Goal: Task Accomplishment & Management: Complete application form

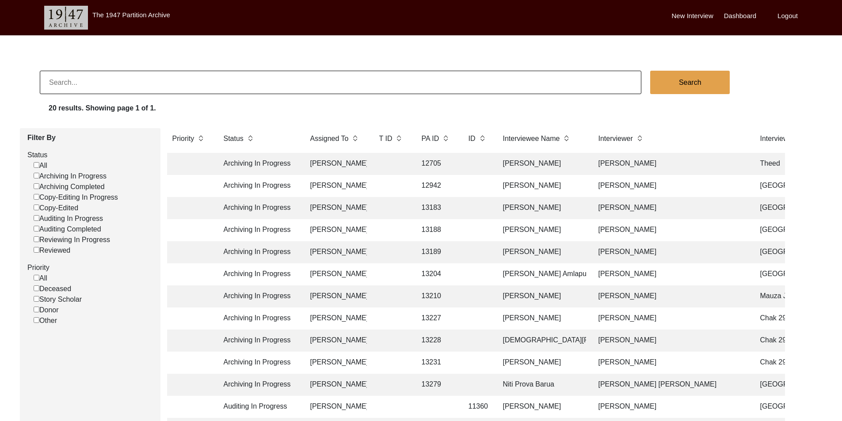
click at [294, 168] on td "Archiving In Progress" at bounding box center [258, 164] width 80 height 22
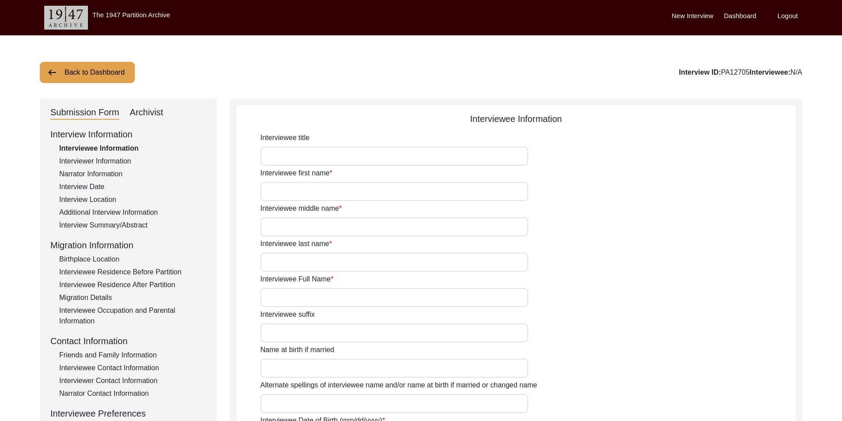
type input "[PERSON_NAME]"
type input "Qasim"
type input "[PERSON_NAME]"
type input "[DATE]"
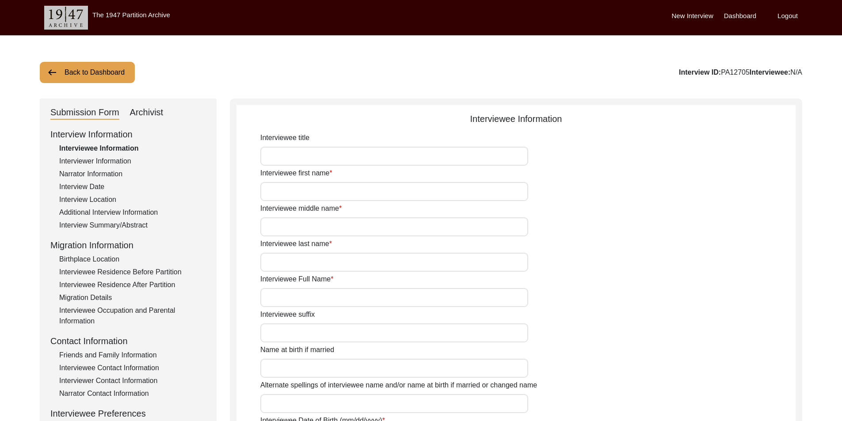
type input "79"
type input "[DEMOGRAPHIC_DATA]"
type input "[PERSON_NAME] Urdu"
type input "[PERSON_NAME]"
type input "Mala"
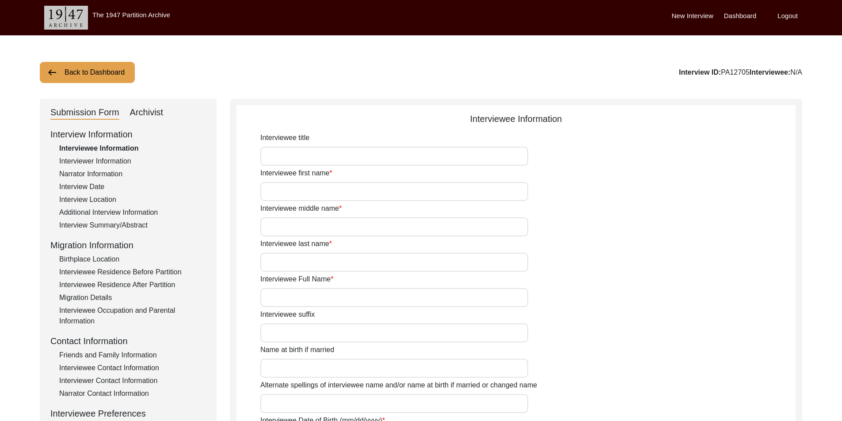
type input "BakerWal [PERSON_NAME]"
click at [128, 67] on button "Back to Dashboard" at bounding box center [87, 72] width 95 height 21
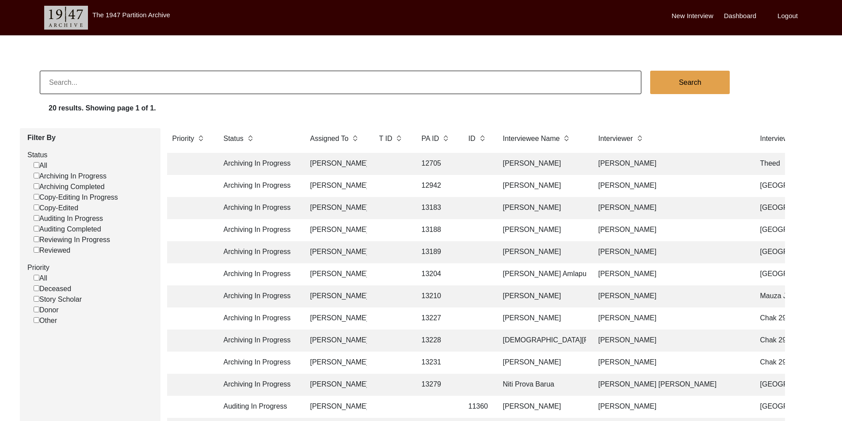
click at [402, 161] on td at bounding box center [391, 164] width 35 height 22
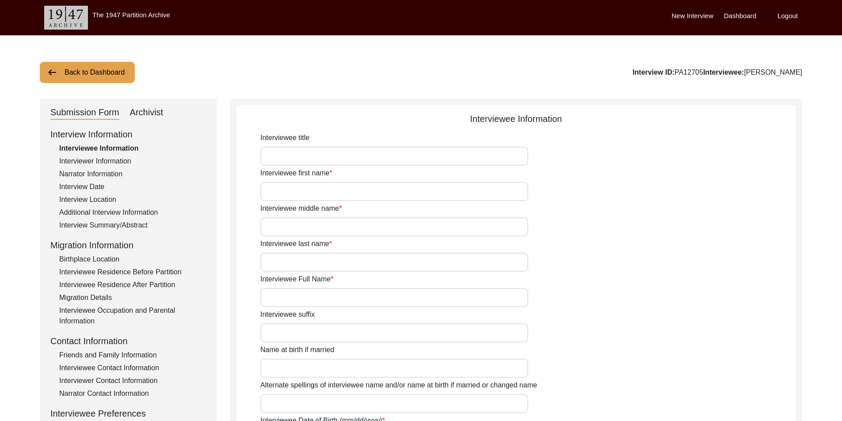
type input "[PERSON_NAME]"
type input "Qasim"
type input "[PERSON_NAME]"
type input "[DATE]"
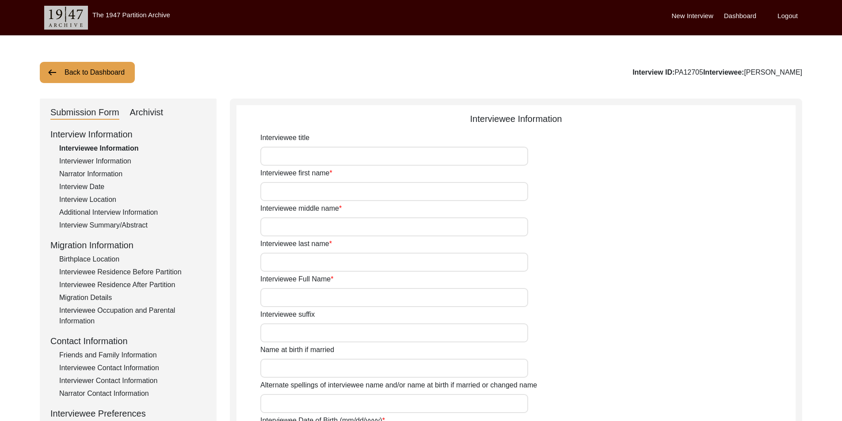
type input "79"
type input "[DEMOGRAPHIC_DATA]"
type input "[PERSON_NAME] Urdu"
type input "[PERSON_NAME]"
type input "Mala"
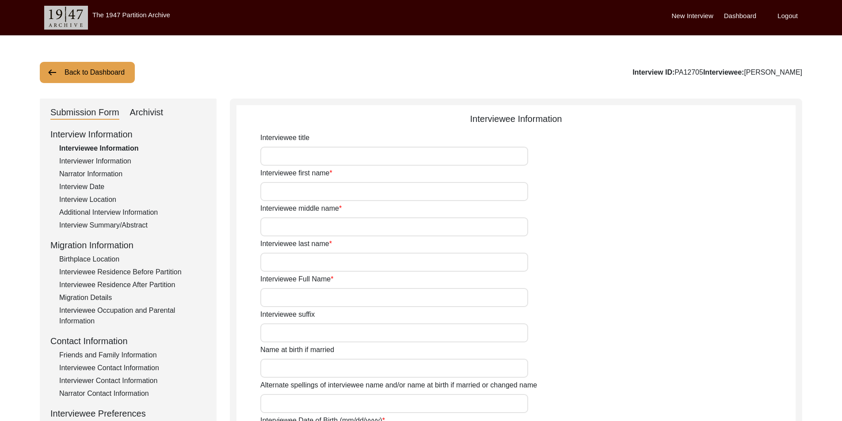
type input "BakerWal [PERSON_NAME]"
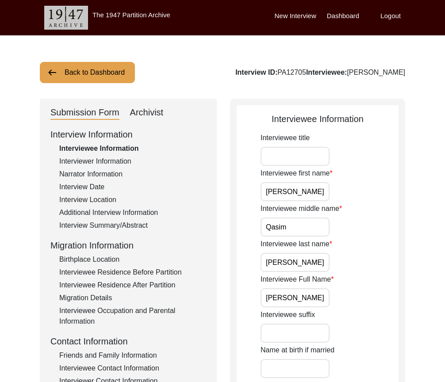
drag, startPoint x: 307, startPoint y: 192, endPoint x: 223, endPoint y: 192, distance: 84.0
click at [302, 160] on input "Interviewee title" at bounding box center [294, 156] width 69 height 19
click at [365, 163] on div "Interviewee title" at bounding box center [329, 149] width 138 height 33
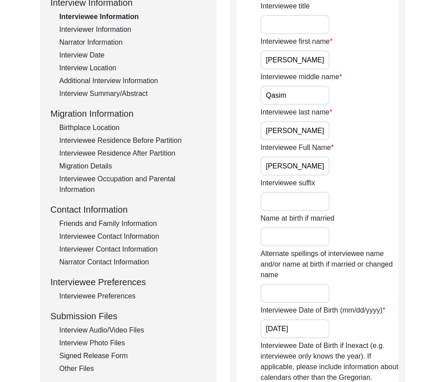
scroll to position [88, 0]
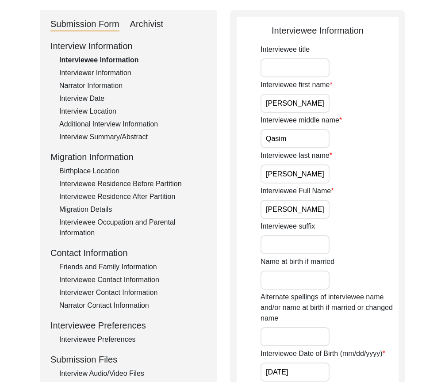
click at [104, 179] on div "Interviewee Residence Before Partition" at bounding box center [132, 184] width 147 height 11
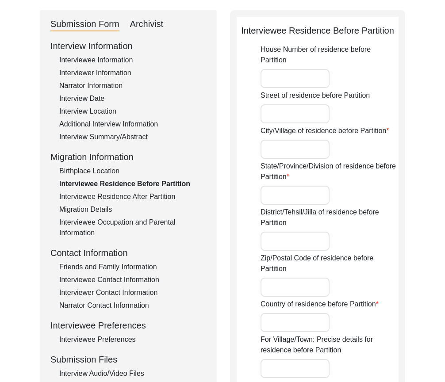
type input "Tulail bandipore ( the candidate tribal who move one place another they no any …"
type input "Kashmir"
type input "Bandipore"
type input "India in winter and [GEOGRAPHIC_DATA] in summer"
type input "Winter (bandipore to [GEOGRAPHIC_DATA]) summer (hazara [GEOGRAPHIC_DATA] to [GE…"
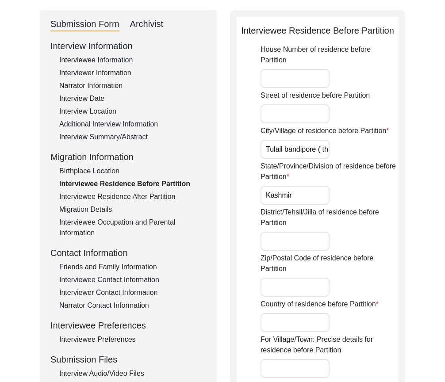
type input "76.4647°"
click at [105, 191] on div "Interviewee Residence After Partition" at bounding box center [132, 196] width 147 height 11
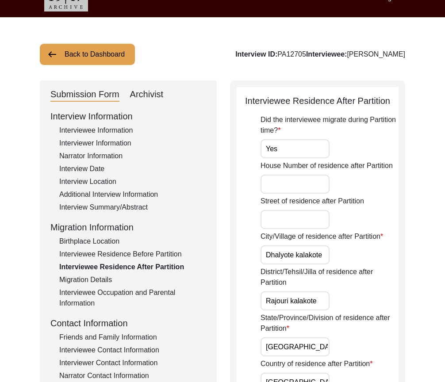
scroll to position [0, 0]
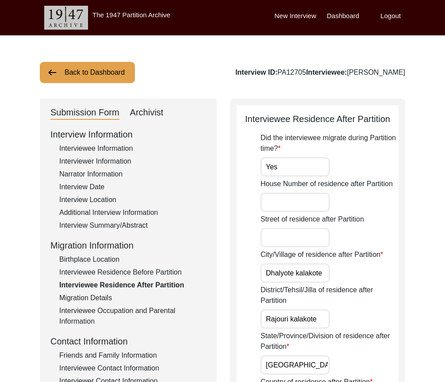
click at [100, 222] on div "Interview Summary/Abstract" at bounding box center [132, 225] width 147 height 11
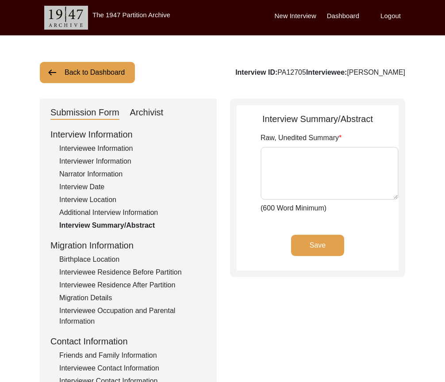
type textarea "Interviews taken place at [GEOGRAPHIC_DATA][PERSON_NAME] [GEOGRAPHIC_DATA] [GEO…"
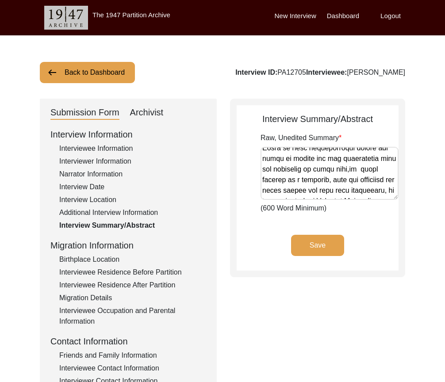
scroll to position [133, 0]
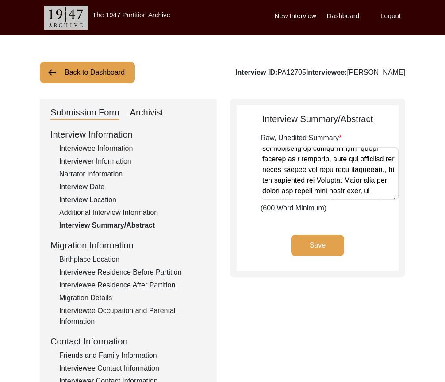
click at [78, 145] on div "Interviewee Information" at bounding box center [132, 148] width 147 height 11
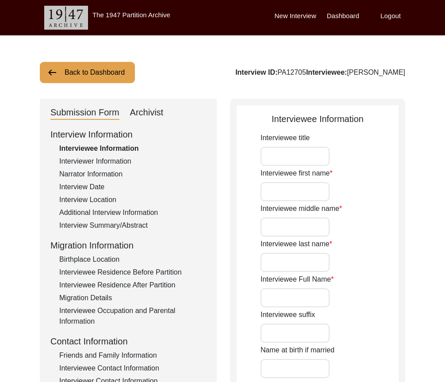
type input "[PERSON_NAME]"
type input "Qasim"
type input "[PERSON_NAME]"
type input "[DATE]"
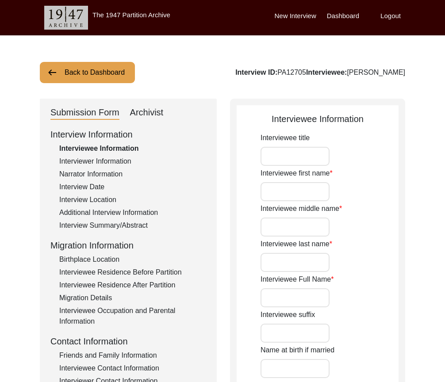
type input "79"
type input "[DEMOGRAPHIC_DATA]"
type input "[PERSON_NAME] Urdu"
type input "[PERSON_NAME]"
type input "Mala"
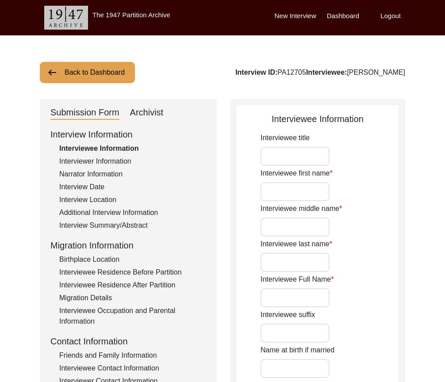
type input "BakerWal [PERSON_NAME]"
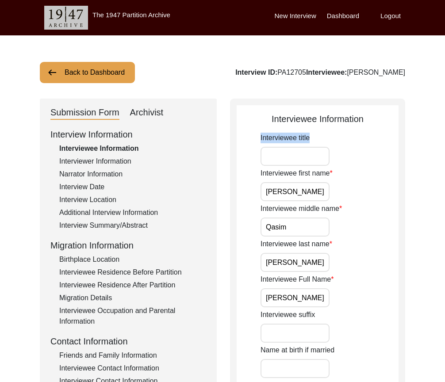
drag, startPoint x: 329, startPoint y: 157, endPoint x: 316, endPoint y: 153, distance: 14.0
click at [320, 154] on div "Interviewee title" at bounding box center [329, 149] width 138 height 33
click at [316, 153] on input "Interviewee title" at bounding box center [294, 156] width 69 height 19
type input "Mr."
drag, startPoint x: 319, startPoint y: 185, endPoint x: 316, endPoint y: 194, distance: 9.9
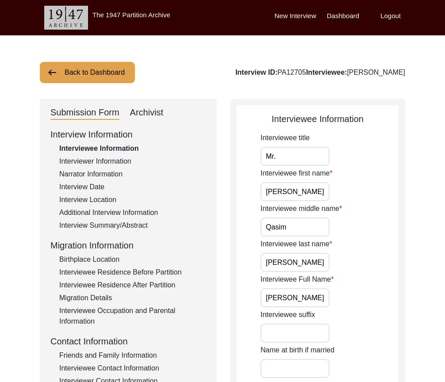
click at [319, 186] on input "[PERSON_NAME]" at bounding box center [294, 191] width 69 height 19
type input "[PERSON_NAME]"
click at [306, 231] on input "Qasim" at bounding box center [294, 226] width 69 height 19
click at [314, 192] on input "[PERSON_NAME]" at bounding box center [294, 191] width 69 height 19
click at [295, 219] on input "Qasim" at bounding box center [294, 226] width 69 height 19
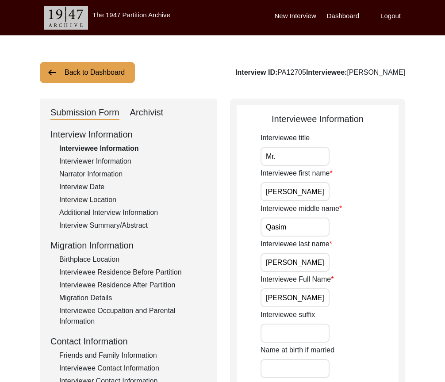
click at [310, 263] on input "[PERSON_NAME]" at bounding box center [294, 262] width 69 height 19
type input "[PERSON_NAME]"
click at [288, 271] on input "[PERSON_NAME]" at bounding box center [294, 262] width 69 height 19
drag, startPoint x: 264, startPoint y: 296, endPoint x: 351, endPoint y: 296, distance: 86.6
click at [351, 296] on div "Interviewee Full Name [PERSON_NAME]" at bounding box center [329, 290] width 138 height 33
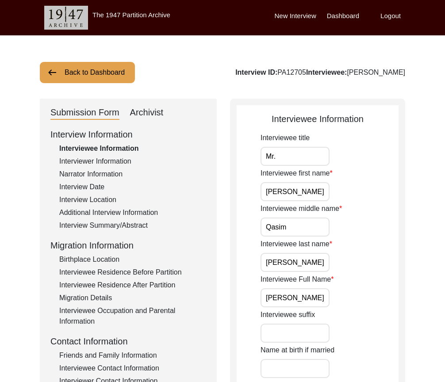
click at [323, 300] on input "[PERSON_NAME]" at bounding box center [294, 297] width 69 height 19
click at [328, 300] on input "[PERSON_NAME]" at bounding box center [294, 297] width 69 height 19
drag, startPoint x: 298, startPoint y: 297, endPoint x: 361, endPoint y: 299, distance: 62.4
click at [361, 299] on div "Interviewee Full Name [PERSON_NAME]" at bounding box center [329, 290] width 138 height 33
click at [329, 299] on input "[PERSON_NAME]" at bounding box center [294, 297] width 69 height 19
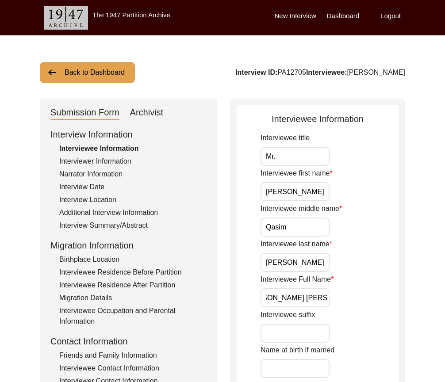
scroll to position [0, 0]
drag, startPoint x: 329, startPoint y: 299, endPoint x: 194, endPoint y: 299, distance: 134.4
type input "[PERSON_NAME] [PERSON_NAME]"
click at [348, 281] on div "Interviewee Full Name [PERSON_NAME] [PERSON_NAME]" at bounding box center [329, 290] width 138 height 33
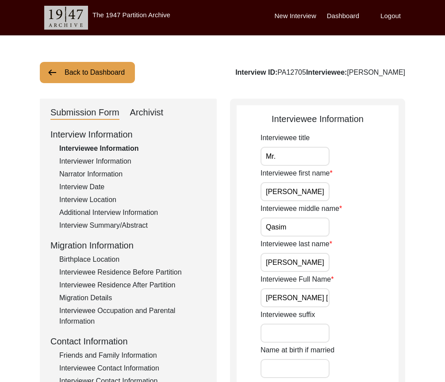
scroll to position [0, 20]
drag, startPoint x: 279, startPoint y: 293, endPoint x: 351, endPoint y: 300, distance: 71.9
click at [351, 300] on div "Interviewee Full Name [PERSON_NAME] [PERSON_NAME]" at bounding box center [329, 290] width 138 height 33
click at [352, 298] on div "Interviewee Full Name [PERSON_NAME] [PERSON_NAME]" at bounding box center [329, 290] width 138 height 33
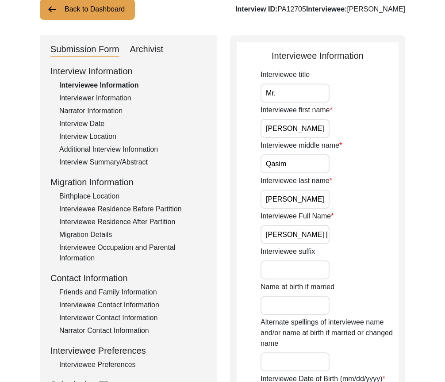
scroll to position [133, 0]
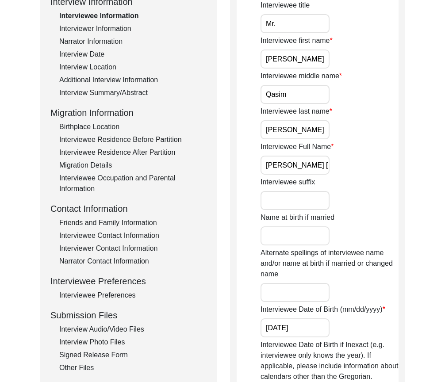
drag, startPoint x: 305, startPoint y: 331, endPoint x: 238, endPoint y: 335, distance: 67.3
click at [238, 335] on app-interviewee-information "Interviewee Information Interviewee title Mr. Interviewee first name [PERSON_NA…" at bounding box center [317, 380] width 162 height 800
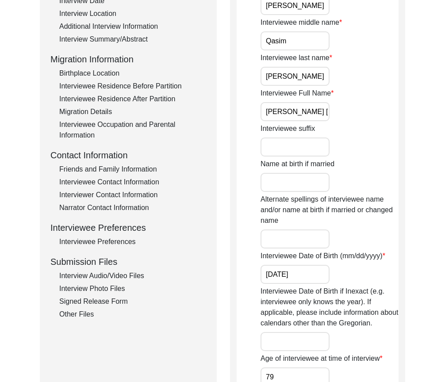
scroll to position [354, 0]
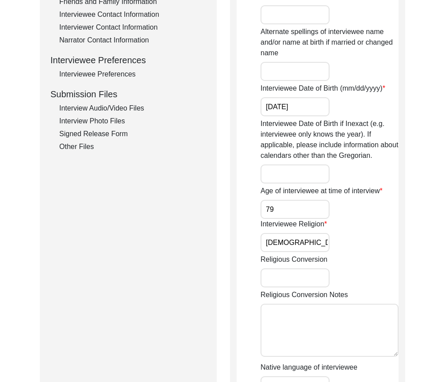
click at [283, 206] on input "79" at bounding box center [294, 209] width 69 height 19
drag, startPoint x: 279, startPoint y: 236, endPoint x: 233, endPoint y: 238, distance: 46.0
click at [233, 238] on div "Interviewee Information Interviewee title Mr. Interviewee first name [PERSON_NA…" at bounding box center [317, 155] width 175 height 820
click at [319, 242] on input "[DEMOGRAPHIC_DATA]" at bounding box center [294, 242] width 69 height 19
type input "[DEMOGRAPHIC_DATA]"
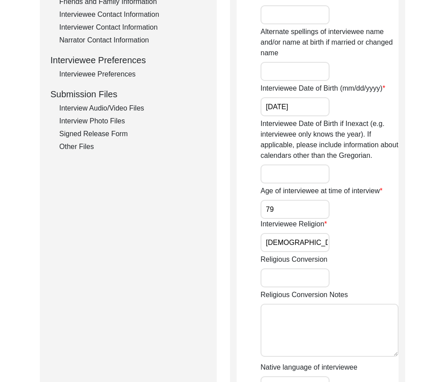
click at [290, 245] on input "[DEMOGRAPHIC_DATA]" at bounding box center [294, 242] width 69 height 19
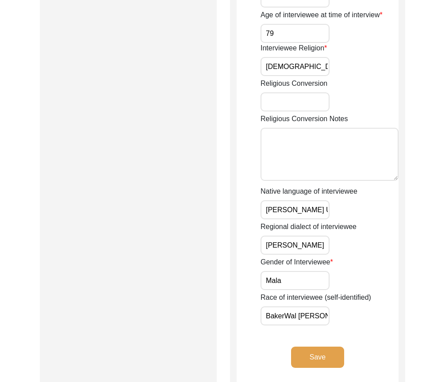
scroll to position [530, 0]
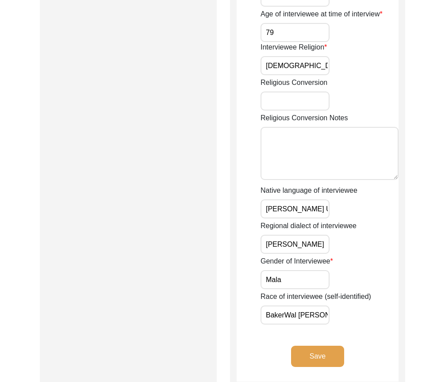
click at [304, 216] on input "[PERSON_NAME] Urdu" at bounding box center [294, 208] width 69 height 19
drag, startPoint x: 314, startPoint y: 210, endPoint x: 257, endPoint y: 210, distance: 56.6
drag, startPoint x: 308, startPoint y: 242, endPoint x: 237, endPoint y: 241, distance: 70.7
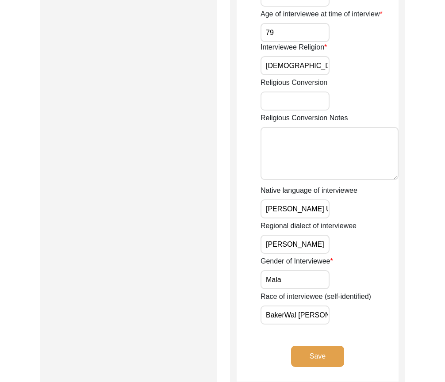
click at [302, 251] on input "[PERSON_NAME]" at bounding box center [294, 244] width 69 height 19
type input "[PERSON_NAME]"
drag, startPoint x: 292, startPoint y: 281, endPoint x: 278, endPoint y: 280, distance: 14.6
click at [278, 280] on input "Mala" at bounding box center [294, 279] width 69 height 19
type input "[DEMOGRAPHIC_DATA]"
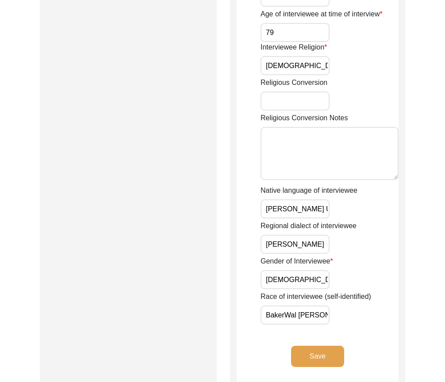
drag, startPoint x: 322, startPoint y: 309, endPoint x: 231, endPoint y: 314, distance: 91.6
click at [265, 316] on input "BakerWal [PERSON_NAME]" at bounding box center [294, 314] width 69 height 19
click at [324, 320] on input "BakerWal [PERSON_NAME]" at bounding box center [294, 314] width 69 height 19
type input "BakerWal [PERSON_NAME]"
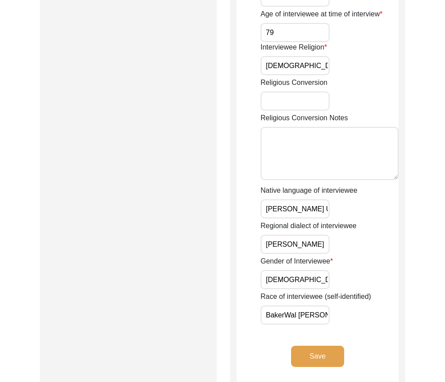
click at [343, 322] on div "Race of interviewee (self-identified) [PERSON_NAME]" at bounding box center [329, 307] width 138 height 33
drag, startPoint x: 296, startPoint y: 311, endPoint x: 222, endPoint y: 308, distance: 73.9
click at [318, 353] on button "Save" at bounding box center [317, 356] width 53 height 21
click at [393, 244] on div "Regional dialect of interviewee [PERSON_NAME]" at bounding box center [329, 237] width 138 height 33
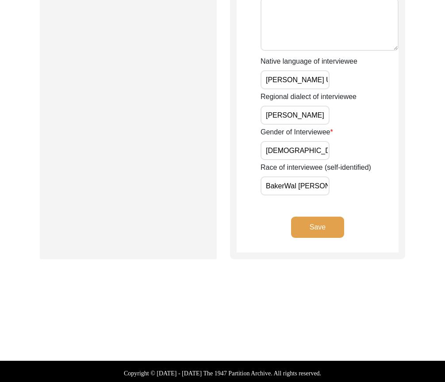
scroll to position [663, 0]
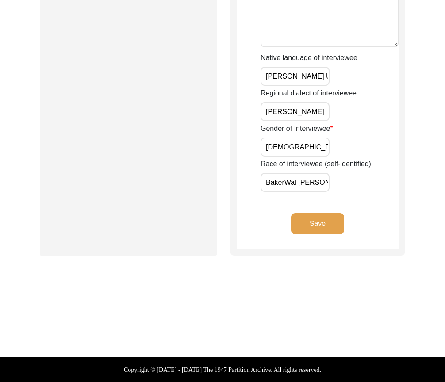
click at [335, 229] on button "Save" at bounding box center [317, 223] width 53 height 21
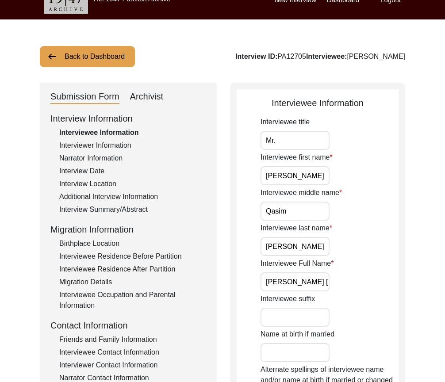
scroll to position [0, 0]
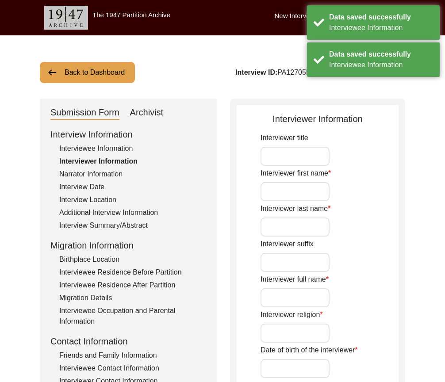
type input "[PERSON_NAME]"
type input "Arshad"
type input "[PERSON_NAME]"
type input "[DEMOGRAPHIC_DATA]"
type input "[DATE]"
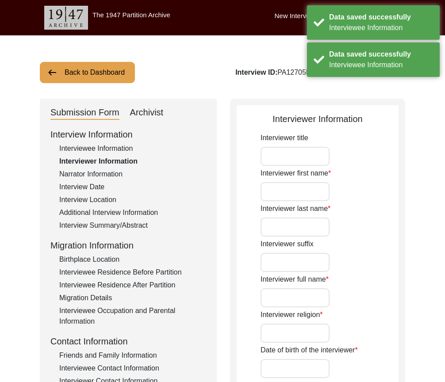
type input "[PERSON_NAME] [PERSON_NAME]"
type input "Student researcher"
type input "Gulam"
type input "[PERSON_NAME]"
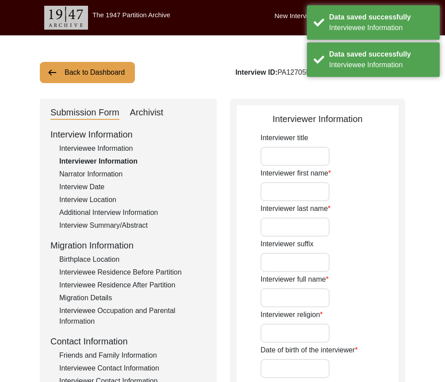
type textarea "No"
type input "[PERSON_NAME] language"
type input "Bakerwali"
type textarea "The candidate is [PERSON_NAME] sister' father in law"
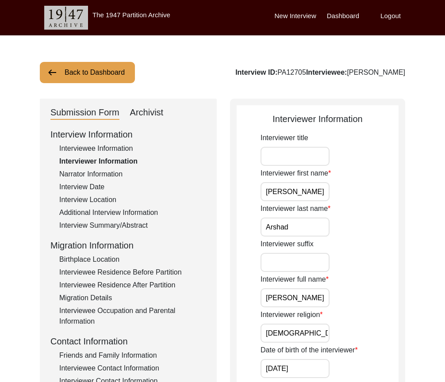
click at [290, 156] on input "Interviewer title" at bounding box center [294, 156] width 69 height 19
click at [303, 196] on input "[PERSON_NAME]" at bounding box center [294, 191] width 69 height 19
click at [301, 224] on input "Arshad" at bounding box center [294, 226] width 69 height 19
type input "Arshad"
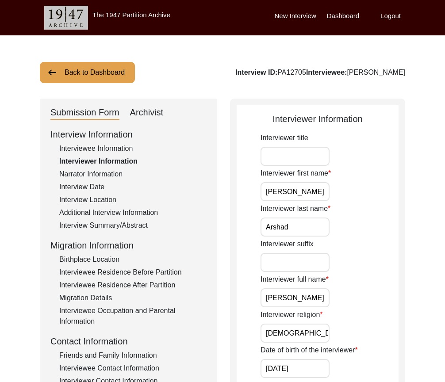
click at [315, 226] on input "Arshad" at bounding box center [294, 226] width 69 height 19
click at [307, 198] on input "[PERSON_NAME]" at bounding box center [294, 191] width 69 height 19
click at [299, 223] on input "Arshad" at bounding box center [294, 226] width 69 height 19
click at [313, 290] on input "[PERSON_NAME]" at bounding box center [294, 297] width 69 height 19
drag, startPoint x: 286, startPoint y: 297, endPoint x: 241, endPoint y: 297, distance: 44.6
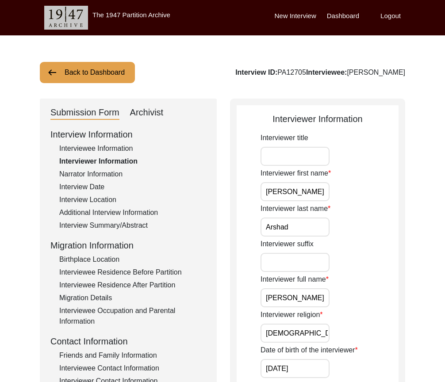
paste input "ohd"
drag, startPoint x: 263, startPoint y: 295, endPoint x: 251, endPoint y: 295, distance: 11.5
type input "[PERSON_NAME]"
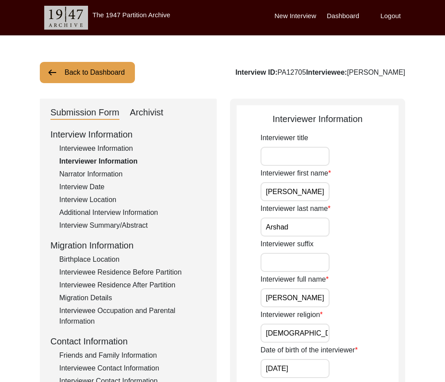
click at [297, 328] on input "[DEMOGRAPHIC_DATA]" at bounding box center [294, 333] width 69 height 19
click at [293, 340] on input "[DEMOGRAPHIC_DATA]" at bounding box center [294, 333] width 69 height 19
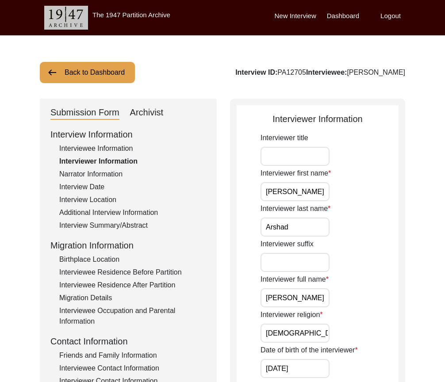
click at [293, 340] on input "[DEMOGRAPHIC_DATA]" at bounding box center [294, 333] width 69 height 19
type input "[DEMOGRAPHIC_DATA]"
click at [347, 316] on div "Interviewer religion [DEMOGRAPHIC_DATA]" at bounding box center [329, 325] width 138 height 33
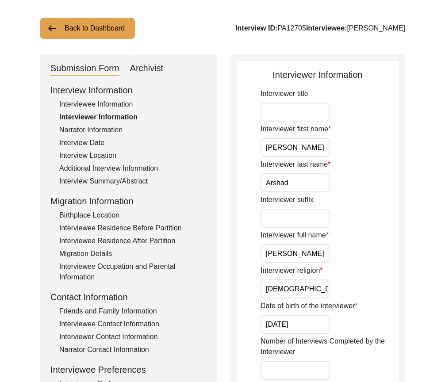
click at [314, 324] on input "[DATE]" at bounding box center [294, 324] width 69 height 19
click at [301, 320] on input "[DATE]" at bounding box center [294, 324] width 69 height 19
click at [288, 322] on input "[DATE]" at bounding box center [294, 324] width 69 height 19
click at [285, 323] on input "[DATE]" at bounding box center [294, 324] width 69 height 19
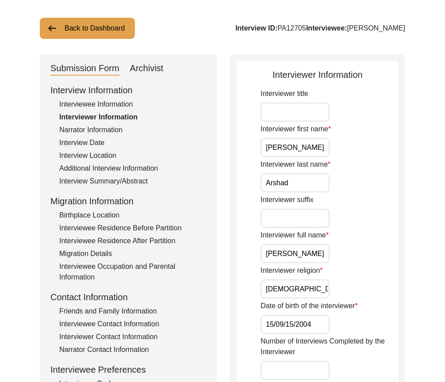
drag, startPoint x: 276, startPoint y: 325, endPoint x: 239, endPoint y: 324, distance: 37.6
type input "[DATE]"
click at [382, 317] on div "Date of birth of the interviewer [DATE]" at bounding box center [329, 317] width 138 height 33
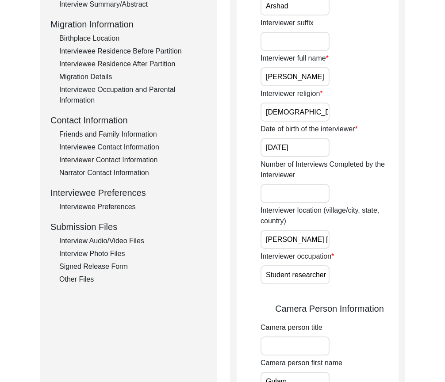
scroll to position [0, 8]
drag, startPoint x: 267, startPoint y: 236, endPoint x: 380, endPoint y: 239, distance: 113.2
click at [380, 239] on div "Interviewer location (village/city, state, country) [PERSON_NAME][GEOGRAPHIC_DA…" at bounding box center [329, 227] width 138 height 44
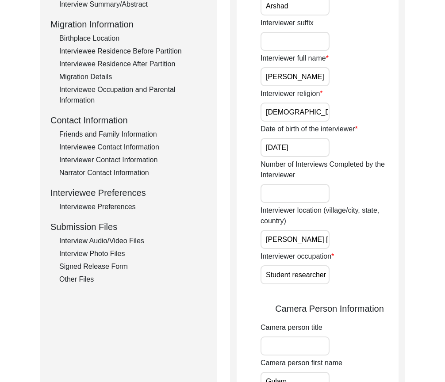
scroll to position [0, 8]
drag, startPoint x: 267, startPoint y: 240, endPoint x: 380, endPoint y: 239, distance: 112.7
click at [380, 239] on div "Interviewer location (village/city, state, country) [PERSON_NAME][GEOGRAPHIC_DA…" at bounding box center [329, 227] width 138 height 44
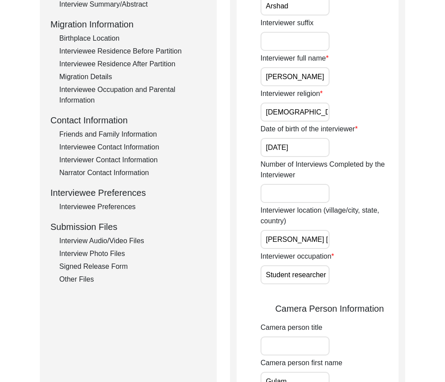
scroll to position [0, 0]
drag, startPoint x: 261, startPoint y: 272, endPoint x: 363, endPoint y: 276, distance: 101.7
click at [363, 276] on div "Interviewer occupation Student researcher" at bounding box center [329, 267] width 138 height 33
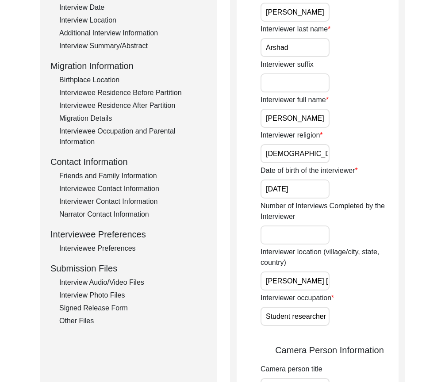
scroll to position [221, 0]
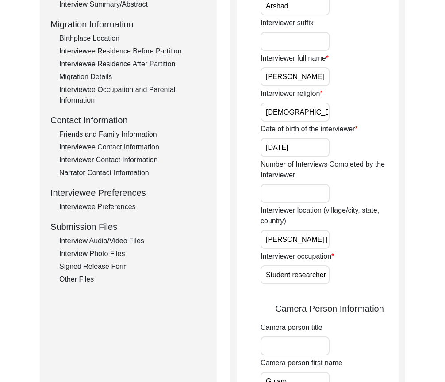
click at [236, 291] on div "Interviewer Information Interviewer title Interviewer first name [PERSON_NAME] …" at bounding box center [317, 362] width 175 height 969
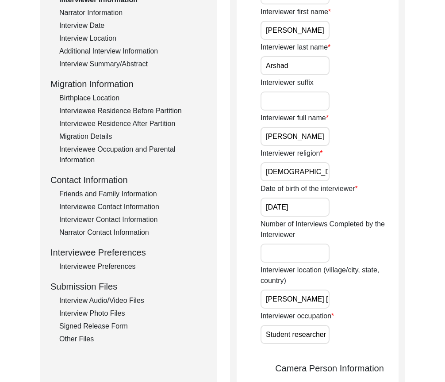
scroll to position [177, 0]
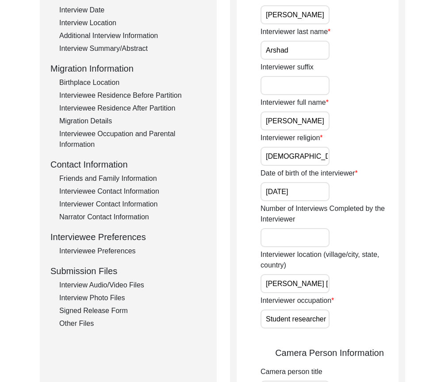
click at [292, 287] on input "[PERSON_NAME] [PERSON_NAME]" at bounding box center [294, 283] width 69 height 19
click at [349, 290] on div "Interviewer location (village/city, state, country) [PERSON_NAME][GEOGRAPHIC_DA…" at bounding box center [329, 271] width 138 height 44
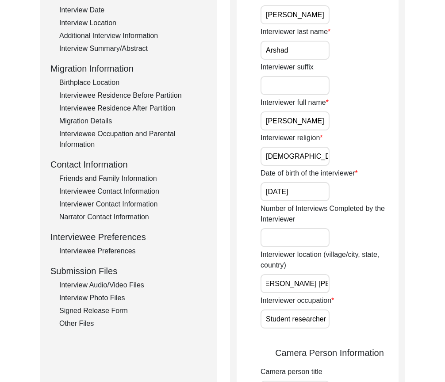
drag, startPoint x: 305, startPoint y: 283, endPoint x: 331, endPoint y: 286, distance: 25.4
click at [331, 286] on div "Interviewer location (village/city, state, country) [PERSON_NAME][GEOGRAPHIC_DA…" at bounding box center [329, 271] width 138 height 44
click at [336, 254] on label "Interviewer location (village/city, state, country)" at bounding box center [329, 259] width 138 height 21
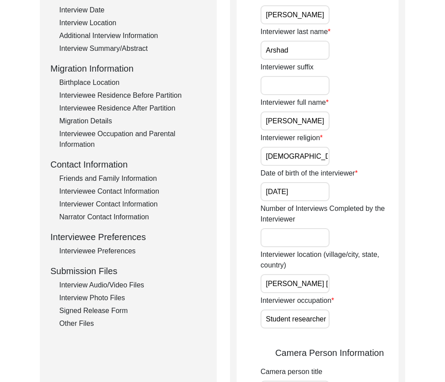
click at [329, 274] on input "[PERSON_NAME] [PERSON_NAME]" at bounding box center [294, 283] width 69 height 19
click at [369, 255] on label "Interviewer location (village/city, state, country)" at bounding box center [329, 259] width 138 height 21
click at [329, 274] on input "[PERSON_NAME] [PERSON_NAME]" at bounding box center [294, 283] width 69 height 19
click at [347, 305] on div "Interviewer occupation Student researcher" at bounding box center [329, 311] width 138 height 33
click at [350, 286] on div "Interviewer location (village/city, state, country) [PERSON_NAME][GEOGRAPHIC_DA…" at bounding box center [329, 271] width 138 height 44
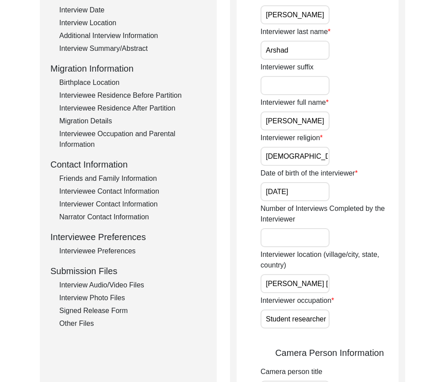
click at [294, 276] on input "[PERSON_NAME] [PERSON_NAME]" at bounding box center [294, 283] width 69 height 19
paste input "[GEOGRAPHIC_DATA], [GEOGRAPHIC_DATA], [GEOGRAPHIC_DATA]"
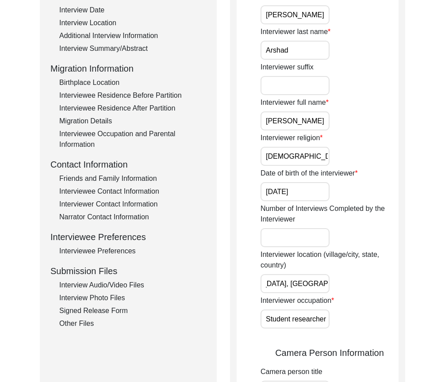
type input "[GEOGRAPHIC_DATA], [GEOGRAPHIC_DATA], [GEOGRAPHIC_DATA]"
click at [377, 276] on div "Interviewer location (village/city, state, country) [GEOGRAPHIC_DATA], [GEOGRAP…" at bounding box center [329, 271] width 138 height 44
click at [309, 289] on input "[GEOGRAPHIC_DATA], [GEOGRAPHIC_DATA], [GEOGRAPHIC_DATA]" at bounding box center [294, 283] width 69 height 19
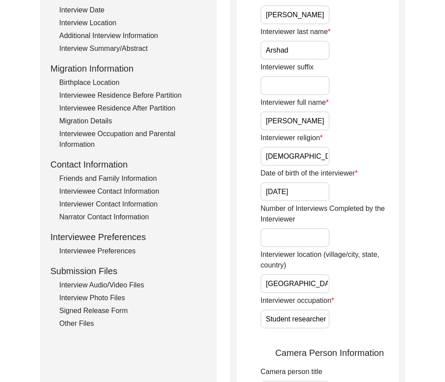
click at [309, 289] on input "[GEOGRAPHIC_DATA], [GEOGRAPHIC_DATA], [GEOGRAPHIC_DATA]" at bounding box center [294, 283] width 69 height 19
click at [333, 307] on div "Interviewer occupation Student researcher" at bounding box center [329, 311] width 138 height 33
drag, startPoint x: 265, startPoint y: 320, endPoint x: 372, endPoint y: 320, distance: 107.0
click at [372, 320] on div "Interviewer occupation Student researcher" at bounding box center [329, 311] width 138 height 33
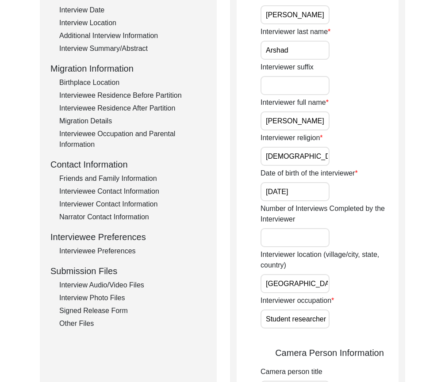
scroll to position [0, 0]
click at [372, 320] on div "Interviewer occupation Student researcher" at bounding box center [329, 311] width 138 height 33
click at [328, 319] on input "Student researcher" at bounding box center [294, 318] width 69 height 19
type input "Student researcher"
click at [353, 317] on div "Interviewer occupation Student researcher" at bounding box center [329, 311] width 138 height 33
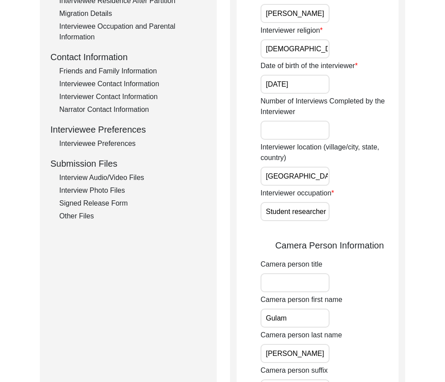
scroll to position [309, 0]
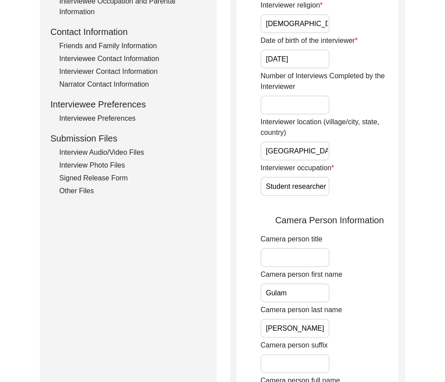
click at [308, 294] on input "Gulam" at bounding box center [294, 292] width 69 height 19
click at [303, 294] on input "Gulam" at bounding box center [294, 292] width 69 height 19
type input "Gulam"
click at [309, 319] on input "[PERSON_NAME]" at bounding box center [294, 328] width 69 height 19
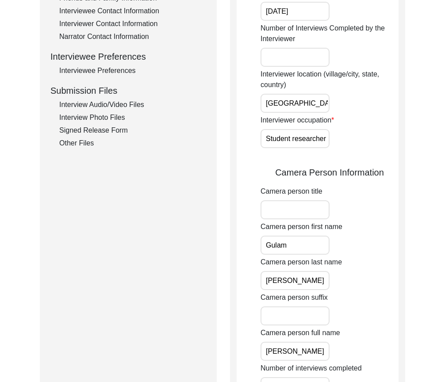
scroll to position [398, 0]
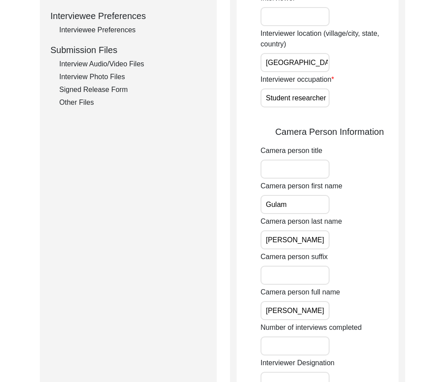
type input "[PERSON_NAME]"
click at [320, 314] on input "[PERSON_NAME]" at bounding box center [294, 310] width 69 height 19
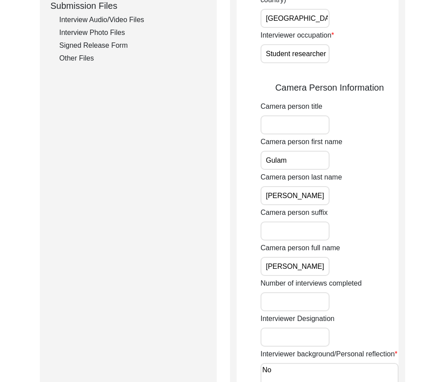
scroll to position [486, 0]
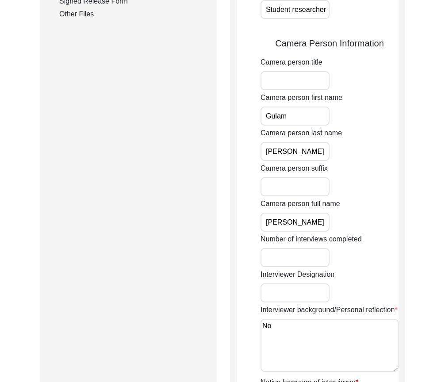
type input "[PERSON_NAME]"
click at [312, 332] on textarea "No" at bounding box center [329, 345] width 138 height 53
drag, startPoint x: 284, startPoint y: 333, endPoint x: 192, endPoint y: 325, distance: 92.3
click at [197, 325] on div "Submission Form Archivist Interview Information Interviewee Information Intervi…" at bounding box center [222, 96] width 365 height 969
paste textarea "/A"
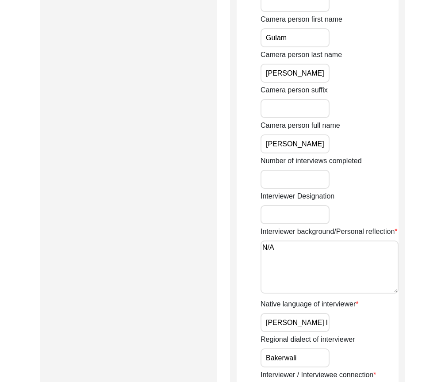
scroll to position [663, 0]
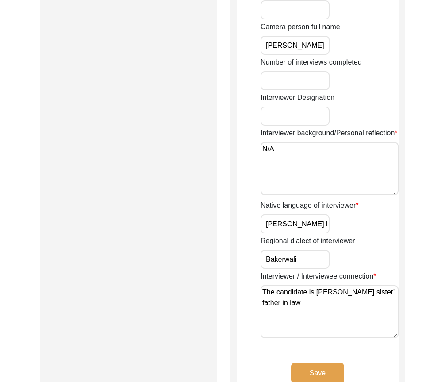
type textarea "N/A"
drag, startPoint x: 326, startPoint y: 224, endPoint x: 217, endPoint y: 222, distance: 109.2
click at [294, 257] on input "Bakerwali" at bounding box center [294, 259] width 69 height 19
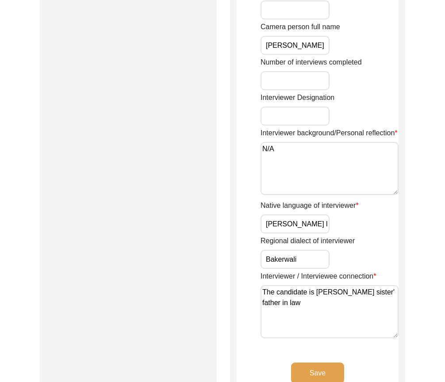
click at [299, 259] on input "Bakerwali" at bounding box center [294, 259] width 69 height 19
drag, startPoint x: 305, startPoint y: 260, endPoint x: 324, endPoint y: 260, distance: 19.5
click at [324, 260] on input "Bakerwali" at bounding box center [294, 259] width 69 height 19
click at [327, 228] on input "[PERSON_NAME] language" at bounding box center [294, 223] width 69 height 19
type input "[PERSON_NAME] language"
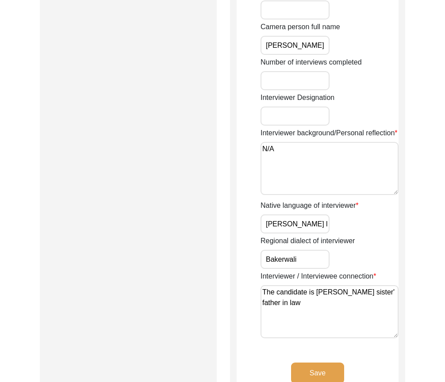
drag, startPoint x: 300, startPoint y: 308, endPoint x: 241, endPoint y: 284, distance: 64.0
click at [267, 221] on input "[PERSON_NAME] language" at bounding box center [294, 223] width 69 height 19
click at [279, 314] on textarea "The candidate is [PERSON_NAME] sister' father in law" at bounding box center [329, 311] width 138 height 53
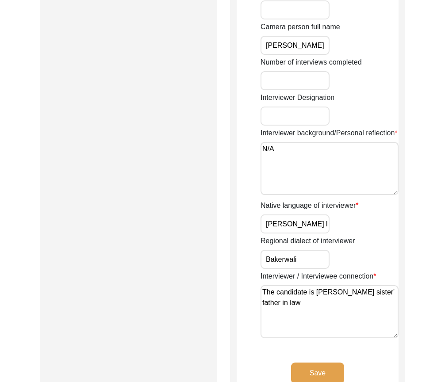
click at [279, 314] on textarea "The candidate is [PERSON_NAME] sister' father in law" at bounding box center [329, 311] width 138 height 53
paste textarea "The candidate is a cousin’s sister’s father-in-law."
type textarea "The candidate is a cousin’s sister’s father-in-law."
drag, startPoint x: 176, startPoint y: 278, endPoint x: 202, endPoint y: 288, distance: 27.0
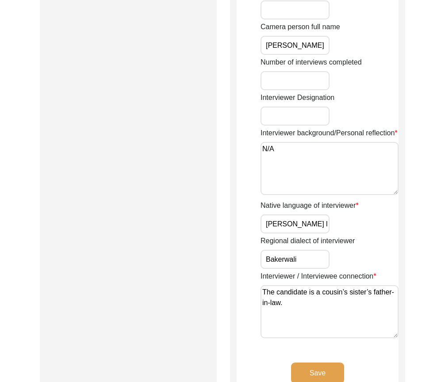
click at [297, 364] on button "Save" at bounding box center [317, 372] width 53 height 21
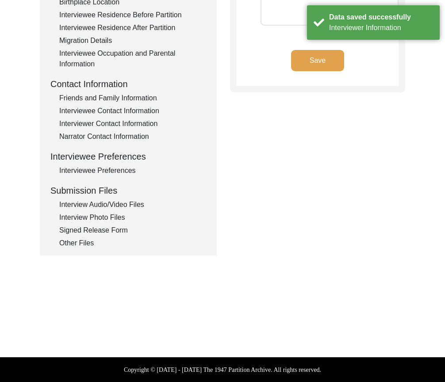
type textarea "Grandson"
type textarea "Grandson [PERSON_NAME]"
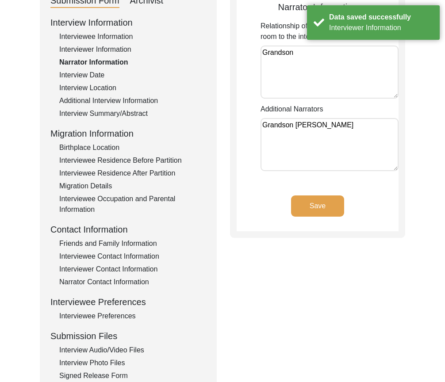
scroll to position [0, 0]
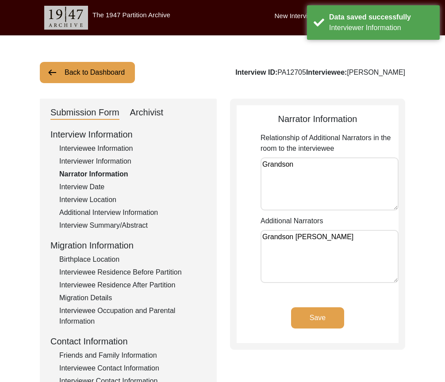
drag, startPoint x: 297, startPoint y: 159, endPoint x: 240, endPoint y: 159, distance: 56.6
click at [240, 159] on app-narrator-information "Narrator Information Relationship of Additional Narrators in the room to the in…" at bounding box center [317, 227] width 162 height 231
click at [329, 172] on textarea "Grandson" at bounding box center [329, 183] width 138 height 53
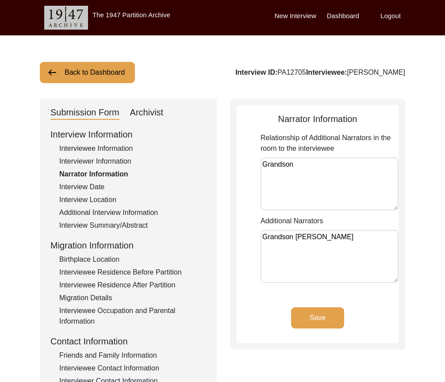
type textarea "Grandson"
drag, startPoint x: 298, startPoint y: 238, endPoint x: 248, endPoint y: 238, distance: 49.5
click at [248, 238] on app-narrator-information "Narrator Information Relationship of Additional Narrators in the room to the in…" at bounding box center [317, 227] width 162 height 231
click at [360, 241] on textarea "Grandson [PERSON_NAME]" at bounding box center [329, 256] width 138 height 53
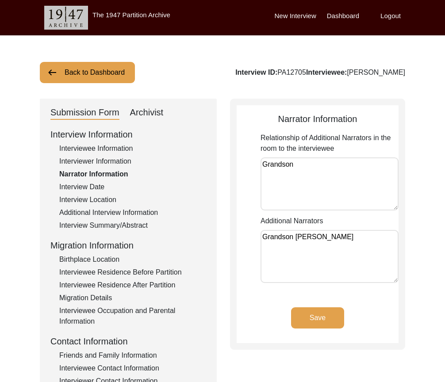
click at [360, 241] on textarea "Grandson [PERSON_NAME]" at bounding box center [329, 256] width 138 height 53
drag, startPoint x: 369, startPoint y: 238, endPoint x: 223, endPoint y: 236, distance: 146.3
click at [223, 236] on div "Submission Form Archivist Interview Information Interviewee Information Intervi…" at bounding box center [222, 306] width 365 height 414
paste textarea "[PERSON_NAME]"
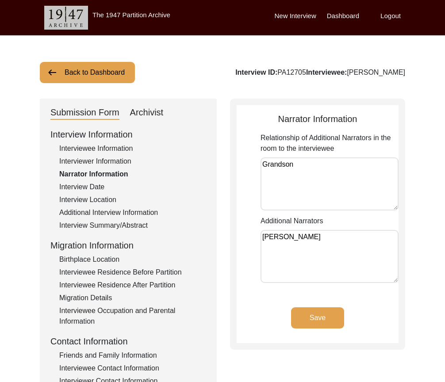
type textarea "[PERSON_NAME]"
click at [229, 238] on div "Submission Form Archivist Interview Information Interviewee Information Intervi…" at bounding box center [222, 306] width 365 height 414
click at [308, 310] on button "Save" at bounding box center [317, 317] width 53 height 21
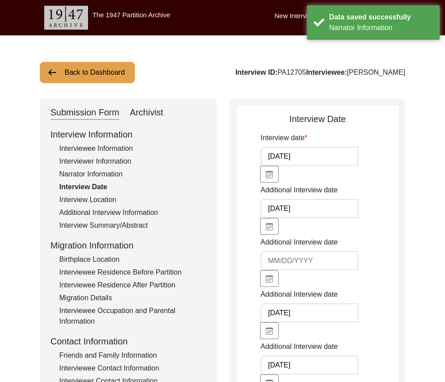
click at [319, 159] on input "[DATE]" at bounding box center [309, 156] width 98 height 19
click at [313, 209] on input "[DATE]" at bounding box center [309, 208] width 98 height 19
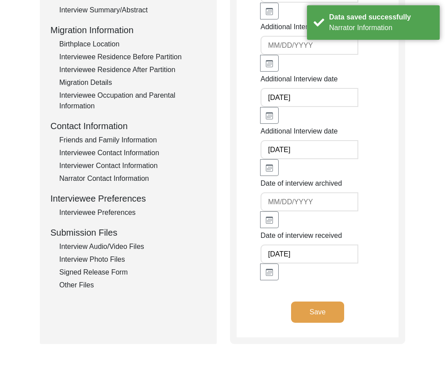
click at [313, 259] on input "[DATE]" at bounding box center [309, 253] width 98 height 19
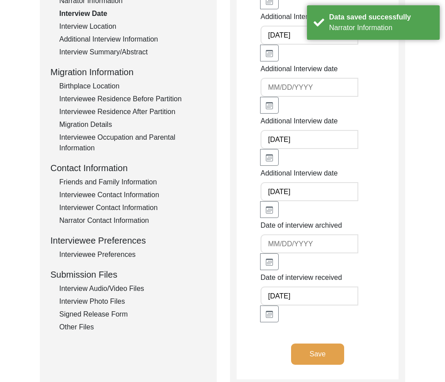
scroll to position [304, 0]
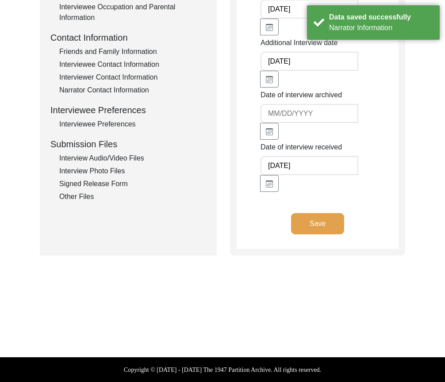
click at [334, 226] on button "Save" at bounding box center [317, 223] width 53 height 21
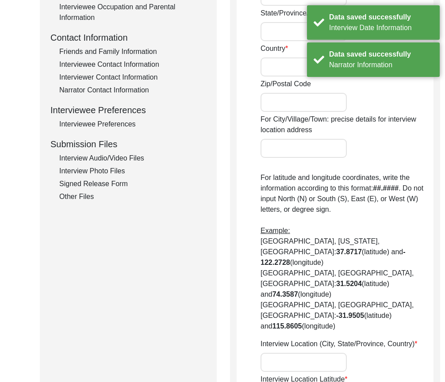
radio input "true"
type input "Theed"
type input "[GEOGRAPHIC_DATA]"
type input "[GEOGRAPHIC_DATA] [GEOGRAPHIC_DATA]"
type input "[GEOGRAPHIC_DATA]"
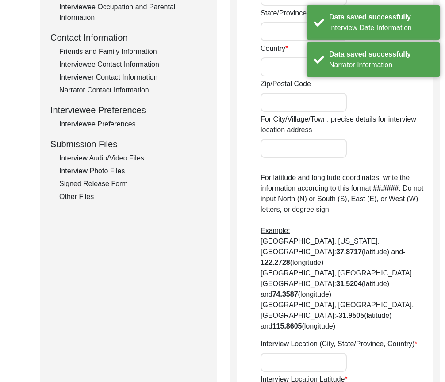
type input "Theed harwan"
type input "Theed"
type input "74.9096°"
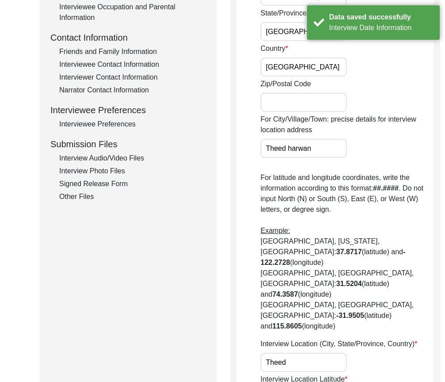
scroll to position [127, 0]
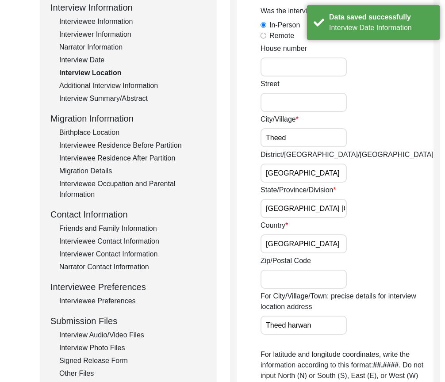
click at [89, 59] on div "Interview Date" at bounding box center [132, 60] width 147 height 11
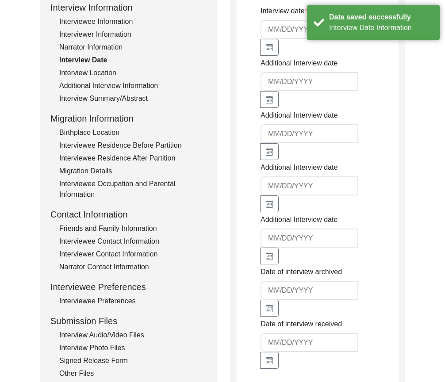
type input "[DATE]"
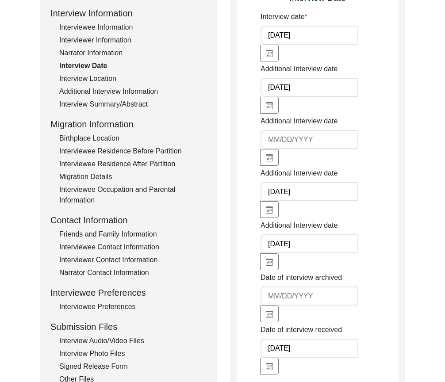
scroll to position [83, 0]
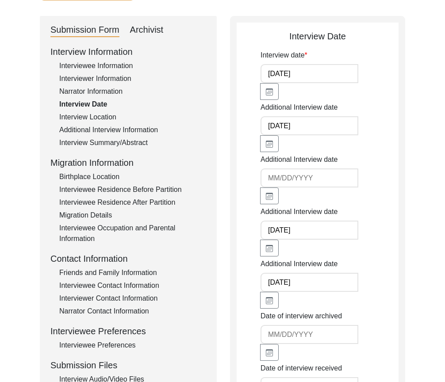
drag, startPoint x: 313, startPoint y: 229, endPoint x: 198, endPoint y: 222, distance: 115.1
click at [198, 222] on div "Submission Form Archivist Interview Information Interviewee Information Intervi…" at bounding box center [222, 246] width 365 height 461
click at [286, 230] on input "N/A" at bounding box center [309, 230] width 98 height 19
type input "N/A"
click at [297, 250] on div "N/A" at bounding box center [294, 239] width 69 height 36
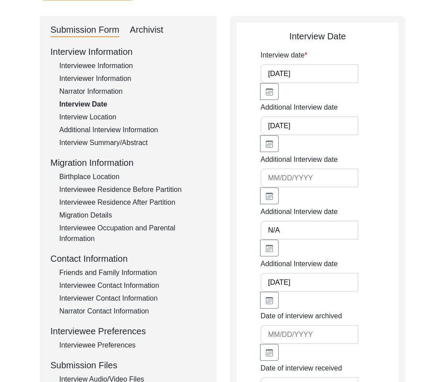
drag, startPoint x: 261, startPoint y: 229, endPoint x: 248, endPoint y: 229, distance: 12.8
click at [248, 229] on app-interview-date "Interview Date Interview date [DATE] Additional Interview date [DATE] Additiona…" at bounding box center [317, 250] width 162 height 440
drag, startPoint x: 323, startPoint y: 279, endPoint x: 233, endPoint y: 277, distance: 89.8
click at [233, 277] on div "Interview Date Interview date [DATE] Additional Interview date [DATE] Additiona…" at bounding box center [317, 246] width 175 height 461
paste input "N/A"
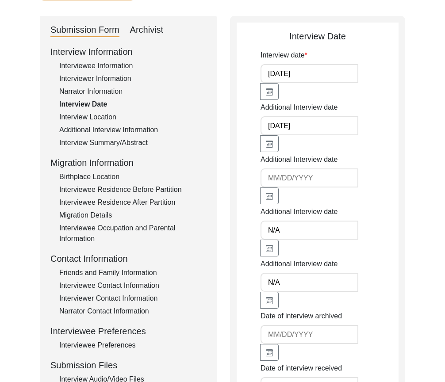
type input "N/A"
click at [377, 256] on div "Interview date [DATE] Additional Interview date [DATE] Additional Interview dat…" at bounding box center [329, 231] width 138 height 363
click at [361, 236] on div "Additional Interview date N/A" at bounding box center [329, 231] width 138 height 50
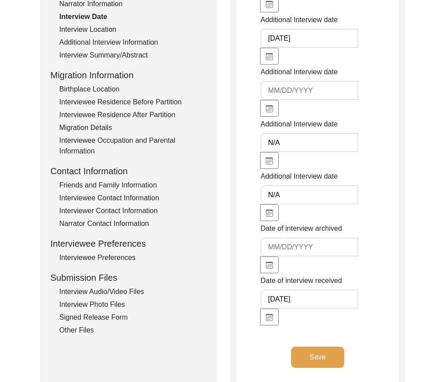
scroll to position [171, 0]
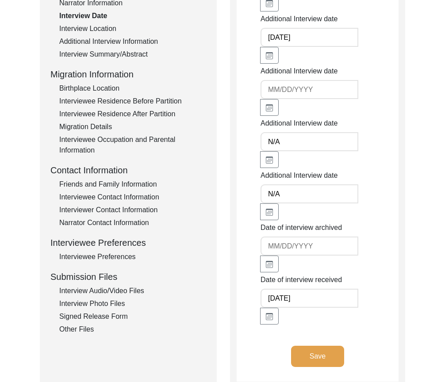
click at [323, 348] on button "Save" at bounding box center [317, 356] width 53 height 21
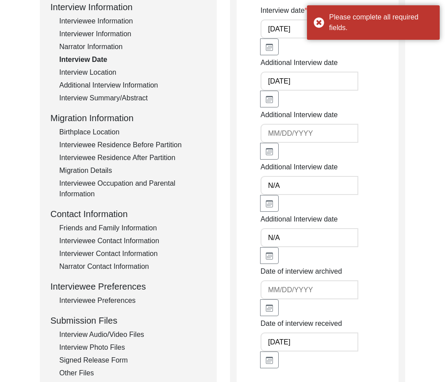
scroll to position [127, 0]
click at [302, 179] on input "N/A" at bounding box center [309, 185] width 98 height 19
click at [318, 240] on input "N/A" at bounding box center [309, 238] width 98 height 19
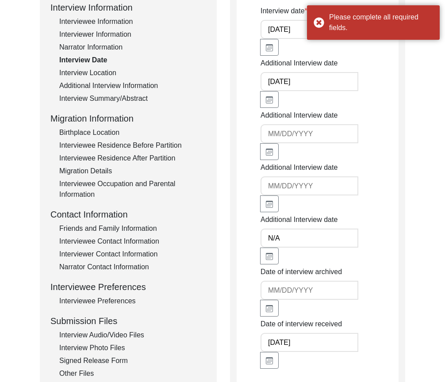
click at [318, 240] on input "N/A" at bounding box center [309, 238] width 98 height 19
click at [318, 240] on input "N/" at bounding box center [309, 238] width 98 height 19
type input "N"
click at [318, 240] on input "N" at bounding box center [309, 238] width 98 height 19
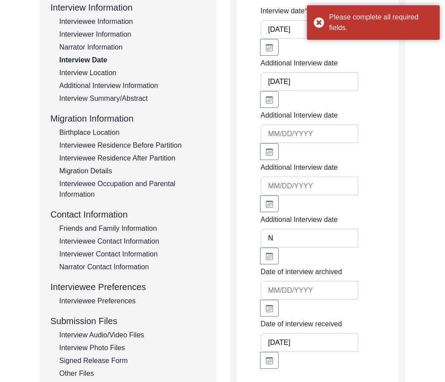
click at [318, 240] on input "N" at bounding box center [309, 238] width 98 height 19
click at [399, 229] on div "Interview Date Interview date [DATE] Additional Interview date [DATE] Additiona…" at bounding box center [317, 202] width 175 height 461
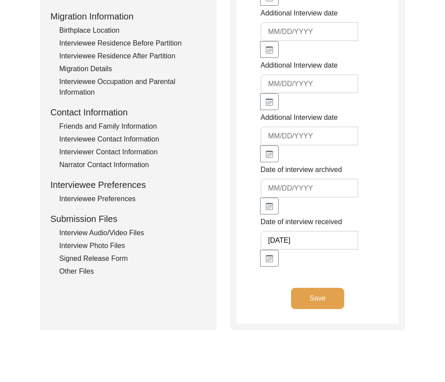
scroll to position [265, 0]
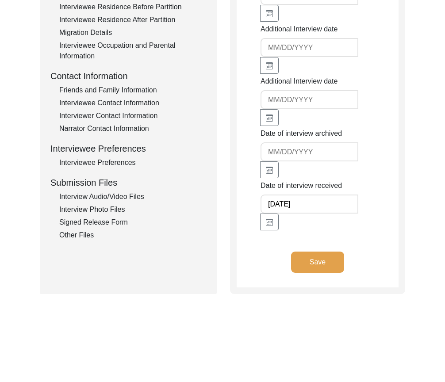
click at [328, 265] on button "Save" at bounding box center [317, 262] width 53 height 21
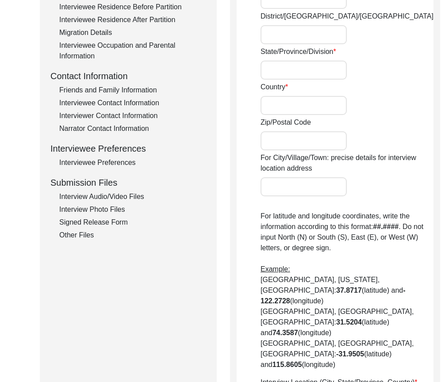
radio input "true"
type input "Theed"
type input "[GEOGRAPHIC_DATA]"
type input "[GEOGRAPHIC_DATA] [GEOGRAPHIC_DATA]"
type input "[GEOGRAPHIC_DATA]"
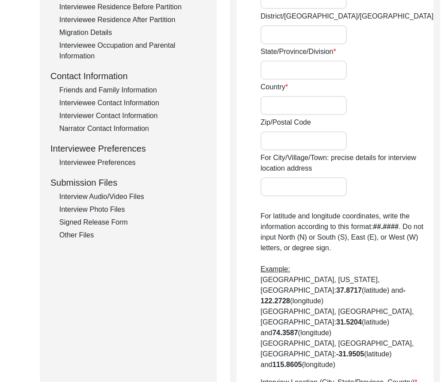
type input "Theed harwan"
type input "Theed"
type input "74.9096°"
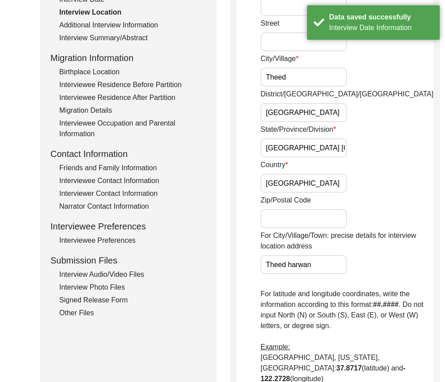
scroll to position [44, 0]
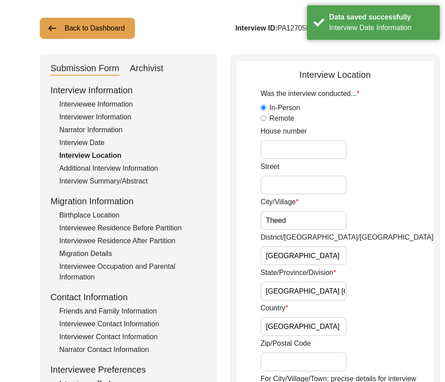
click at [298, 220] on input "Theed" at bounding box center [303, 220] width 86 height 19
click at [306, 255] on input "[GEOGRAPHIC_DATA]" at bounding box center [303, 255] width 86 height 19
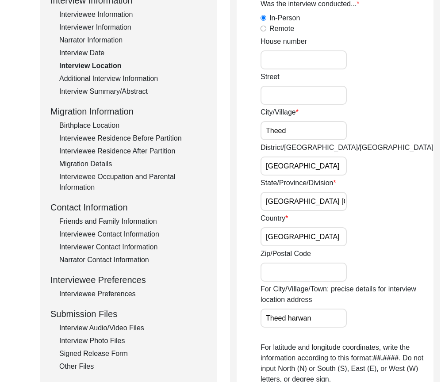
scroll to position [133, 0]
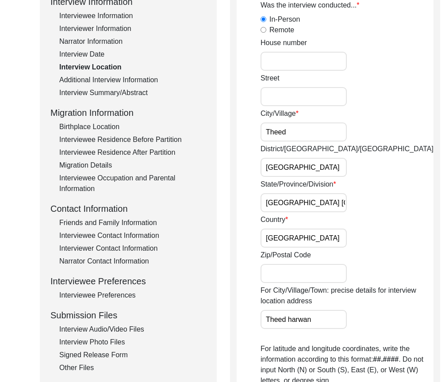
click at [248, 261] on app-interview-location "Interview Location Was the interview conducted... In-Person Remote House [GEOGR…" at bounding box center [334, 325] width 197 height 691
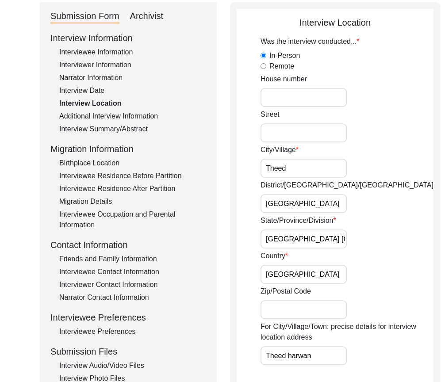
scroll to position [44, 0]
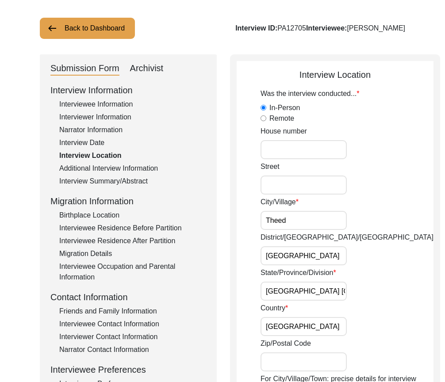
click at [347, 157] on div "House number" at bounding box center [346, 142] width 173 height 33
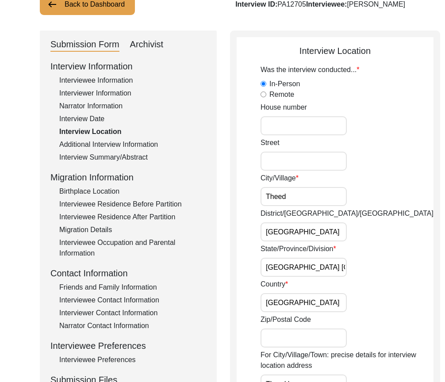
scroll to position [88, 0]
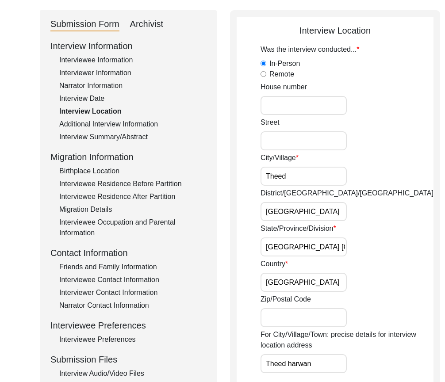
paste input "[GEOGRAPHIC_DATA]"
drag, startPoint x: 302, startPoint y: 172, endPoint x: 228, endPoint y: 172, distance: 74.3
click at [228, 172] on div "Submission Form Archivist Interview Information Interviewee Information Intervi…" at bounding box center [222, 365] width 365 height 711
type input "[GEOGRAPHIC_DATA]"
click at [361, 189] on div "District/[GEOGRAPHIC_DATA]/Jilla [GEOGRAPHIC_DATA]" at bounding box center [346, 204] width 173 height 33
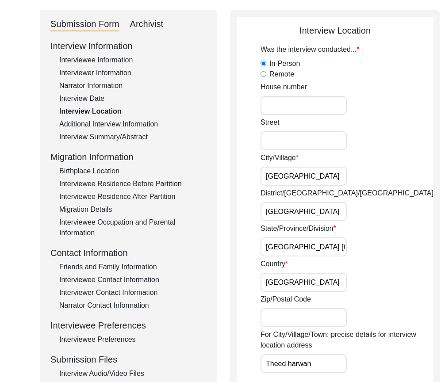
click at [298, 213] on input "[GEOGRAPHIC_DATA]" at bounding box center [303, 211] width 86 height 19
type input "[GEOGRAPHIC_DATA]"
click at [311, 185] on input "[GEOGRAPHIC_DATA]" at bounding box center [303, 176] width 86 height 19
drag, startPoint x: 266, startPoint y: 244, endPoint x: 375, endPoint y: 252, distance: 109.9
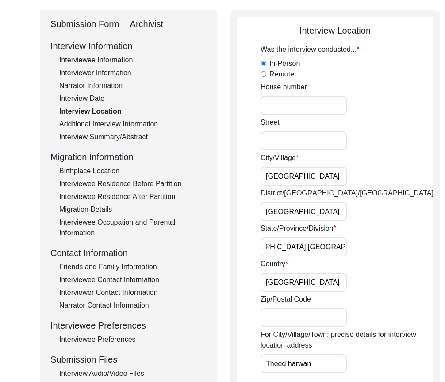
click at [375, 252] on div "State/Province/Division [GEOGRAPHIC_DATA] [GEOGRAPHIC_DATA]" at bounding box center [346, 239] width 173 height 33
click at [267, 247] on input "[GEOGRAPHIC_DATA] [GEOGRAPHIC_DATA]" at bounding box center [303, 246] width 86 height 19
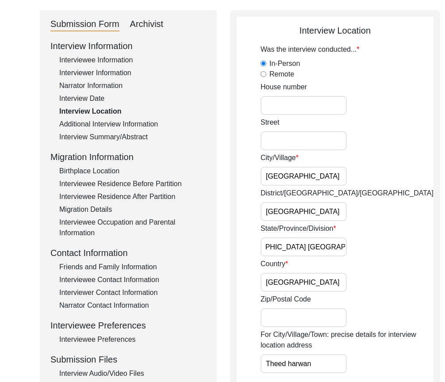
drag, startPoint x: 292, startPoint y: 248, endPoint x: 357, endPoint y: 248, distance: 65.0
click at [358, 248] on div "State/Province/Division [GEOGRAPHIC_DATA] [GEOGRAPHIC_DATA]" at bounding box center [346, 239] width 173 height 33
click at [297, 246] on input "[GEOGRAPHIC_DATA] [GEOGRAPHIC_DATA]" at bounding box center [303, 246] width 86 height 19
drag, startPoint x: 296, startPoint y: 247, endPoint x: 352, endPoint y: 249, distance: 56.2
click at [352, 249] on div "State/Province/Division [GEOGRAPHIC_DATA] [GEOGRAPHIC_DATA]" at bounding box center [346, 239] width 173 height 33
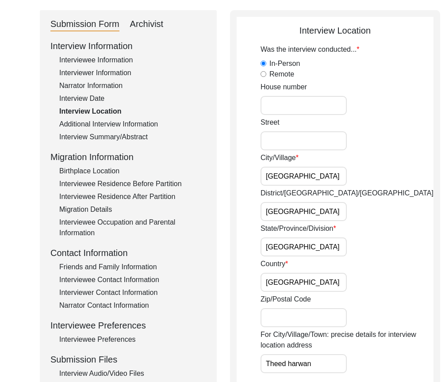
scroll to position [0, 3]
type input "[GEOGRAPHIC_DATA]"
click at [354, 247] on div "State/Province/Division [GEOGRAPHIC_DATA]" at bounding box center [346, 239] width 173 height 33
click at [301, 281] on input "[GEOGRAPHIC_DATA]" at bounding box center [303, 282] width 86 height 19
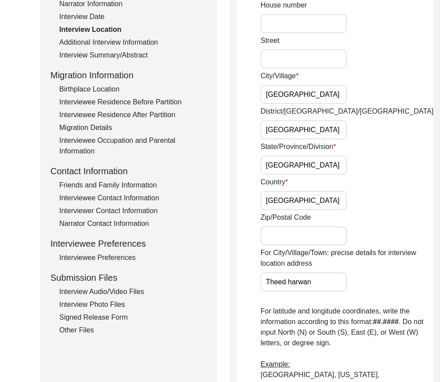
scroll to position [177, 0]
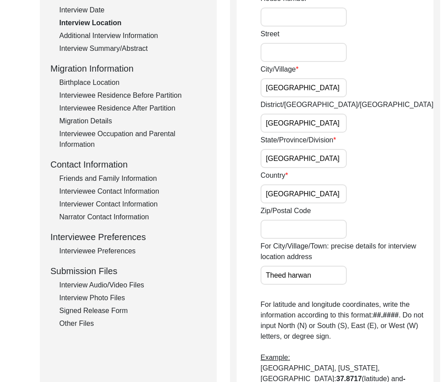
click at [314, 277] on input "Theed harwan" at bounding box center [303, 275] width 86 height 19
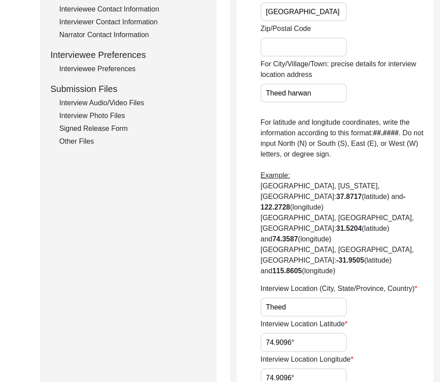
scroll to position [398, 0]
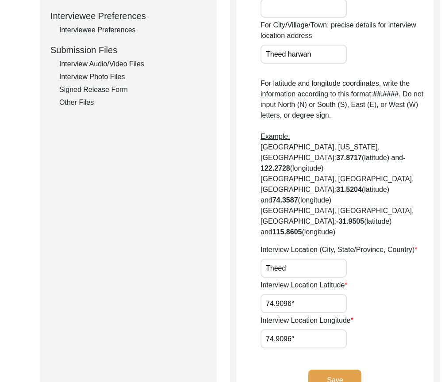
click at [313, 259] on input "Theed" at bounding box center [303, 268] width 86 height 19
paste input "[GEOGRAPHIC_DATA], [GEOGRAPHIC_DATA], [GEOGRAPHIC_DATA]"
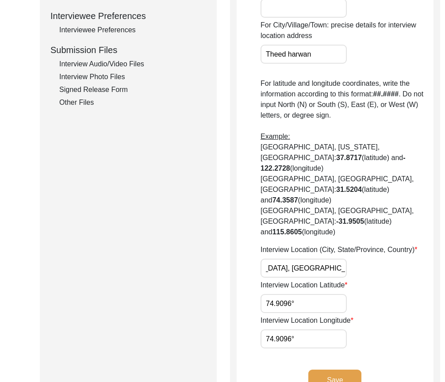
type input "[GEOGRAPHIC_DATA], [GEOGRAPHIC_DATA], [GEOGRAPHIC_DATA]"
click at [371, 256] on div "Interview Location (City, State/Province, Country) [GEOGRAPHIC_DATA], [GEOGRAPH…" at bounding box center [346, 260] width 173 height 33
click at [283, 296] on input "74.9096°" at bounding box center [303, 303] width 86 height 19
drag, startPoint x: 305, startPoint y: 294, endPoint x: 221, endPoint y: 291, distance: 84.5
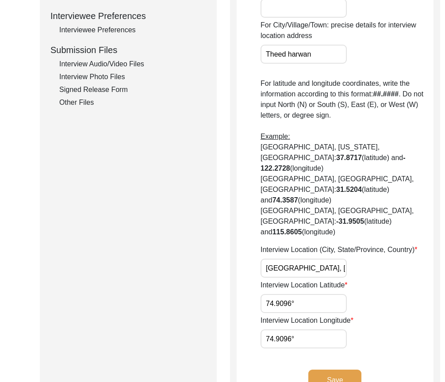
click at [221, 291] on div "Submission Form Archivist Interview Information Interviewee Information Intervi…" at bounding box center [222, 56] width 365 height 711
click at [300, 294] on input "74.9096°" at bounding box center [303, 303] width 86 height 19
drag, startPoint x: 303, startPoint y: 293, endPoint x: 229, endPoint y: 293, distance: 74.7
click at [229, 293] on div "Submission Form Archivist Interview Information Interviewee Information Intervi…" at bounding box center [222, 56] width 365 height 711
paste input "34.0836"
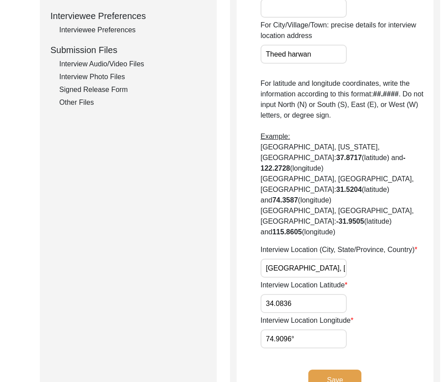
type input "34.0836"
drag, startPoint x: 306, startPoint y: 324, endPoint x: 267, endPoint y: 315, distance: 40.0
click at [233, 315] on div "Interview Location Was the interview conducted... In-Person Remote House [GEOGR…" at bounding box center [335, 56] width 210 height 711
paste input "7972"
type input "74.7972"
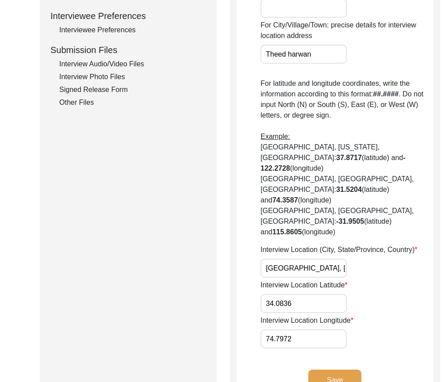
click at [369, 315] on div "Interview Location Longitude 74.7972" at bounding box center [346, 331] width 173 height 33
drag, startPoint x: 294, startPoint y: 292, endPoint x: 249, endPoint y: 287, distance: 44.5
click at [249, 287] on app-interview-location "Interview Location Was the interview conducted... In-Person Remote House [GEOGR…" at bounding box center [334, 59] width 197 height 691
click at [375, 264] on div "Interview Location (City, State/Province, Country) [GEOGRAPHIC_DATA], [GEOGRAPH…" at bounding box center [346, 260] width 173 height 33
drag, startPoint x: 301, startPoint y: 328, endPoint x: 198, endPoint y: 313, distance: 104.8
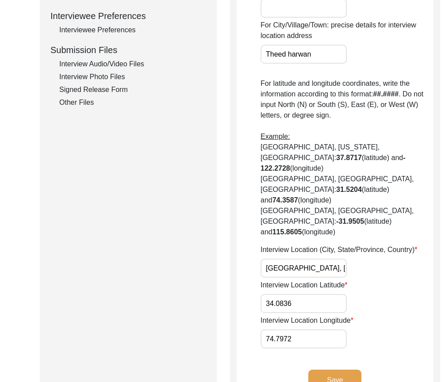
click at [186, 316] on div "Submission Form Archivist Interview Information Interviewee Information Intervi…" at bounding box center [222, 56] width 365 height 711
click at [259, 270] on app-interview-location "Interview Location Was the interview conducted... In-Person Remote House [GEOGR…" at bounding box center [334, 59] width 197 height 691
click at [317, 259] on input "[GEOGRAPHIC_DATA], [GEOGRAPHIC_DATA], [GEOGRAPHIC_DATA]" at bounding box center [303, 268] width 86 height 19
click at [318, 259] on input "[GEOGRAPHIC_DATA], [GEOGRAPHIC_DATA], [GEOGRAPHIC_DATA]" at bounding box center [303, 268] width 86 height 19
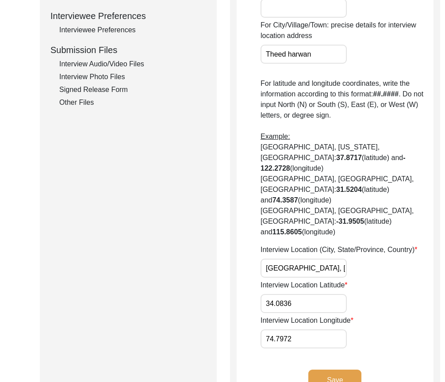
click at [318, 259] on input "[GEOGRAPHIC_DATA], [GEOGRAPHIC_DATA], [GEOGRAPHIC_DATA]" at bounding box center [303, 268] width 86 height 19
click at [359, 253] on div "Interview Location (City, State/Province, Country) [GEOGRAPHIC_DATA], [GEOGRAPH…" at bounding box center [346, 260] width 173 height 33
drag, startPoint x: 264, startPoint y: 258, endPoint x: 370, endPoint y: 261, distance: 105.7
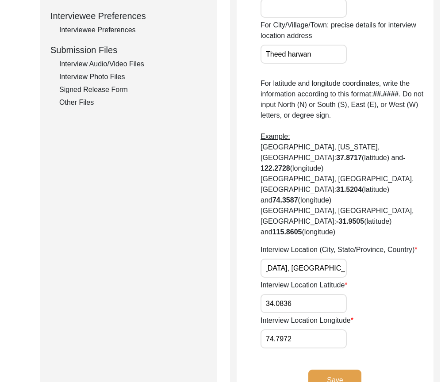
click at [370, 261] on div "Interview Location (City, State/Province, Country) [GEOGRAPHIC_DATA], [GEOGRAPH…" at bounding box center [346, 260] width 173 height 33
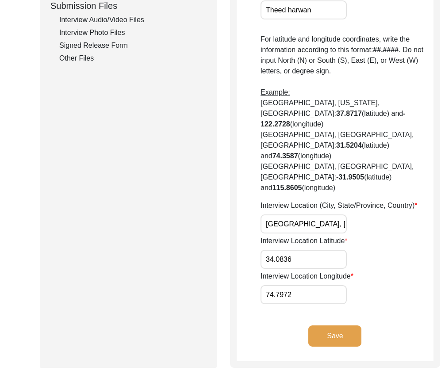
click at [370, 271] on div "Interview Location Longitude 74.7972" at bounding box center [346, 287] width 173 height 33
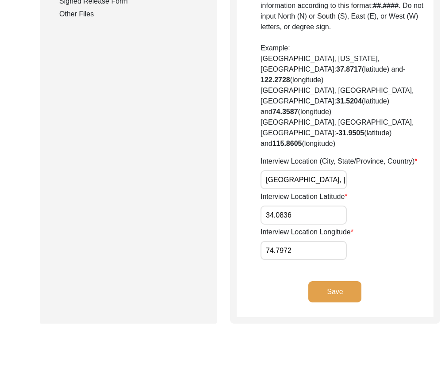
click at [340, 281] on button "Save" at bounding box center [334, 291] width 53 height 21
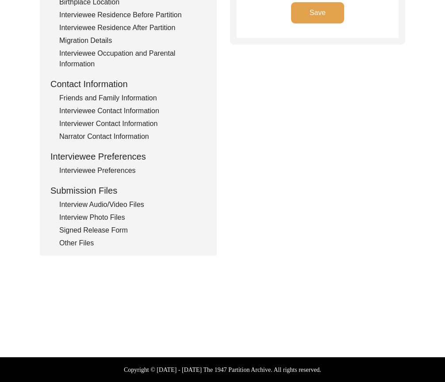
type input "[PERSON_NAME]"
type textarea "[PERSON_NAME] language which is spoken by tribal of [GEOGRAPHIC_DATA]"
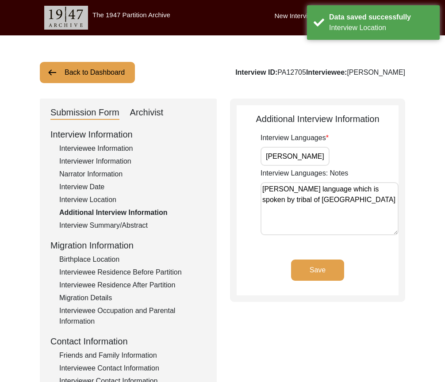
drag, startPoint x: 317, startPoint y: 157, endPoint x: 248, endPoint y: 153, distance: 69.1
click at [248, 153] on app-additional-information "Additional Interview Information Interview Languages [PERSON_NAME] Interview La…" at bounding box center [317, 203] width 162 height 183
click at [130, 148] on div "Interviewee Information" at bounding box center [132, 148] width 147 height 11
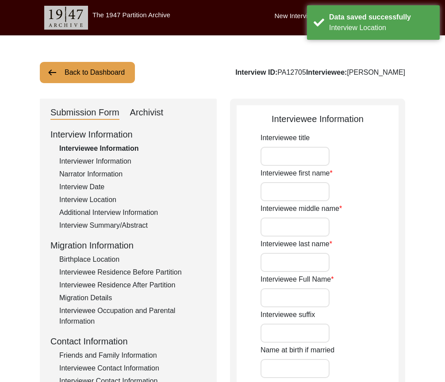
type input "Mr."
type input "[PERSON_NAME]"
type input "Qasim"
type input "[PERSON_NAME]"
type input "[PERSON_NAME] [PERSON_NAME]"
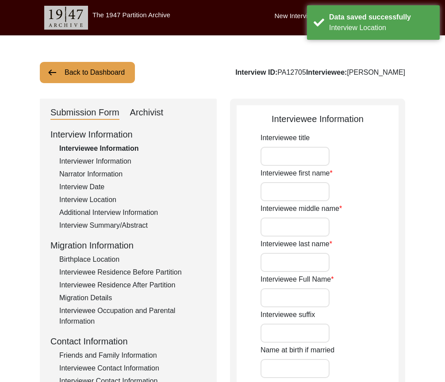
type input "[DATE]"
type input "79"
type input "[DEMOGRAPHIC_DATA]"
type input "[PERSON_NAME] Urdu"
type input "[PERSON_NAME]"
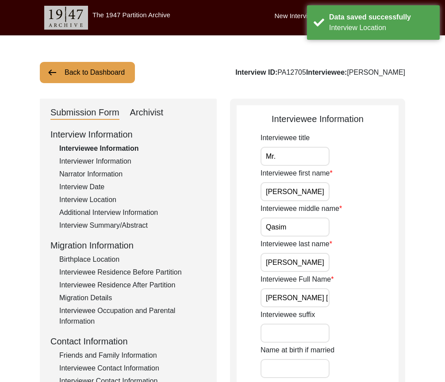
type input "[DEMOGRAPHIC_DATA]"
type input "BakerWal [PERSON_NAME]"
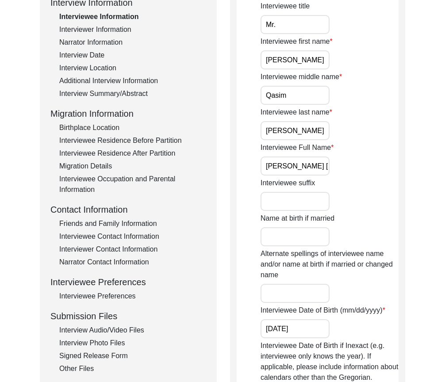
scroll to position [88, 0]
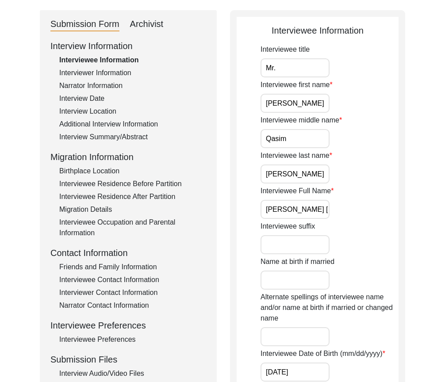
click at [113, 76] on div "Interviewer Information" at bounding box center [132, 73] width 147 height 11
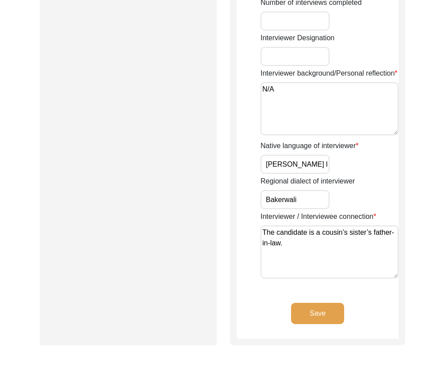
scroll to position [707, 0]
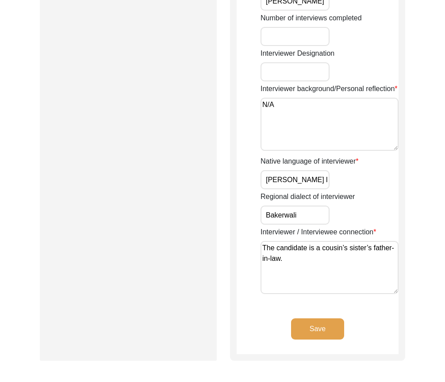
drag, startPoint x: 285, startPoint y: 178, endPoint x: 336, endPoint y: 178, distance: 51.3
click at [336, 178] on div "Native language of interviewer [PERSON_NAME] language" at bounding box center [329, 172] width 138 height 33
type input "[PERSON_NAME]"
click at [373, 185] on div "Native language of interviewer [PERSON_NAME]" at bounding box center [329, 172] width 138 height 33
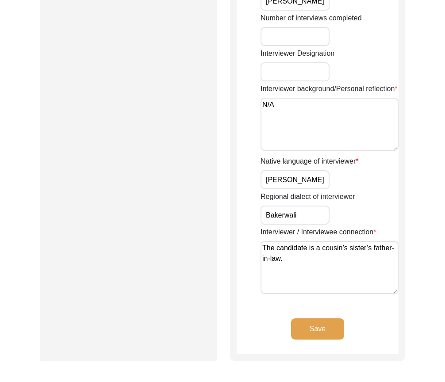
click at [313, 183] on input "[PERSON_NAME]" at bounding box center [294, 179] width 69 height 19
click at [336, 320] on button "Save" at bounding box center [317, 328] width 53 height 21
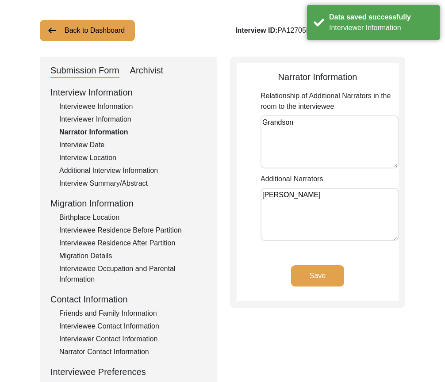
scroll to position [0, 0]
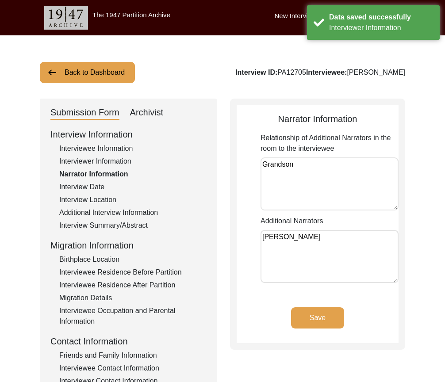
click at [103, 274] on div "Interviewee Residence Before Partition" at bounding box center [132, 272] width 147 height 11
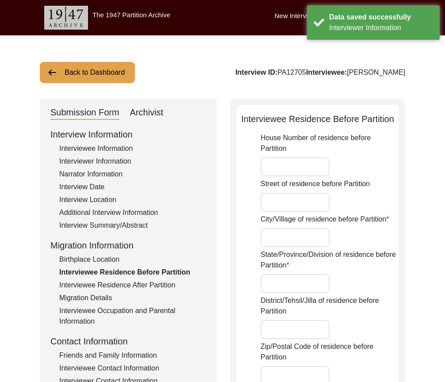
type input "Tulail bandipore ( the candidate tribal who move one place another they no any …"
type input "Kashmir"
type input "Bandipore"
type input "India in winter and [GEOGRAPHIC_DATA] in summer"
type input "Winter (bandipore to [GEOGRAPHIC_DATA]) summer (hazara [GEOGRAPHIC_DATA] to [GE…"
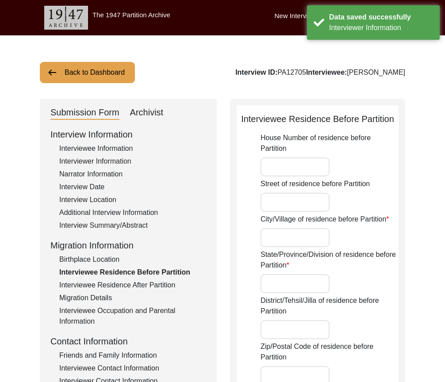
type input "76.4647°"
click at [103, 264] on div "Birthplace Location" at bounding box center [132, 259] width 147 height 11
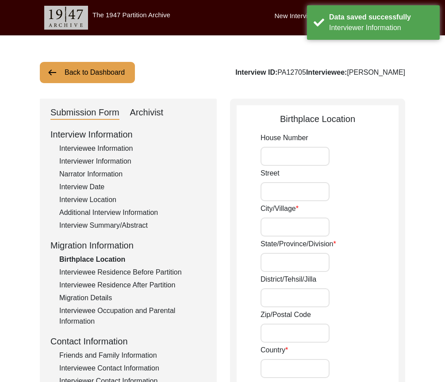
type input "213"
type input "Tulail"
type input "Kashmir"
type input "Bandipore"
type input "[GEOGRAPHIC_DATA]"
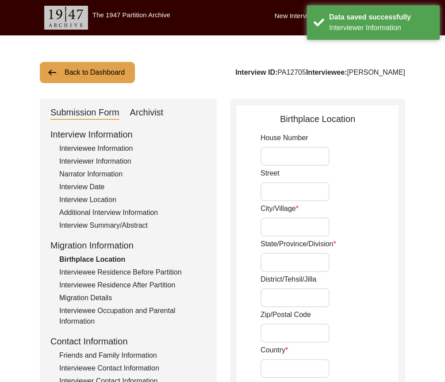
type input "Tulail"
type input "75.0540°"
click at [100, 199] on div "Interview Location" at bounding box center [132, 199] width 147 height 11
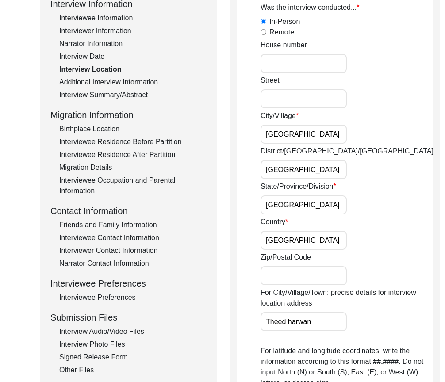
scroll to position [44, 0]
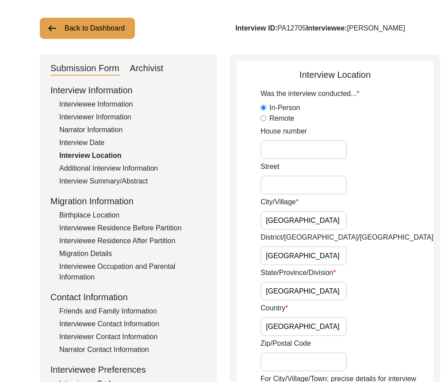
click at [121, 167] on div "Additional Interview Information" at bounding box center [132, 168] width 147 height 11
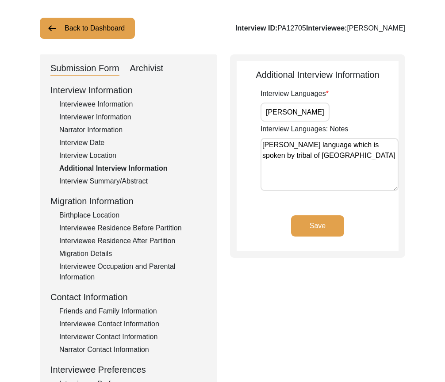
drag, startPoint x: 295, startPoint y: 111, endPoint x: 245, endPoint y: 113, distance: 50.4
click at [245, 113] on app-additional-information "Additional Interview Information Interview Languages [PERSON_NAME] Interview La…" at bounding box center [317, 159] width 162 height 183
drag, startPoint x: 365, startPoint y: 156, endPoint x: 242, endPoint y: 132, distance: 125.7
click at [242, 132] on app-additional-information "Additional Interview Information Interview Languages [PERSON_NAME] Interview La…" at bounding box center [317, 159] width 162 height 183
click at [282, 154] on textarea "[PERSON_NAME] language which is spoken by tribal of [GEOGRAPHIC_DATA]" at bounding box center [329, 164] width 138 height 53
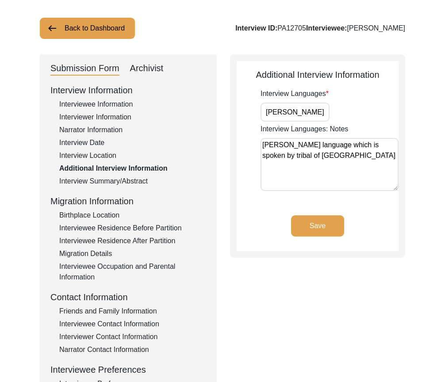
click at [282, 154] on textarea "[PERSON_NAME] language which is spoken by tribal of [GEOGRAPHIC_DATA]" at bounding box center [329, 164] width 138 height 53
paste textarea "is a language spoken by tribal communities in [GEOGRAPHIC_DATA]."
click at [347, 190] on textarea "[PERSON_NAME] is a language spoken by tribal communities in [GEOGRAPHIC_DATA]." at bounding box center [329, 164] width 138 height 53
type textarea "[PERSON_NAME] is a language spoken by tribal communities in [GEOGRAPHIC_DATA]."
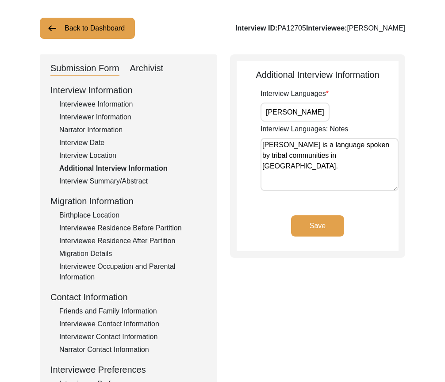
click at [335, 221] on button "Save" at bounding box center [317, 225] width 53 height 21
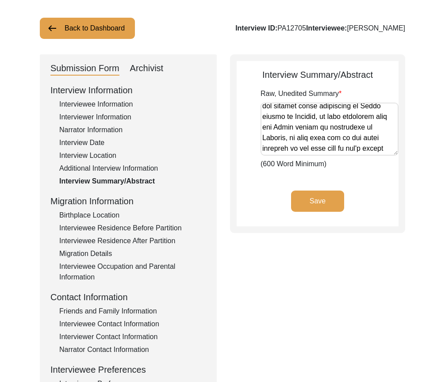
scroll to position [1022, 0]
click at [97, 120] on div "Interviewer Information" at bounding box center [132, 117] width 147 height 11
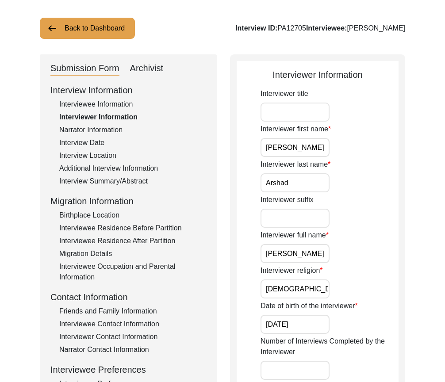
click at [127, 227] on div "Interviewee Residence Before Partition" at bounding box center [132, 228] width 147 height 11
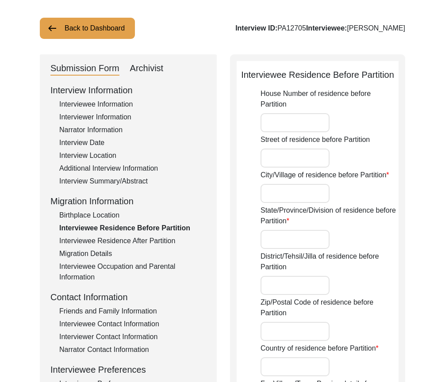
type input "Tulail bandipore ( the candidate tribal who move one place another they no any …"
type input "Kashmir"
type input "Bandipore"
type input "India in winter and [GEOGRAPHIC_DATA] in summer"
type input "Winter (bandipore to [GEOGRAPHIC_DATA]) summer (hazara [GEOGRAPHIC_DATA] to [GE…"
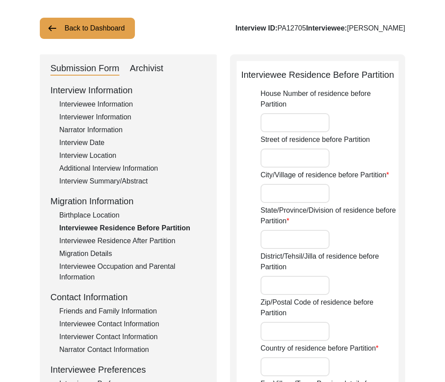
type input "76.4647°"
click at [96, 213] on div "Birthplace Location" at bounding box center [132, 215] width 147 height 11
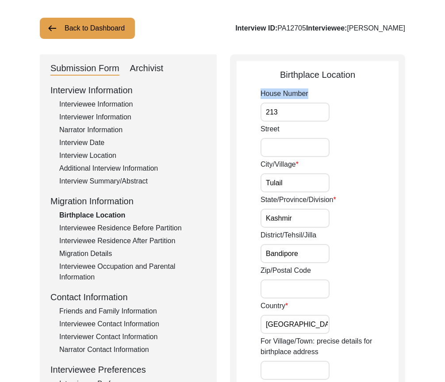
click at [286, 104] on div "House Number 213" at bounding box center [329, 104] width 138 height 33
click at [286, 107] on input "213" at bounding box center [294, 112] width 69 height 19
click at [291, 189] on input "Tulail" at bounding box center [294, 182] width 69 height 19
click at [297, 221] on input "Kashmir" at bounding box center [294, 218] width 69 height 19
click at [310, 247] on input "Bandipore" at bounding box center [294, 253] width 69 height 19
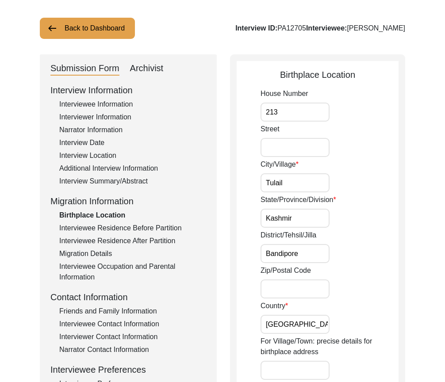
click at [275, 341] on label "For Village/Town: precise details for birthplace address" at bounding box center [329, 346] width 138 height 21
click at [275, 361] on input "For Village/Town: precise details for birthplace address" at bounding box center [294, 370] width 69 height 19
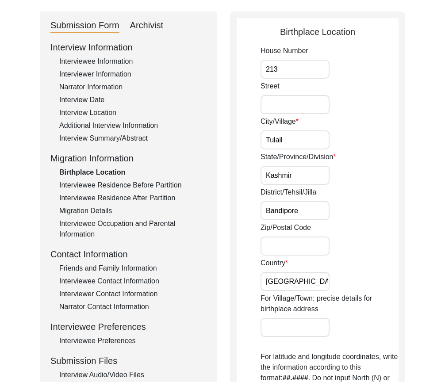
scroll to position [44, 0]
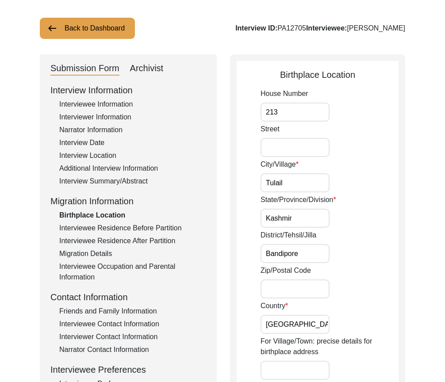
click at [308, 181] on input "Tulail" at bounding box center [294, 182] width 69 height 19
click at [309, 208] on div "State/Province/Division [GEOGRAPHIC_DATA]" at bounding box center [329, 210] width 138 height 33
click at [310, 211] on input "Kashmir" at bounding box center [294, 218] width 69 height 19
click at [306, 260] on input "Bandipore" at bounding box center [294, 253] width 69 height 19
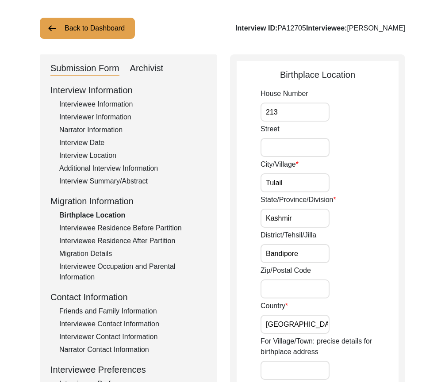
click at [287, 326] on input "[GEOGRAPHIC_DATA]" at bounding box center [294, 324] width 69 height 19
click at [292, 185] on input "Tulail" at bounding box center [294, 182] width 69 height 19
click at [308, 252] on input "Bandipore" at bounding box center [294, 253] width 69 height 19
type input "Bandipora"
click at [359, 269] on div "Zip/Postal Code" at bounding box center [329, 281] width 138 height 33
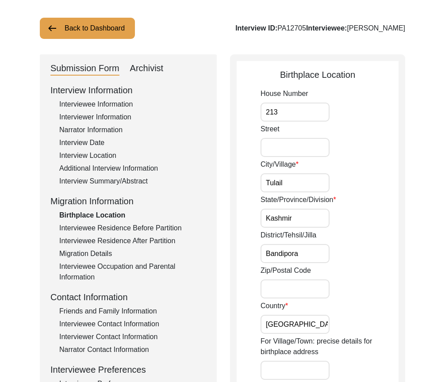
click at [307, 256] on input "Bandipora" at bounding box center [294, 253] width 69 height 19
drag, startPoint x: 317, startPoint y: 216, endPoint x: 237, endPoint y: 216, distance: 80.0
click at [324, 118] on input "213" at bounding box center [294, 112] width 69 height 19
click at [133, 226] on div "Interviewee Residence Before Partition" at bounding box center [132, 228] width 147 height 11
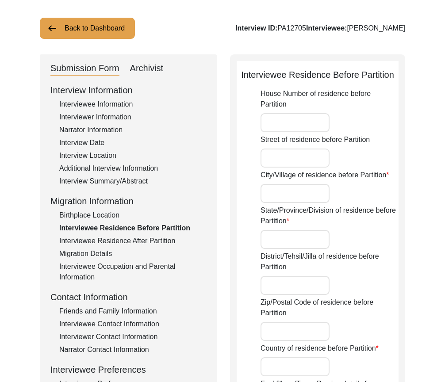
type input "Tulail bandipore ( the candidate tribal who move one place another they no any …"
type input "Kashmir"
type input "Bandipore"
type input "India in winter and [GEOGRAPHIC_DATA] in summer"
type input "Winter (bandipore to [GEOGRAPHIC_DATA]) summer (hazara [GEOGRAPHIC_DATA] to [GE…"
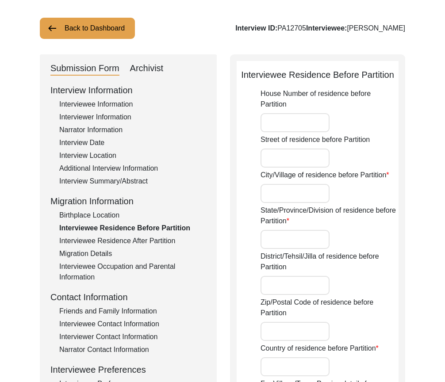
type input "76.4647°"
click at [103, 217] on div "Birthplace Location" at bounding box center [132, 215] width 147 height 11
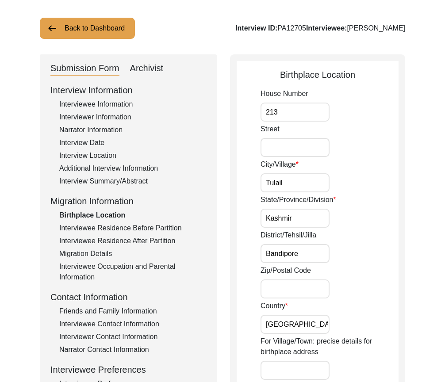
click at [290, 171] on div "City/Village [GEOGRAPHIC_DATA]" at bounding box center [329, 175] width 138 height 33
click at [295, 178] on input "Tulail" at bounding box center [294, 182] width 69 height 19
click at [298, 118] on input "213" at bounding box center [294, 112] width 69 height 19
drag, startPoint x: 309, startPoint y: 203, endPoint x: 309, endPoint y: 214, distance: 11.1
click at [309, 205] on label "State/Province/Division" at bounding box center [298, 199] width 76 height 11
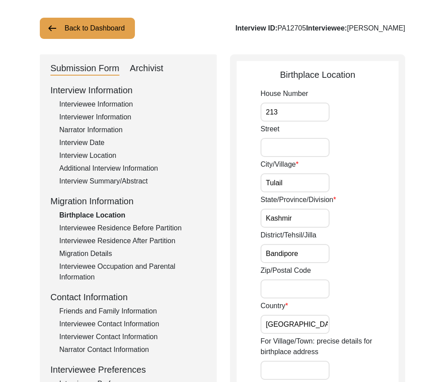
click at [309, 209] on input "Kashmir" at bounding box center [294, 218] width 69 height 19
click at [309, 214] on input "Kashmir" at bounding box center [294, 218] width 69 height 19
click at [326, 221] on input "Kashmir" at bounding box center [294, 218] width 69 height 19
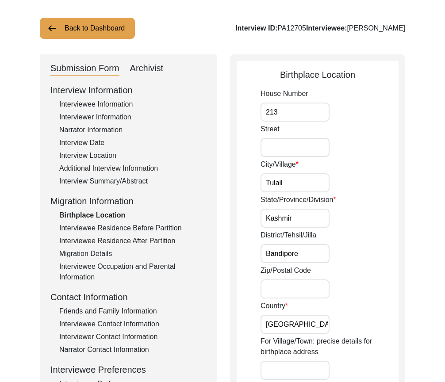
click at [298, 218] on input "Kashmir" at bounding box center [294, 218] width 69 height 19
click at [266, 216] on input "Kashmir" at bounding box center [294, 218] width 69 height 19
paste input "Jammu and"
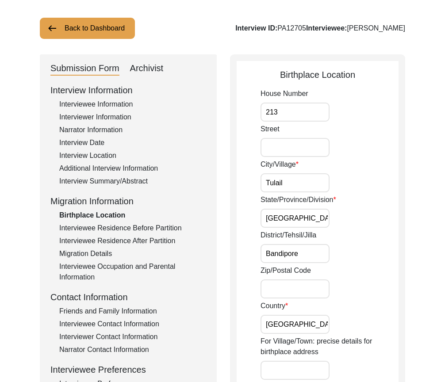
scroll to position [0, 5]
drag, startPoint x: 264, startPoint y: 217, endPoint x: 341, endPoint y: 220, distance: 77.0
click at [341, 220] on div "State/Province/Division [GEOGRAPHIC_DATA]" at bounding box center [329, 210] width 138 height 33
click at [328, 217] on input "[GEOGRAPHIC_DATA]" at bounding box center [294, 218] width 69 height 19
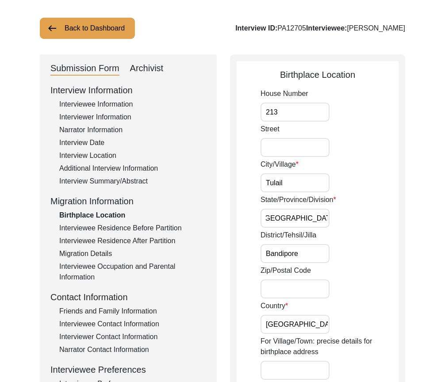
type input "[GEOGRAPHIC_DATA]"
click at [312, 250] on input "Bandipore" at bounding box center [294, 253] width 69 height 19
click at [313, 255] on input "Bandipore" at bounding box center [294, 253] width 69 height 19
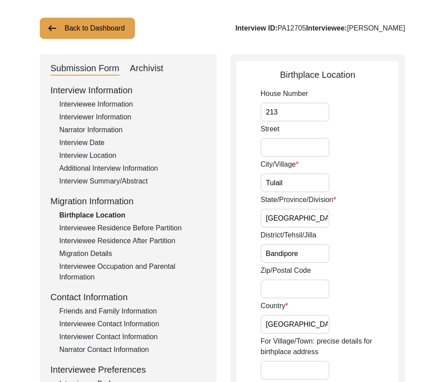
click at [313, 255] on input "Bandipore" at bounding box center [294, 253] width 69 height 19
paste input "a"
type input "Bandipora"
click at [358, 255] on div "District/Tehsil/[PERSON_NAME]" at bounding box center [329, 246] width 138 height 33
click at [292, 320] on input "[GEOGRAPHIC_DATA]" at bounding box center [294, 324] width 69 height 19
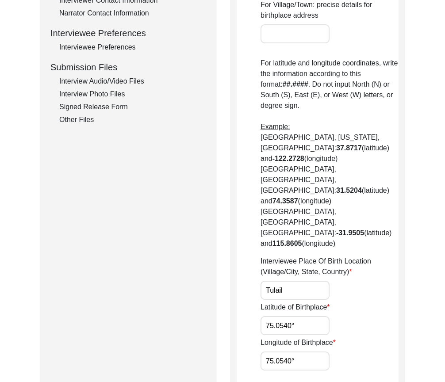
scroll to position [398, 0]
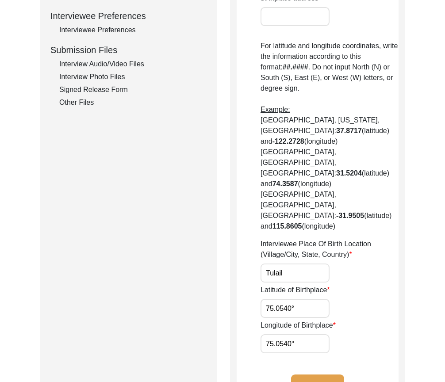
click at [301, 263] on input "Tulail" at bounding box center [294, 272] width 69 height 19
click at [303, 263] on input "Tulail" at bounding box center [294, 272] width 69 height 19
paste input "[GEOGRAPHIC_DATA], [GEOGRAPHIC_DATA]"
type input "[GEOGRAPHIC_DATA], [GEOGRAPHIC_DATA], [GEOGRAPHIC_DATA]"
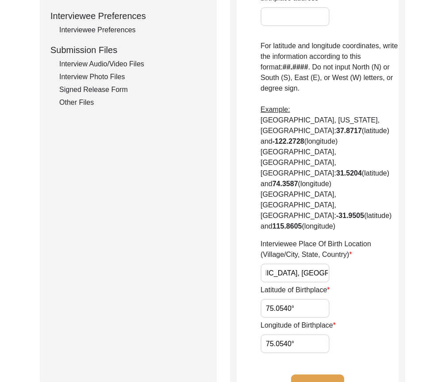
scroll to position [0, 0]
click at [383, 320] on div "Longitude of Birthplace 75.0540°" at bounding box center [329, 336] width 138 height 33
drag, startPoint x: 297, startPoint y: 255, endPoint x: 252, endPoint y: 255, distance: 44.2
click at [252, 255] on app-birthplace-location "Birthplace Location House [GEOGRAPHIC_DATA]/Village [GEOGRAPHIC_DATA]/Province/…" at bounding box center [317, 62] width 162 height 696
click at [300, 299] on input "75.0540°" at bounding box center [294, 308] width 69 height 19
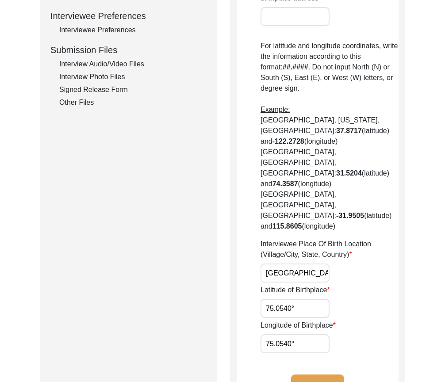
drag, startPoint x: 308, startPoint y: 255, endPoint x: 228, endPoint y: 247, distance: 80.4
click at [229, 247] on div "Submission Form Archivist Interview Information Interviewee Information Intervi…" at bounding box center [222, 59] width 365 height 716
paste input "34.5563"
type input "34.5563"
drag, startPoint x: 308, startPoint y: 289, endPoint x: 204, endPoint y: 278, distance: 104.9
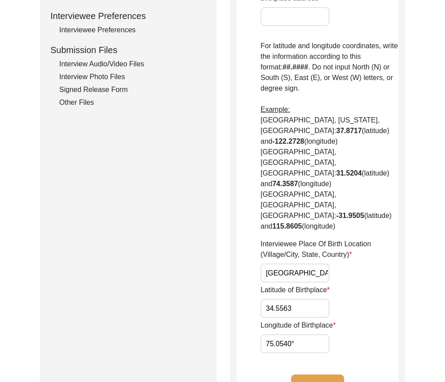
click at [212, 280] on div "Submission Form Archivist Interview Information Interviewee Information Intervi…" at bounding box center [222, 59] width 365 height 716
paste input "1"
type input "75.0541"
click at [344, 320] on div "Longitude of Birthplace 75.0541" at bounding box center [329, 336] width 138 height 33
drag, startPoint x: 299, startPoint y: 259, endPoint x: 224, endPoint y: 253, distance: 75.0
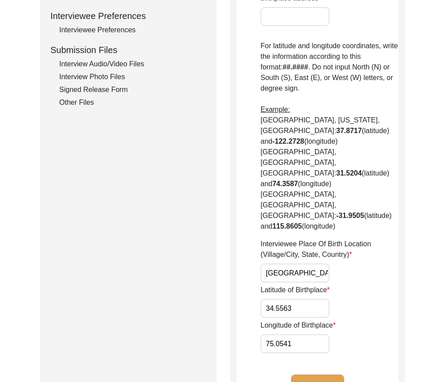
click at [228, 253] on div "Submission Form Archivist Interview Information Interviewee Information Intervi…" at bounding box center [222, 59] width 365 height 716
drag, startPoint x: 306, startPoint y: 294, endPoint x: 258, endPoint y: 290, distance: 48.8
click at [243, 290] on app-birthplace-location "Birthplace Location House [GEOGRAPHIC_DATA]/Village [GEOGRAPHIC_DATA]/Province/…" at bounding box center [317, 62] width 162 height 696
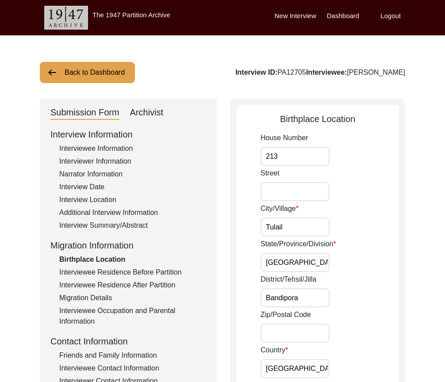
click at [346, 205] on div "City/Village [GEOGRAPHIC_DATA]" at bounding box center [329, 219] width 138 height 33
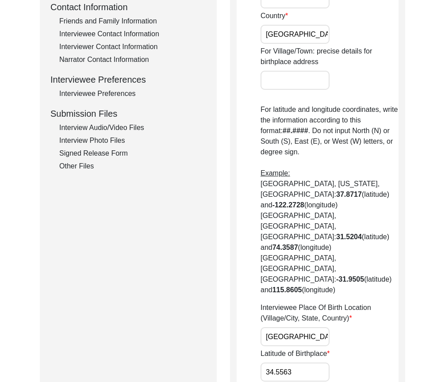
scroll to position [442, 0]
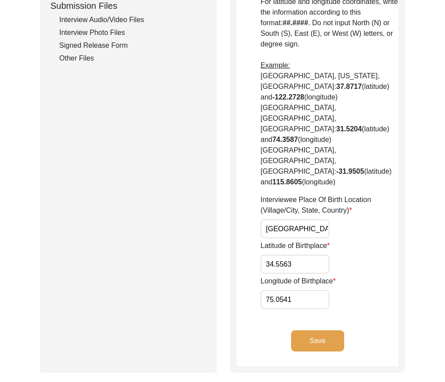
click at [329, 330] on button "Save" at bounding box center [317, 340] width 53 height 21
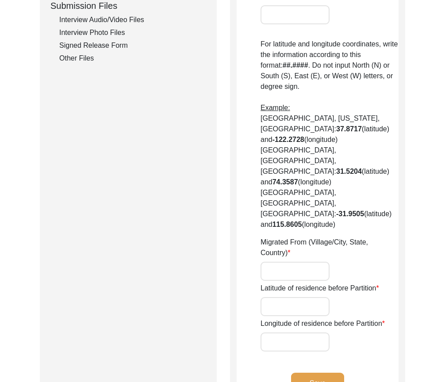
type input "Tulail bandipore ( the candidate tribal who move one place another they no any …"
type input "Kashmir"
type input "Bandipore"
type input "India in winter and [GEOGRAPHIC_DATA] in summer"
type input "Winter (bandipore to [GEOGRAPHIC_DATA]) summer (hazara [GEOGRAPHIC_DATA] to [GE…"
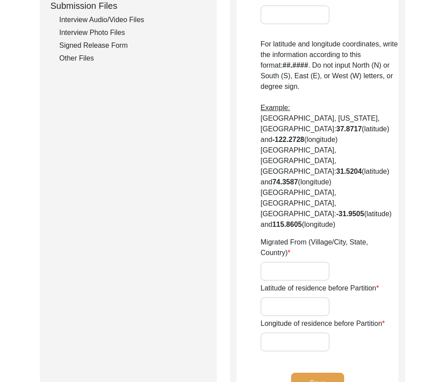
type input "76.4647°"
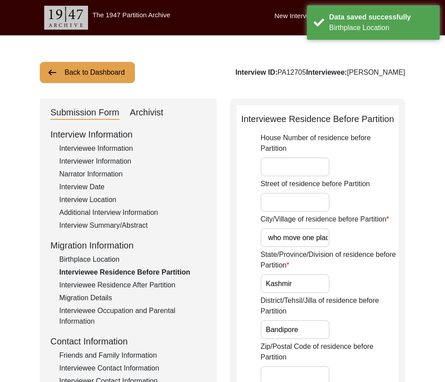
scroll to position [0, 282]
drag, startPoint x: 315, startPoint y: 236, endPoint x: 362, endPoint y: 244, distance: 47.0
click at [362, 244] on div "City/Village of residence before Partition Tulail bandipore ( the candidate tri…" at bounding box center [329, 230] width 138 height 33
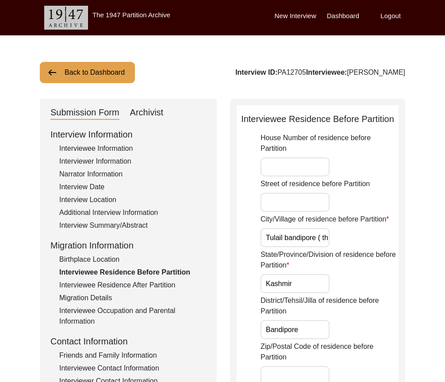
click at [271, 236] on input "Tulail bandipore ( the candidate tribal who move one place another they no any …" at bounding box center [294, 237] width 69 height 19
click at [281, 204] on input "Street of residence before Partition" at bounding box center [294, 202] width 69 height 19
click at [289, 156] on div "House Number of residence before Partition" at bounding box center [329, 155] width 138 height 44
click at [288, 164] on input "House Number of residence before Partition" at bounding box center [294, 166] width 69 height 19
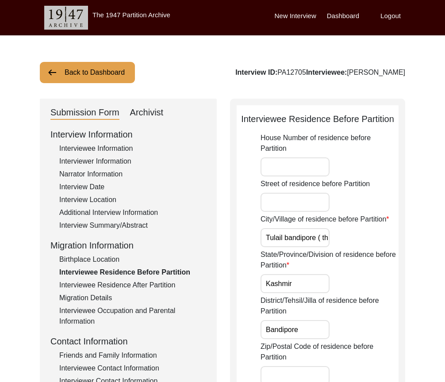
click at [266, 236] on input "Tulail bandipore ( the candidate tribal who move one place another they no any …" at bounding box center [294, 237] width 69 height 19
drag, startPoint x: 282, startPoint y: 237, endPoint x: 352, endPoint y: 241, distance: 69.9
click at [352, 241] on div "City/Village of residence before Partition Tulail bandipore ( the candidate tri…" at bounding box center [329, 230] width 138 height 33
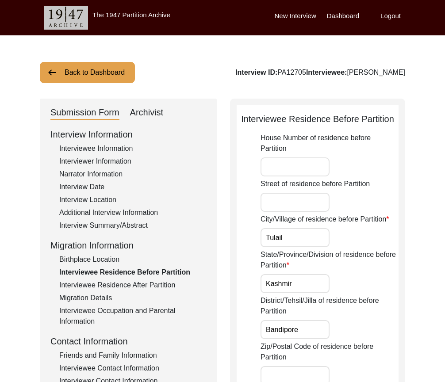
type input "Tulail"
click at [323, 240] on input "Tulail" at bounding box center [294, 237] width 69 height 19
click at [312, 284] on input "Kashmir" at bounding box center [294, 283] width 69 height 19
click at [316, 277] on input "Kashmir" at bounding box center [294, 283] width 69 height 19
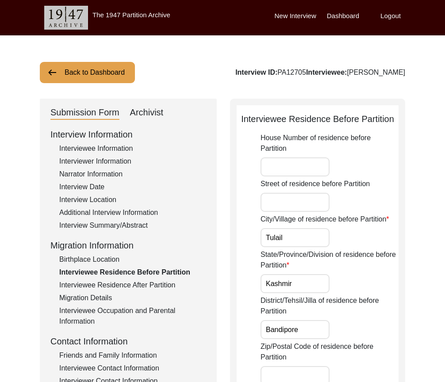
click at [316, 277] on input "Kashmir" at bounding box center [294, 283] width 69 height 19
type input "[GEOGRAPHIC_DATA]"
drag, startPoint x: 281, startPoint y: 280, endPoint x: 393, endPoint y: 279, distance: 112.7
click at [393, 279] on div "State/Province/Division of residence before Partition [GEOGRAPHIC_DATA]" at bounding box center [329, 271] width 138 height 44
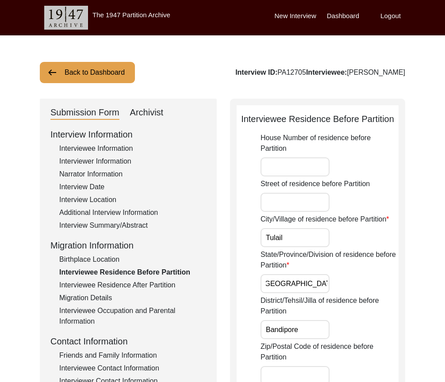
drag, startPoint x: 388, startPoint y: 276, endPoint x: 383, endPoint y: 269, distance: 9.0
click at [388, 276] on div "State/Province/Division of residence before Partition [GEOGRAPHIC_DATA]" at bounding box center [329, 271] width 138 height 44
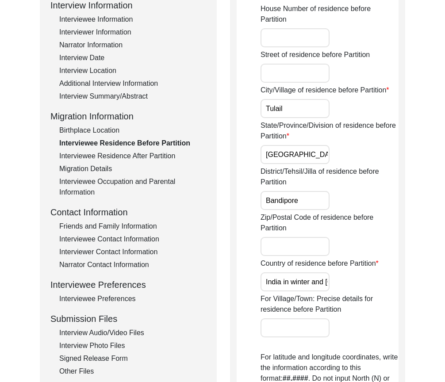
scroll to position [133, 0]
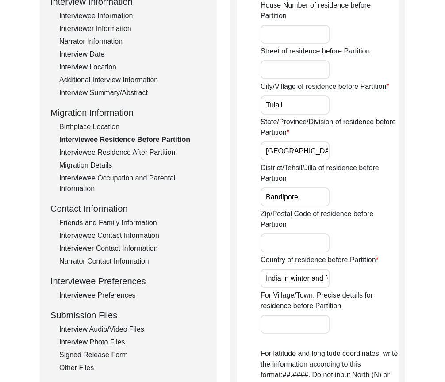
click at [309, 195] on input "Bandipore" at bounding box center [294, 196] width 69 height 19
click at [295, 197] on input "Bandipore" at bounding box center [294, 196] width 69 height 19
click at [297, 198] on input "Bandipore" at bounding box center [294, 196] width 69 height 19
paste input "a"
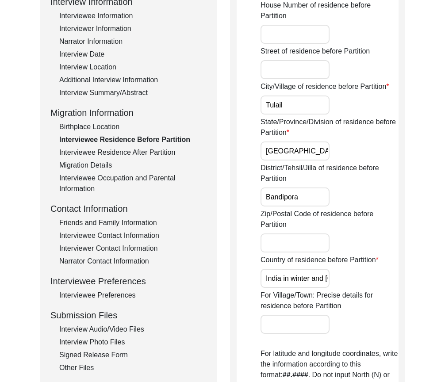
click at [314, 199] on input "Bandipora" at bounding box center [294, 196] width 69 height 19
type input "Bandipore"
click at [378, 209] on label "Zip/Postal Code of residence before Partition" at bounding box center [329, 219] width 138 height 21
click at [329, 233] on input "Zip/Postal Code of residence before Partition" at bounding box center [294, 242] width 69 height 19
click at [312, 197] on input "Bandipore" at bounding box center [294, 196] width 69 height 19
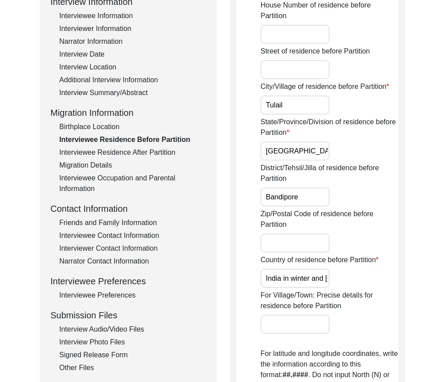
click at [312, 197] on input "Bandipore" at bounding box center [294, 196] width 69 height 19
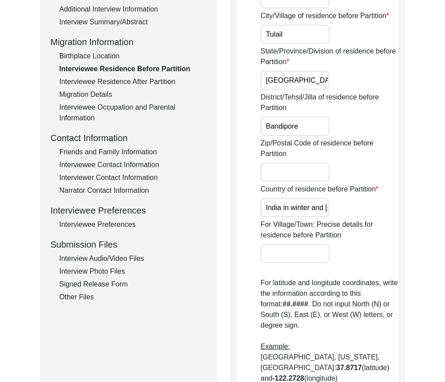
scroll to position [107, 0]
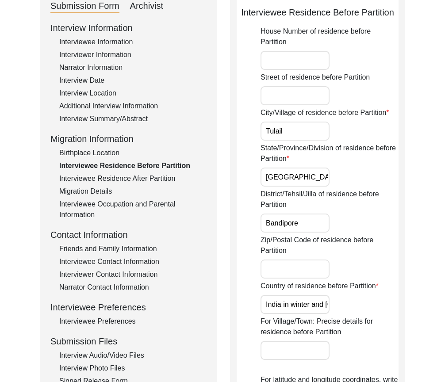
click at [109, 160] on div "Interview Information Interviewee Information Interviewer Information Narrator …" at bounding box center [128, 210] width 156 height 378
click at [108, 156] on div "Birthplace Location" at bounding box center [132, 153] width 147 height 11
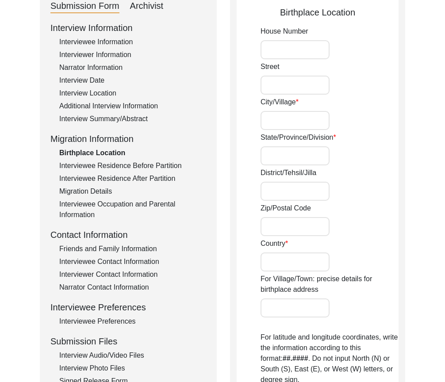
type input "213"
type input "Tulail"
type input "[GEOGRAPHIC_DATA]"
type input "Bandipora"
type input "[GEOGRAPHIC_DATA]"
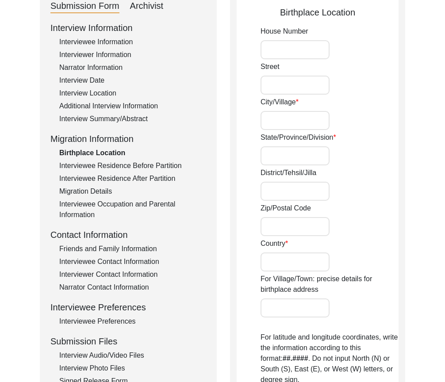
type input "[GEOGRAPHIC_DATA], [GEOGRAPHIC_DATA], [GEOGRAPHIC_DATA]"
type input "34.5563"
type input "75.0541"
click at [279, 195] on input "Bandipora" at bounding box center [294, 191] width 69 height 19
click at [279, 194] on input "Bandipora" at bounding box center [294, 191] width 69 height 19
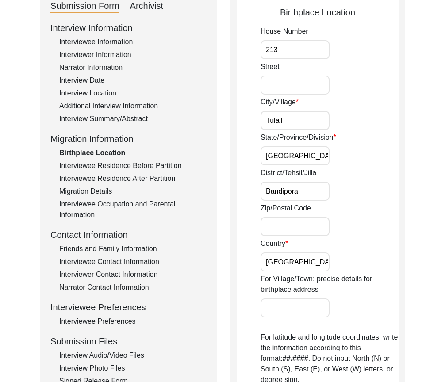
click at [279, 194] on input "Bandipora" at bounding box center [294, 191] width 69 height 19
paste input "e"
type input "Bandipore"
click at [367, 197] on div "District/Tehsil/[PERSON_NAME]" at bounding box center [329, 184] width 138 height 33
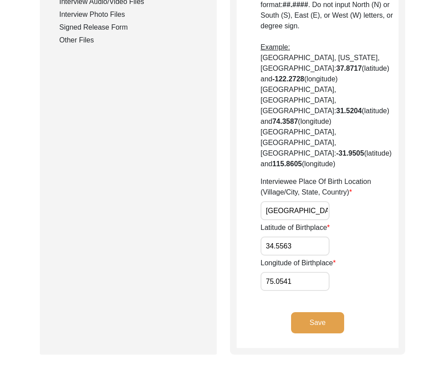
click at [328, 312] on button "Save" at bounding box center [317, 322] width 53 height 21
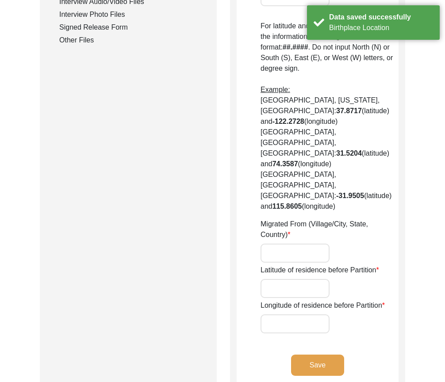
type input "Tulail bandipore ( the candidate tribal who move one place another they no any …"
type input "Kashmir"
type input "Bandipore"
type input "India in winter and [GEOGRAPHIC_DATA] in summer"
type input "Winter (bandipore to [GEOGRAPHIC_DATA]) summer (hazara [GEOGRAPHIC_DATA] to [GE…"
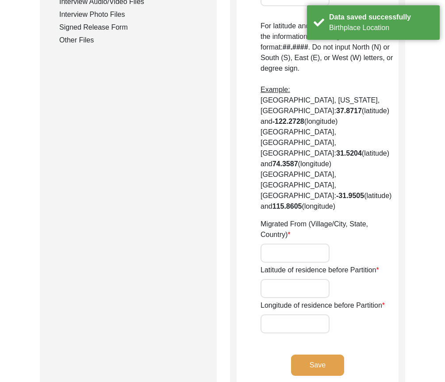
type input "76.4647°"
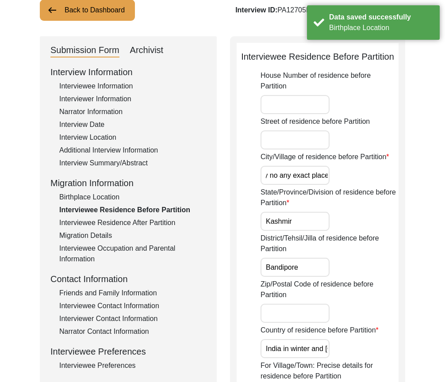
scroll to position [0, 282]
drag, startPoint x: 282, startPoint y: 175, endPoint x: 400, endPoint y: 183, distance: 119.1
type input "Tulail"
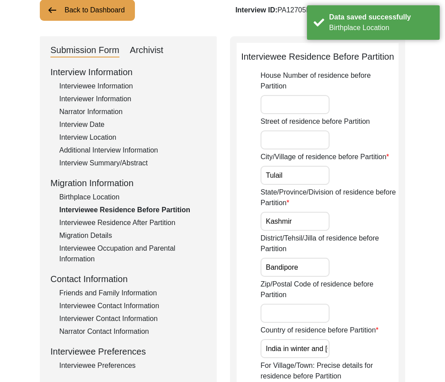
click at [310, 222] on input "Kashmir" at bounding box center [294, 221] width 69 height 19
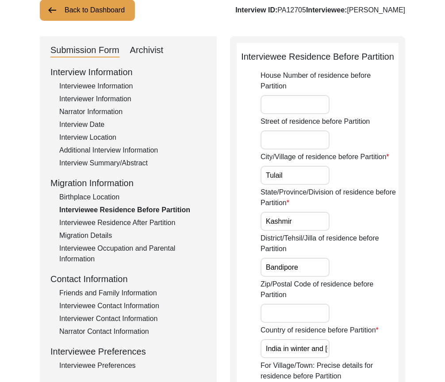
click at [310, 222] on input "Kashmir" at bounding box center [294, 221] width 69 height 19
type input "[GEOGRAPHIC_DATA]"
click at [322, 267] on input "Bandipore" at bounding box center [294, 267] width 69 height 19
type input "Bandipore"
click at [358, 269] on div "District/Tehsil/Jilla of residence before Partition Bandipore" at bounding box center [329, 255] width 138 height 44
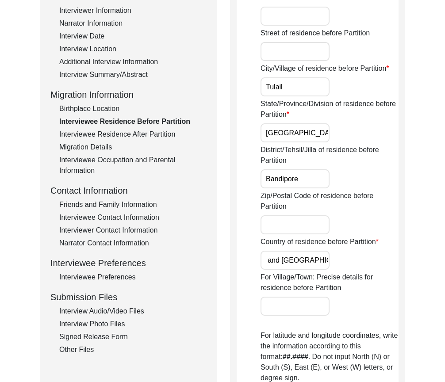
scroll to position [0, 61]
drag, startPoint x: 303, startPoint y: 262, endPoint x: 330, endPoint y: 262, distance: 27.4
click at [330, 262] on div "Country of residence before Partition [DEMOGRAPHIC_DATA] in winter and [DEMOGRA…" at bounding box center [329, 252] width 138 height 33
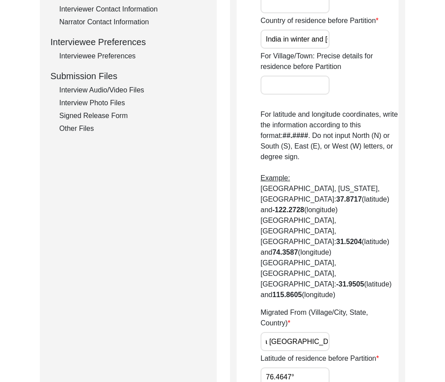
scroll to position [0, 17]
drag, startPoint x: 289, startPoint y: 289, endPoint x: 241, endPoint y: 287, distance: 48.2
click at [241, 287] on app-residence-before-partition "Interviewee Residence Before Partition House Number of residence before Partiti…" at bounding box center [317, 110] width 162 height 738
click at [281, 332] on input "Winter (bandipore to [GEOGRAPHIC_DATA]) summer (hazara [GEOGRAPHIC_DATA] to [GE…" at bounding box center [294, 341] width 69 height 19
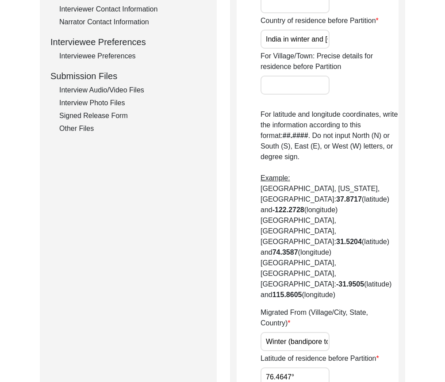
click at [253, 283] on app-residence-before-partition "Interviewee Residence Before Partition House Number of residence before Partiti…" at bounding box center [317, 110] width 162 height 738
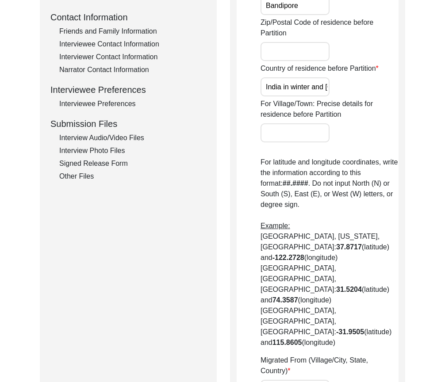
scroll to position [151, 0]
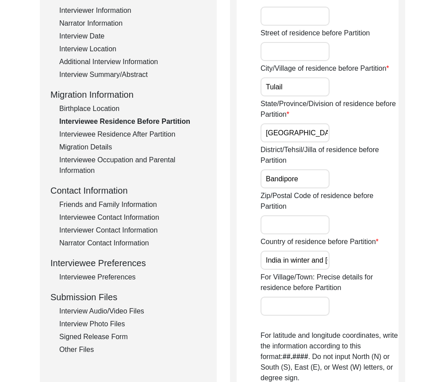
click at [309, 178] on input "Bandipore" at bounding box center [294, 178] width 69 height 19
click at [280, 261] on input "India in winter and [GEOGRAPHIC_DATA] in summer" at bounding box center [294, 260] width 69 height 19
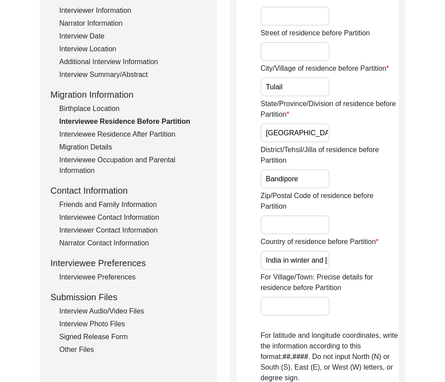
click at [112, 111] on div "Birthplace Location" at bounding box center [132, 108] width 147 height 11
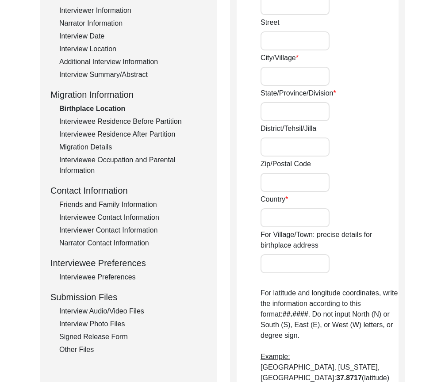
type input "213"
type input "Tulail"
type input "[GEOGRAPHIC_DATA]"
type input "Bandipore"
type input "[GEOGRAPHIC_DATA]"
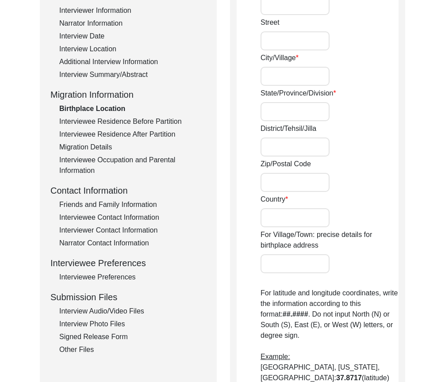
type input "[GEOGRAPHIC_DATA], [GEOGRAPHIC_DATA], [GEOGRAPHIC_DATA]"
type input "34.5563"
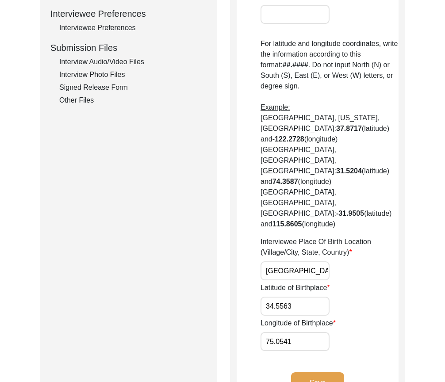
scroll to position [416, 0]
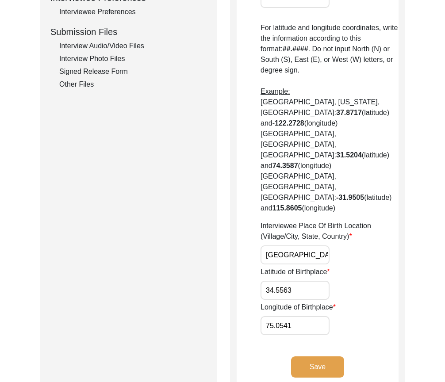
drag, startPoint x: 266, startPoint y: 234, endPoint x: 244, endPoint y: 232, distance: 22.7
click at [244, 233] on app-birthplace-location "Birthplace Location House [GEOGRAPHIC_DATA]/Village [GEOGRAPHIC_DATA]/Province/…" at bounding box center [317, 44] width 162 height 696
click at [252, 266] on app-birthplace-location "Birthplace Location House [GEOGRAPHIC_DATA]/Village [GEOGRAPHIC_DATA]/Province/…" at bounding box center [317, 44] width 162 height 696
click at [232, 278] on div "Birthplace Location House [GEOGRAPHIC_DATA]/Village [GEOGRAPHIC_DATA]/Province/…" at bounding box center [317, 41] width 175 height 716
click at [333, 356] on button "Save" at bounding box center [317, 366] width 53 height 21
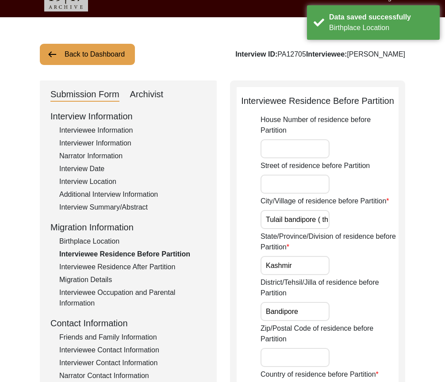
scroll to position [0, 282]
drag, startPoint x: 282, startPoint y: 218, endPoint x: 396, endPoint y: 223, distance: 113.3
click at [396, 223] on div "City/Village of residence before Partition Tulail bandipore ( the candidate tri…" at bounding box center [329, 212] width 138 height 33
click at [312, 265] on input "Kashmir" at bounding box center [294, 265] width 69 height 19
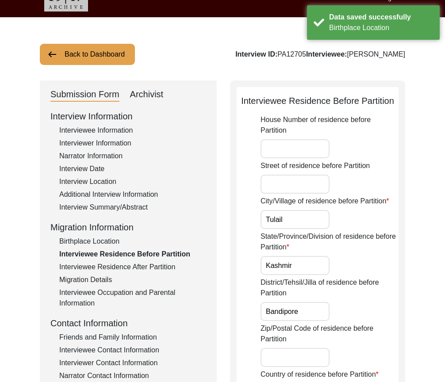
click at [312, 265] on input "Kashmir" at bounding box center [294, 265] width 69 height 19
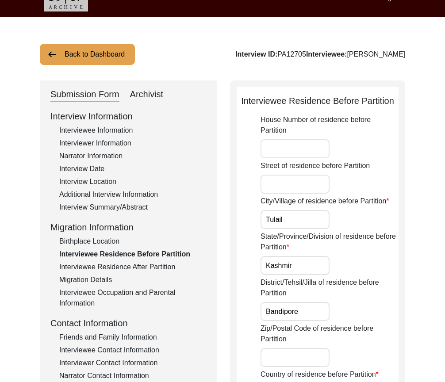
click at [312, 266] on input "Kashmir" at bounding box center [294, 265] width 69 height 19
click at [309, 309] on input "Bandipore" at bounding box center [294, 311] width 69 height 19
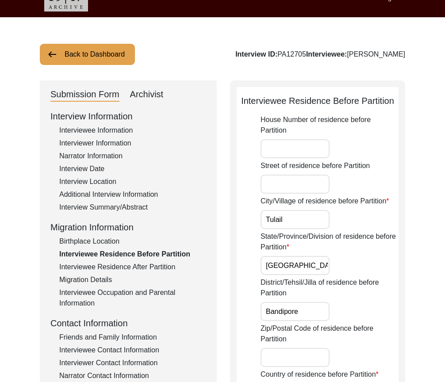
click at [378, 282] on label "District/Tehsil/Jilla of residence before Partition" at bounding box center [329, 287] width 138 height 21
click at [329, 302] on input "Bandipore" at bounding box center [294, 311] width 69 height 19
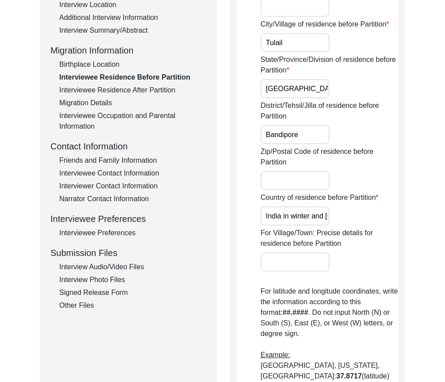
scroll to position [0, 61]
drag, startPoint x: 280, startPoint y: 215, endPoint x: 416, endPoint y: 221, distance: 136.3
click at [416, 221] on div "Back to Dashboard Interview ID: PA12705 Interviewee: [PERSON_NAME] Submission F…" at bounding box center [222, 284] width 445 height 888
click at [411, 209] on div "Back to Dashboard Interview ID: PA12705 Interviewee: [PERSON_NAME] Submission F…" at bounding box center [222, 284] width 445 height 888
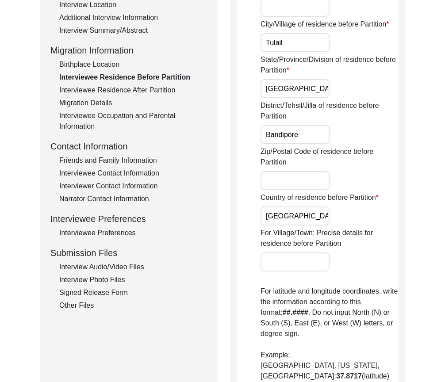
click at [326, 212] on input "[GEOGRAPHIC_DATA]" at bounding box center [294, 215] width 69 height 19
click at [363, 211] on div "Country of residence before Partition [DEMOGRAPHIC_DATA]" at bounding box center [329, 208] width 138 height 33
click at [326, 212] on input "[GEOGRAPHIC_DATA]" at bounding box center [294, 215] width 69 height 19
drag, startPoint x: 373, startPoint y: 202, endPoint x: 381, endPoint y: 205, distance: 8.8
click at [373, 202] on label "Country of residence before Partition" at bounding box center [319, 197] width 118 height 11
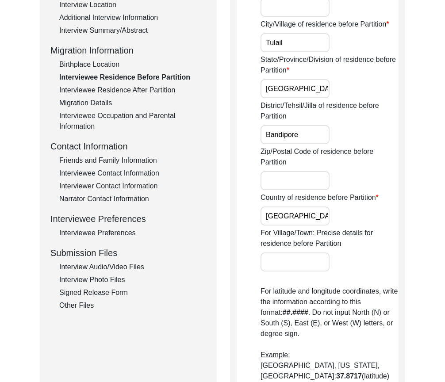
click at [329, 206] on input "[GEOGRAPHIC_DATA]" at bounding box center [294, 215] width 69 height 19
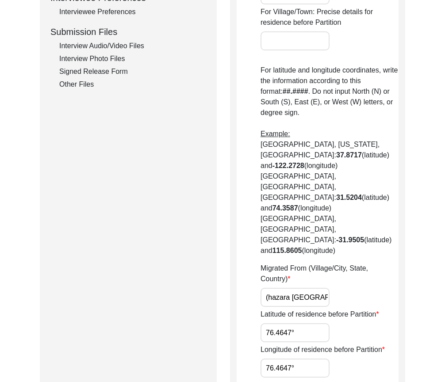
scroll to position [0, 194]
drag, startPoint x: 300, startPoint y: 245, endPoint x: 332, endPoint y: 245, distance: 31.4
click at [332, 263] on div "Migrated From (Village/City, State, Country) Winter (bandipore to [GEOGRAPHIC_D…" at bounding box center [329, 285] width 138 height 44
drag, startPoint x: 292, startPoint y: 245, endPoint x: 360, endPoint y: 245, distance: 68.1
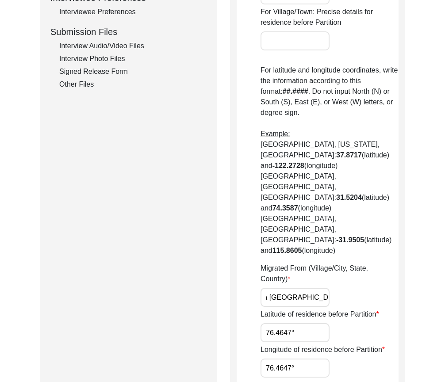
click at [360, 263] on div "Migrated From (Village/City, State, Country) Winter (bandipore to [GEOGRAPHIC_D…" at bounding box center [329, 285] width 138 height 44
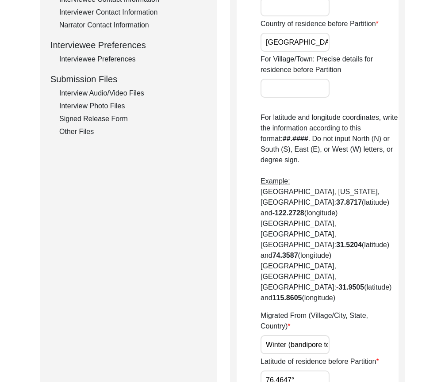
scroll to position [283, 0]
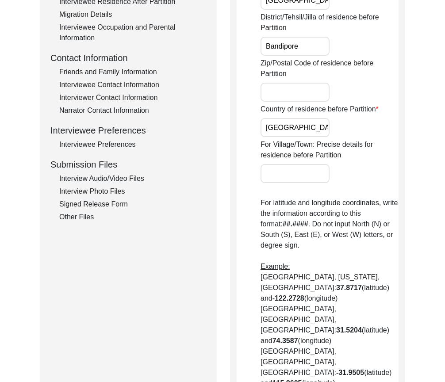
click at [291, 164] on div "For Village/Town: Precise details for residence before Partition" at bounding box center [329, 161] width 138 height 44
click at [291, 170] on input "For Village/Town: Precise details for residence before Partition" at bounding box center [294, 173] width 69 height 19
paste input "Interviewee had no exact home, as their tribe was migratory. [PERSON_NAME] they…"
click at [359, 168] on div "For Village/Town: Precise details for residence before Partition Interviewee ha…" at bounding box center [329, 161] width 138 height 44
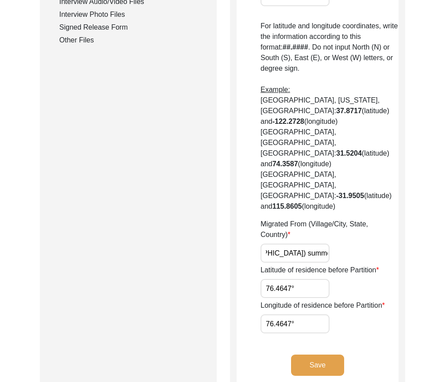
scroll to position [0, 194]
drag, startPoint x: 264, startPoint y: 200, endPoint x: 366, endPoint y: 207, distance: 102.8
click at [366, 219] on div "Migrated From (Village/City, State, Country) Winter (bandipore to [GEOGRAPHIC_D…" at bounding box center [329, 241] width 138 height 44
click at [368, 219] on div "Migrated From (Village/City, State, Country) Winter (bandipore to [GEOGRAPHIC_D…" at bounding box center [329, 241] width 138 height 44
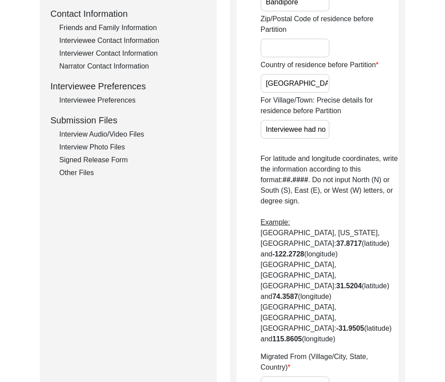
scroll to position [416, 0]
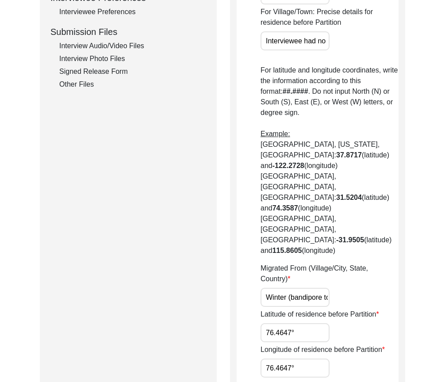
click at [302, 288] on input "Winter (bandipore to [GEOGRAPHIC_DATA]) summer (hazara [GEOGRAPHIC_DATA] to [GE…" at bounding box center [294, 297] width 69 height 19
paste input "[GEOGRAPHIC_DATA], [GEOGRAPHIC_DATA], [GEOGRAPHIC_DATA]"
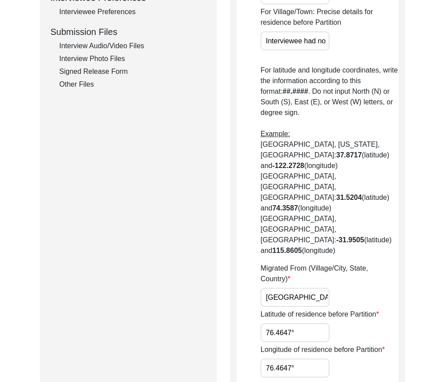
click at [346, 263] on div "Migrated From (Village/City, State, Country) [GEOGRAPHIC_DATA], [GEOGRAPHIC_DAT…" at bounding box center [329, 285] width 138 height 44
drag, startPoint x: 300, startPoint y: 277, endPoint x: 235, endPoint y: 270, distance: 65.4
click at [235, 270] on div "Interviewee Residence Before Partition House Number of residence before Partiti…" at bounding box center [317, 62] width 175 height 759
click at [297, 323] on input "76.4647°" at bounding box center [294, 332] width 69 height 19
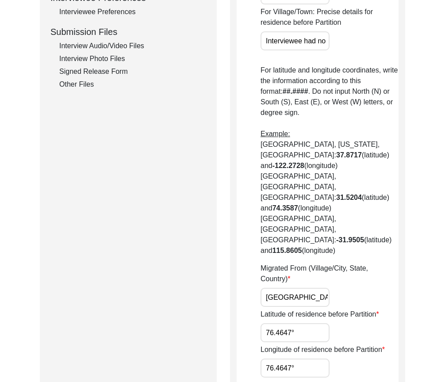
click at [297, 323] on input "76.4647°" at bounding box center [294, 332] width 69 height 19
paste input "34.5563"
click at [300, 358] on input "76.4647°" at bounding box center [294, 367] width 69 height 19
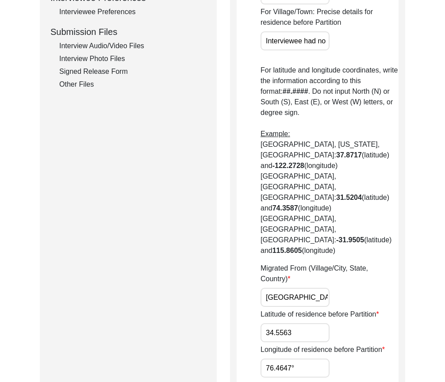
paste input "5.0541"
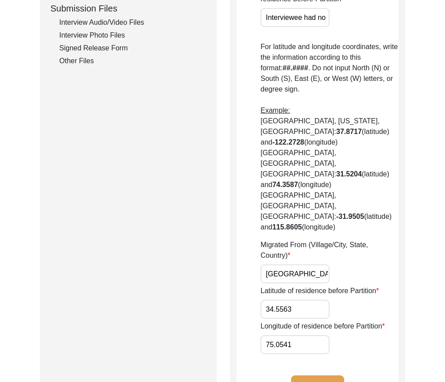
scroll to position [504, 0]
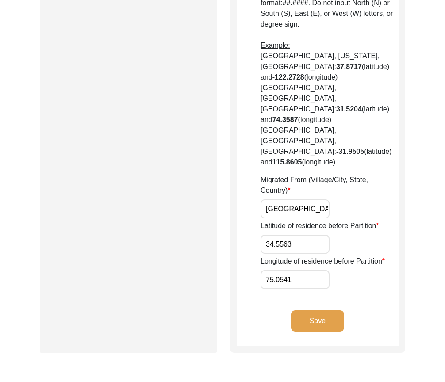
click at [313, 310] on button "Save" at bounding box center [317, 320] width 53 height 21
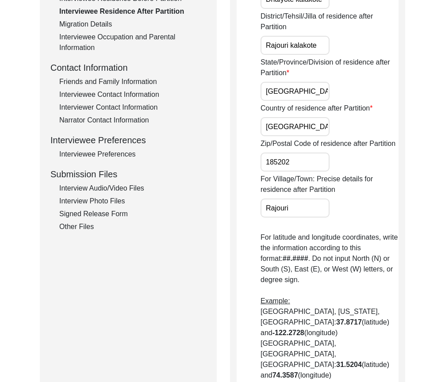
scroll to position [372, 0]
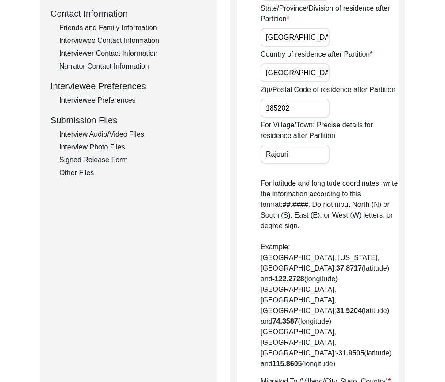
click at [224, 260] on div "Submission Form Archivist Interview Information Interviewee Information Intervi…" at bounding box center [222, 157] width 365 height 773
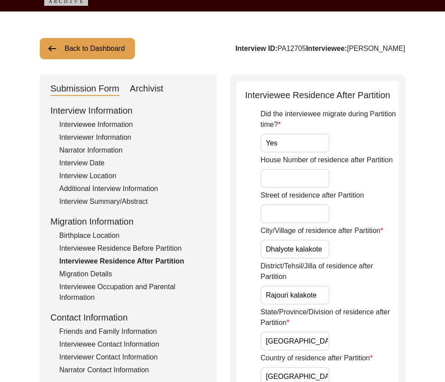
scroll to position [18, 0]
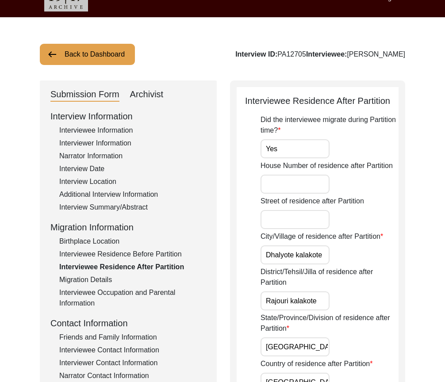
click at [284, 151] on input "Yes" at bounding box center [294, 148] width 69 height 19
click at [321, 253] on input "Dhalyote kalakote" at bounding box center [294, 254] width 69 height 19
click at [308, 259] on input "Dhalyote kalakote" at bounding box center [294, 254] width 69 height 19
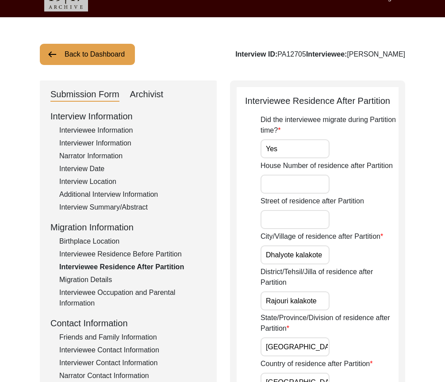
click at [289, 255] on input "Dhalyote kalakote" at bounding box center [294, 254] width 69 height 19
paste input "Rajouri"
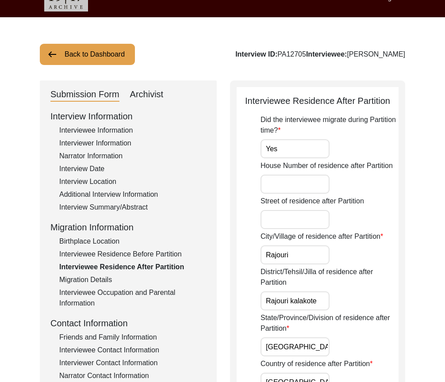
click at [361, 254] on div "City/Village of residence after Partition Rajouri" at bounding box center [329, 247] width 138 height 33
click at [324, 304] on input "Rajouri kalakote" at bounding box center [294, 300] width 69 height 19
click at [311, 258] on input "Rajouri" at bounding box center [294, 254] width 69 height 19
click at [294, 293] on input "Rajouri kalakote" at bounding box center [294, 300] width 69 height 19
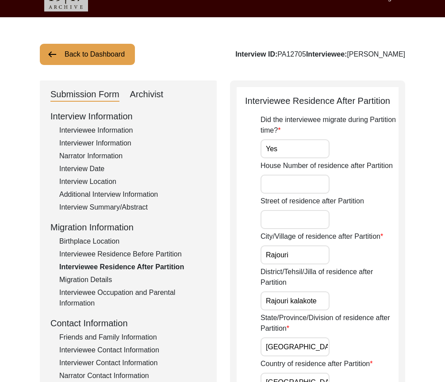
click at [294, 293] on input "Rajouri kalakote" at bounding box center [294, 300] width 69 height 19
paste input "text"
click at [344, 292] on div "District/Tehsil/Jilla of residence after Partition Rajouri" at bounding box center [329, 289] width 138 height 44
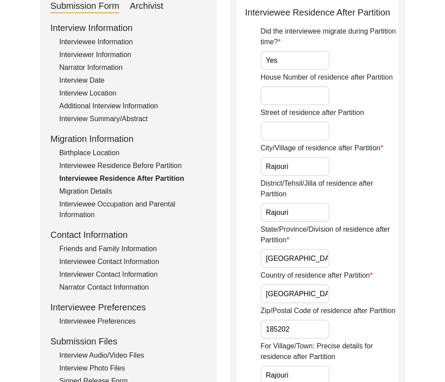
scroll to position [0, 3]
drag, startPoint x: 262, startPoint y: 258, endPoint x: 355, endPoint y: 258, distance: 92.8
click at [355, 258] on div "State/Province/Division of residence after Partition [GEOGRAPHIC_DATA]" at bounding box center [329, 246] width 138 height 44
click at [303, 298] on input "[GEOGRAPHIC_DATA]" at bounding box center [294, 293] width 69 height 19
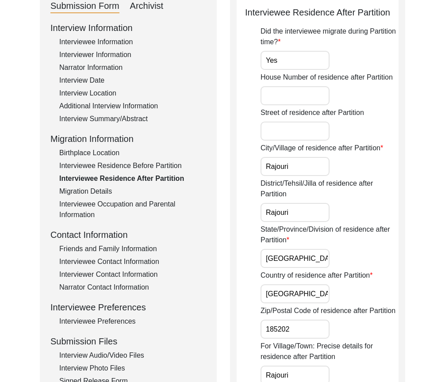
click at [312, 338] on input "185202" at bounding box center [294, 329] width 69 height 19
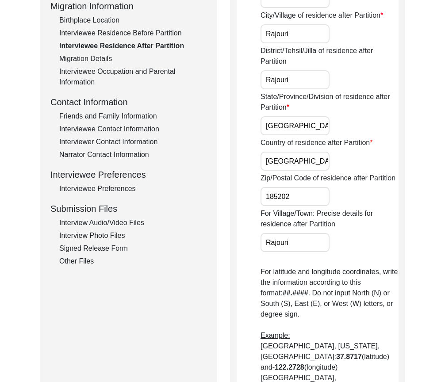
click at [301, 245] on input "Rajouri" at bounding box center [294, 242] width 69 height 19
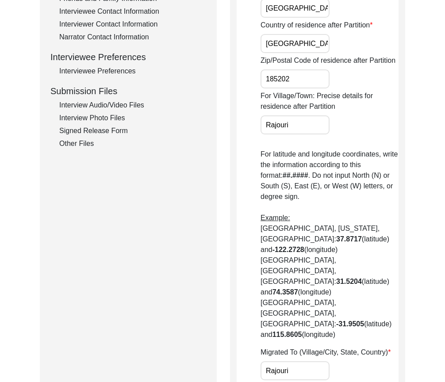
scroll to position [460, 0]
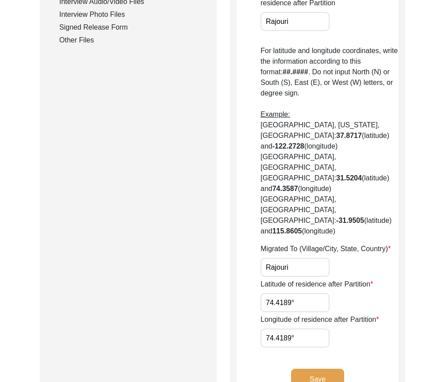
click at [304, 258] on input "Rajouri" at bounding box center [294, 267] width 69 height 19
click at [299, 258] on input "Rajouri" at bounding box center [294, 267] width 69 height 19
paste input "[GEOGRAPHIC_DATA], [GEOGRAPHIC_DATA]"
click at [339, 279] on label "Latitude of residence after Partition" at bounding box center [316, 284] width 112 height 11
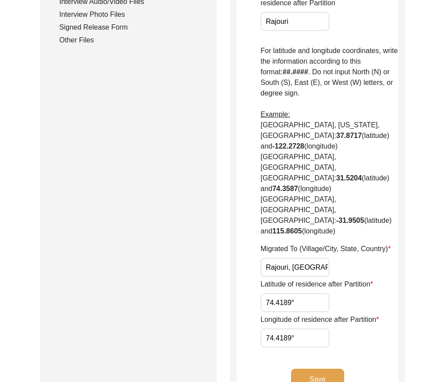
click at [329, 293] on input "74.4189°" at bounding box center [294, 302] width 69 height 19
drag, startPoint x: 270, startPoint y: 240, endPoint x: 221, endPoint y: 239, distance: 49.1
click at [225, 239] on div "Submission Form Archivist Interview Information Interviewee Information Intervi…" at bounding box center [222, 24] width 365 height 773
click at [304, 293] on input "74.4189°" at bounding box center [294, 302] width 69 height 19
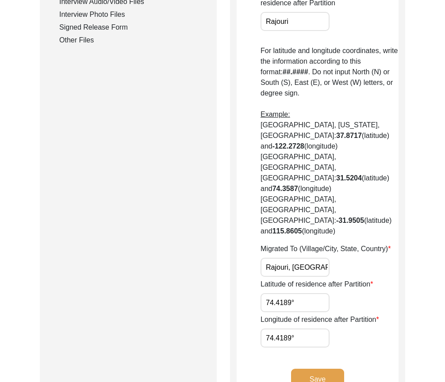
click at [304, 293] on input "74.4189°" at bounding box center [294, 302] width 69 height 19
paste input "33.3716"
click at [306, 328] on input "74.4189°" at bounding box center [294, 337] width 69 height 19
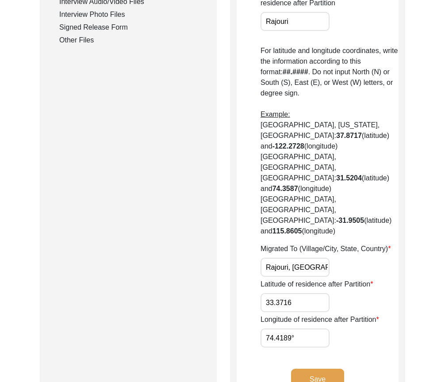
paste input "3151"
click at [366, 314] on div "Longitude of residence after Partition 74.3151" at bounding box center [329, 330] width 138 height 33
drag, startPoint x: 284, startPoint y: 248, endPoint x: 250, endPoint y: 248, distance: 34.5
click at [251, 248] on app-residence-after-partition "Interviewee Residence After Partition Did the interviewee migrate during Partit…" at bounding box center [317, 28] width 162 height 752
drag, startPoint x: 313, startPoint y: 283, endPoint x: 215, endPoint y: 264, distance: 99.9
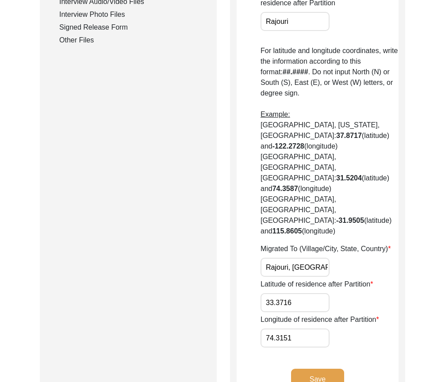
click at [242, 270] on app-residence-after-partition "Interviewee Residence After Partition Did the interviewee migrate during Partit…" at bounding box center [317, 28] width 162 height 752
click at [355, 369] on div "Save" at bounding box center [317, 387] width 162 height 36
click at [343, 369] on button "Save" at bounding box center [317, 379] width 53 height 21
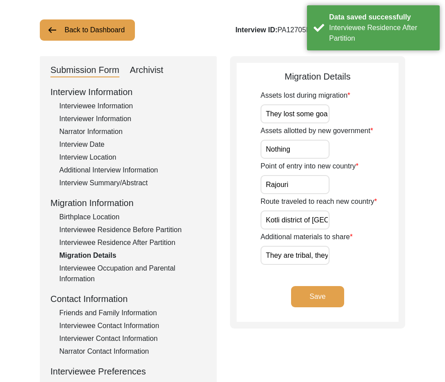
scroll to position [36, 0]
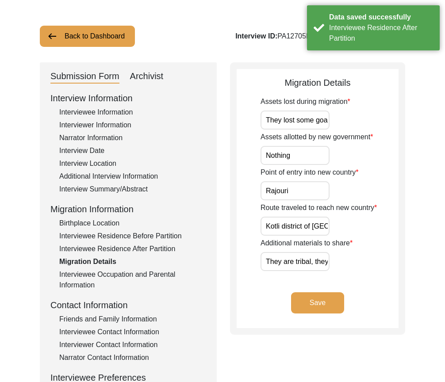
click at [377, 328] on div "Migration Details Assets lost during migration They lost some goat and hourse A…" at bounding box center [317, 198] width 175 height 272
drag, startPoint x: 293, startPoint y: 123, endPoint x: 333, endPoint y: 125, distance: 39.8
click at [333, 125] on div "Assets lost during migration They lost some goat and hourse" at bounding box center [329, 112] width 138 height 33
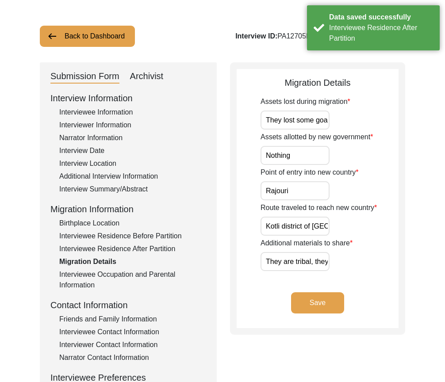
click at [333, 125] on div "Assets lost during migration They lost some goat and hourse" at bounding box center [329, 112] width 138 height 33
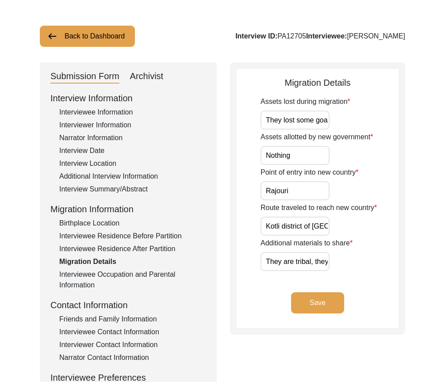
scroll to position [0, 39]
drag, startPoint x: 319, startPoint y: 120, endPoint x: 352, endPoint y: 126, distance: 33.1
click at [352, 126] on div "Assets lost during migration They lost some goat and hourse" at bounding box center [329, 112] width 138 height 33
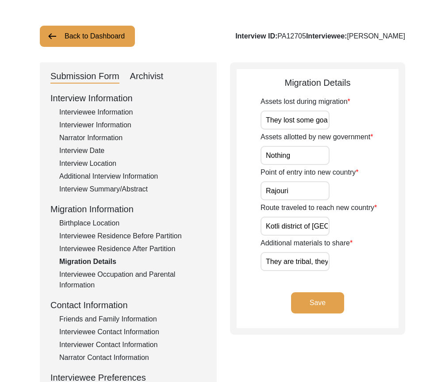
click at [308, 115] on input "They lost some goat and hourse" at bounding box center [294, 120] width 69 height 19
click at [310, 126] on input "They lost some goat and hourse" at bounding box center [294, 120] width 69 height 19
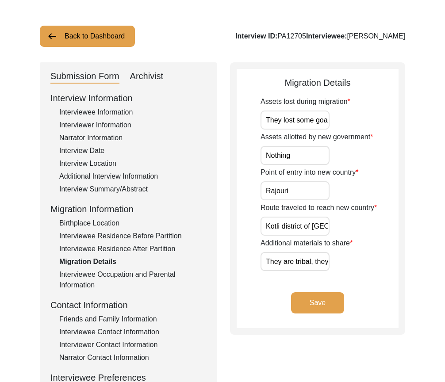
click at [310, 126] on input "They lost some goat and hourse" at bounding box center [294, 120] width 69 height 19
paste input "s and horses"
click at [355, 150] on div "Assets allotted by new government Nothing" at bounding box center [329, 148] width 138 height 33
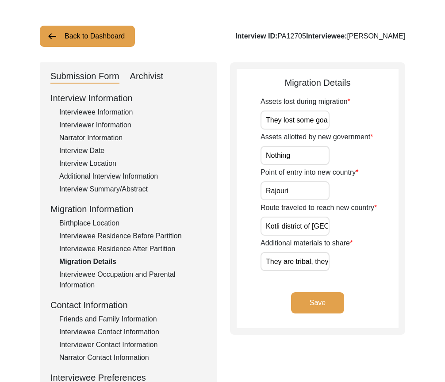
click at [305, 187] on input "Rajouri" at bounding box center [294, 190] width 69 height 19
drag, startPoint x: 265, startPoint y: 222, endPoint x: 396, endPoint y: 231, distance: 131.1
click at [396, 231] on div "Route traveled to reach new country [GEOGRAPHIC_DATA] district of [GEOGRAPHIC_D…" at bounding box center [329, 218] width 138 height 33
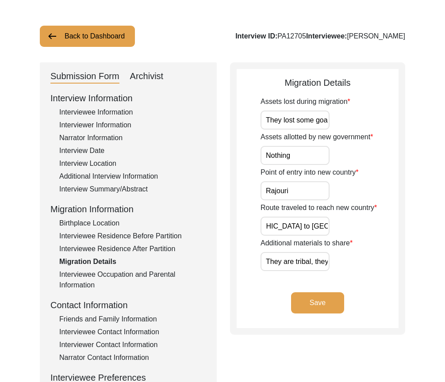
scroll to position [0, 0]
click at [304, 193] on input "Rajouri" at bounding box center [294, 190] width 69 height 19
drag, startPoint x: 296, startPoint y: 257, endPoint x: 329, endPoint y: 261, distance: 33.4
click at [329, 261] on input "They are tribal, they some time move to [GEOGRAPHIC_DATA] some time rajouri" at bounding box center [294, 261] width 69 height 19
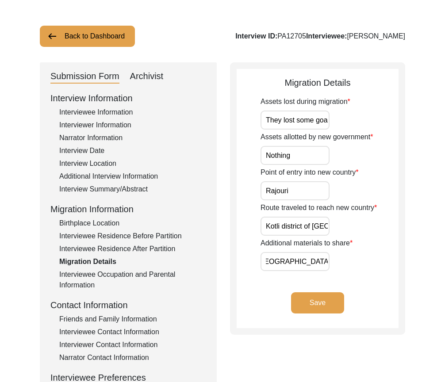
click at [329, 261] on input "They are tribal, they some time move to [GEOGRAPHIC_DATA] some time rajouri" at bounding box center [294, 261] width 69 height 19
click at [307, 258] on input "They are tribal, they some time move to [GEOGRAPHIC_DATA] some time rajouri" at bounding box center [294, 261] width 69 height 19
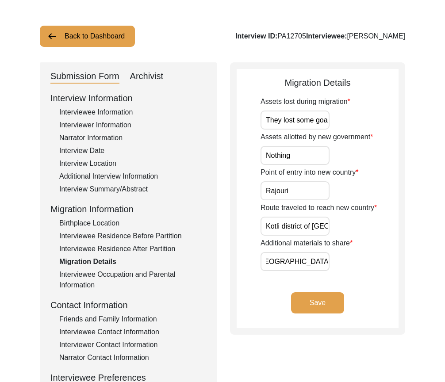
scroll to position [0, 0]
click at [375, 231] on div "Route traveled to reach new country [GEOGRAPHIC_DATA] district of [GEOGRAPHIC_D…" at bounding box center [329, 218] width 138 height 33
click at [293, 149] on input "Nothing" at bounding box center [294, 155] width 69 height 19
click at [307, 160] on input "Nothing" at bounding box center [294, 155] width 69 height 19
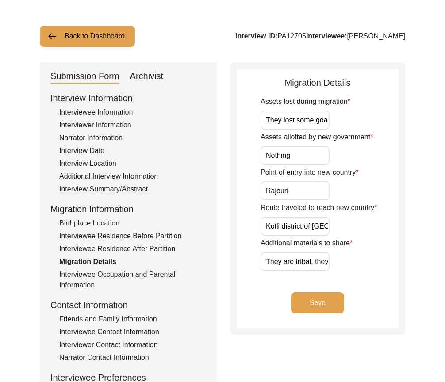
click at [307, 160] on input "Nothing" at bounding box center [294, 155] width 69 height 19
click at [307, 192] on input "Rajouri" at bounding box center [294, 190] width 69 height 19
drag, startPoint x: 267, startPoint y: 221, endPoint x: 327, endPoint y: 226, distance: 60.4
click at [329, 227] on div "Route traveled to reach new country [GEOGRAPHIC_DATA] district of [GEOGRAPHIC_D…" at bounding box center [329, 218] width 138 height 33
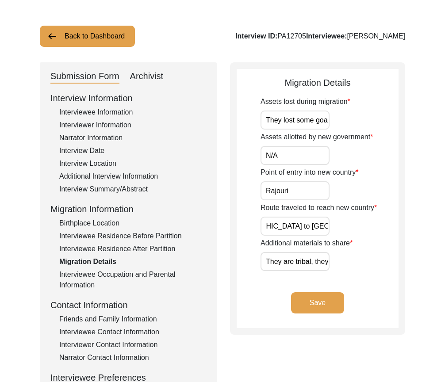
click at [327, 226] on input "Kotli district of [GEOGRAPHIC_DATA] to [GEOGRAPHIC_DATA] jammu" at bounding box center [294, 226] width 69 height 19
click at [280, 266] on input "They are tribal, they some time move to [GEOGRAPHIC_DATA] some time rajouri" at bounding box center [294, 261] width 69 height 19
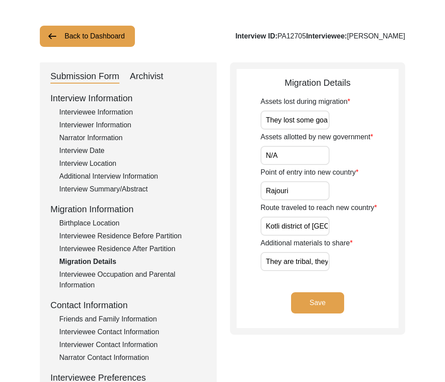
click at [280, 266] on input "They are tribal, they some time move to [GEOGRAPHIC_DATA] some time rajouri" at bounding box center [294, 261] width 69 height 19
paste input "Interviewee was tribal, and would move from [GEOGRAPHIC_DATA] to [GEOGRAPHIC_DA…"
click at [355, 266] on div "Additional materials to share Interviewee was tribal, and would move from [GEOG…" at bounding box center [329, 254] width 138 height 33
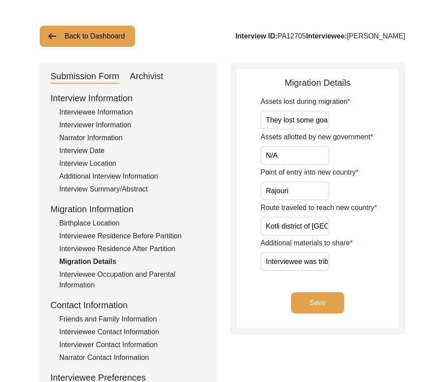
click at [336, 295] on button "Save" at bounding box center [317, 302] width 53 height 21
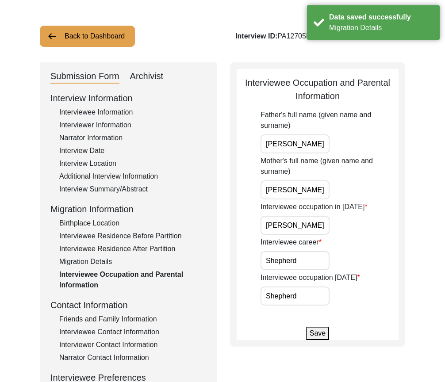
click at [315, 146] on input "[PERSON_NAME]" at bounding box center [294, 143] width 69 height 19
click at [321, 190] on input "[PERSON_NAME]" at bounding box center [294, 189] width 69 height 19
click at [319, 219] on input "[PERSON_NAME]" at bounding box center [294, 225] width 69 height 19
click at [316, 252] on input "Shepherd" at bounding box center [294, 260] width 69 height 19
click at [314, 296] on input "Shepherd" at bounding box center [294, 295] width 69 height 19
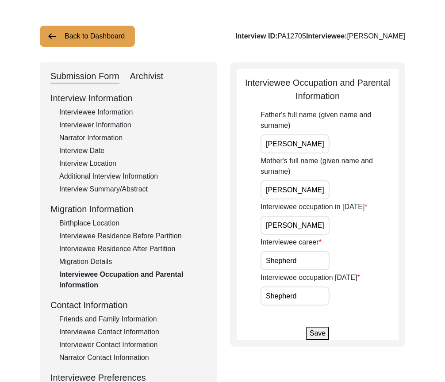
click at [361, 288] on div "Interviewee occupation [DATE] Shepherd" at bounding box center [329, 288] width 138 height 33
drag, startPoint x: 300, startPoint y: 145, endPoint x: 251, endPoint y: 141, distance: 48.8
click at [253, 141] on app-parental-information "Interviewee Occupation and Parental Information Father's full name (given name …" at bounding box center [317, 208] width 162 height 264
drag, startPoint x: 317, startPoint y: 198, endPoint x: 277, endPoint y: 221, distance: 45.8
click at [245, 197] on app-parental-information "Interviewee Occupation and Parental Information Father's full name (given name …" at bounding box center [317, 208] width 162 height 264
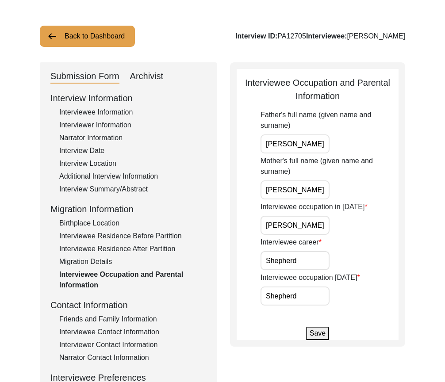
click at [301, 233] on input "[PERSON_NAME]" at bounding box center [294, 225] width 69 height 19
drag, startPoint x: 263, startPoint y: 255, endPoint x: 218, endPoint y: 255, distance: 44.6
click at [218, 255] on div "Submission Form Archivist Interview Information Interviewee Information Intervi…" at bounding box center [222, 269] width 365 height 414
click at [305, 228] on input "[PERSON_NAME]" at bounding box center [294, 225] width 69 height 19
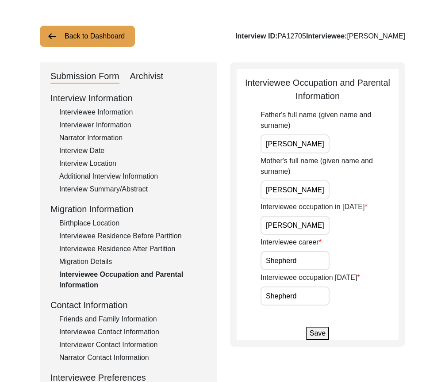
click at [305, 228] on input "[PERSON_NAME]" at bounding box center [294, 225] width 69 height 19
paste input "he"
click at [311, 228] on input "Shepherd" at bounding box center [294, 225] width 69 height 19
click at [311, 263] on input "Shepherd" at bounding box center [294, 260] width 69 height 19
click at [308, 295] on input "Shepherd" at bounding box center [294, 295] width 69 height 19
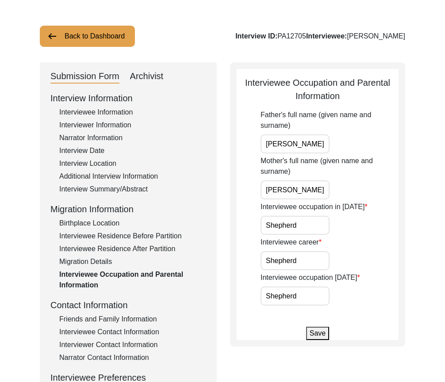
click at [320, 332] on button "Save" at bounding box center [317, 333] width 23 height 13
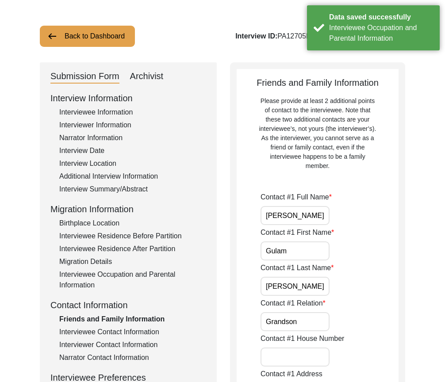
click at [322, 217] on input "[PERSON_NAME]" at bounding box center [294, 215] width 69 height 19
click at [323, 250] on input "Gulam" at bounding box center [294, 250] width 69 height 19
click at [318, 280] on input "[PERSON_NAME]" at bounding box center [294, 286] width 69 height 19
click at [319, 315] on input "Grandson" at bounding box center [294, 321] width 69 height 19
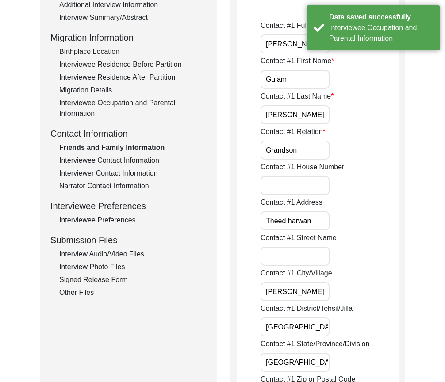
scroll to position [213, 0]
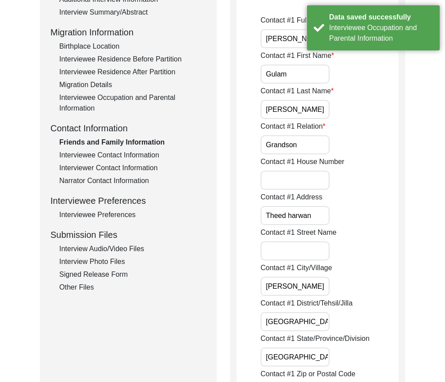
click at [322, 216] on input "Theed harwan" at bounding box center [294, 215] width 69 height 19
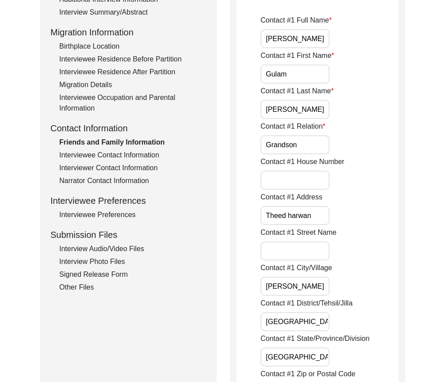
drag, startPoint x: 322, startPoint y: 216, endPoint x: 249, endPoint y: 210, distance: 73.6
click at [293, 214] on input "Theed harwan" at bounding box center [294, 215] width 69 height 19
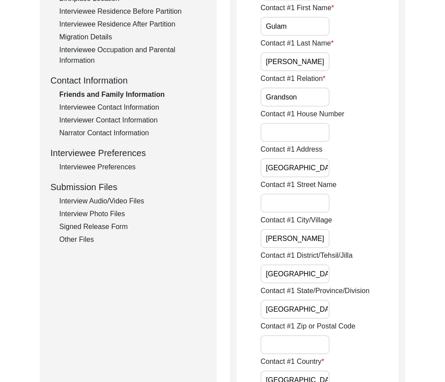
scroll to position [346, 0]
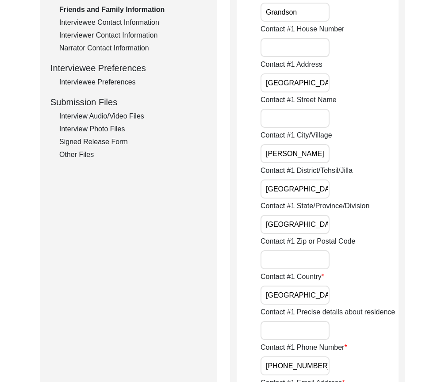
click at [299, 151] on input "[PERSON_NAME]" at bounding box center [294, 153] width 69 height 19
drag, startPoint x: 301, startPoint y: 185, endPoint x: 232, endPoint y: 186, distance: 68.5
drag, startPoint x: 303, startPoint y: 161, endPoint x: 248, endPoint y: 159, distance: 54.4
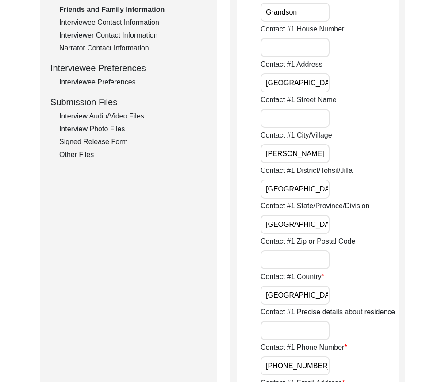
paste input "[GEOGRAPHIC_DATA]"
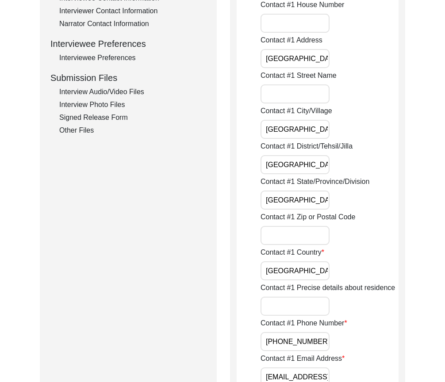
scroll to position [390, 0]
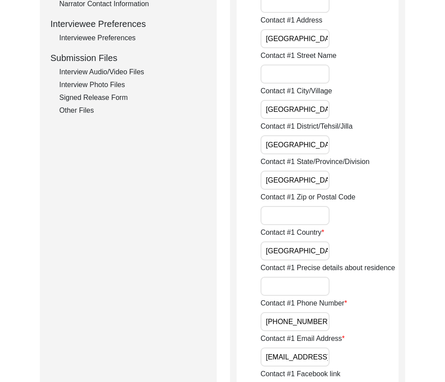
click at [313, 150] on input "[GEOGRAPHIC_DATA]" at bounding box center [294, 144] width 69 height 19
click at [314, 53] on label "Contact #1 Street Name" at bounding box center [298, 55] width 76 height 11
click at [314, 65] on input "Contact #1 Street Name" at bounding box center [294, 74] width 69 height 19
click at [314, 42] on input "[GEOGRAPHIC_DATA]" at bounding box center [294, 38] width 69 height 19
click at [309, 103] on input "[GEOGRAPHIC_DATA]" at bounding box center [294, 109] width 69 height 19
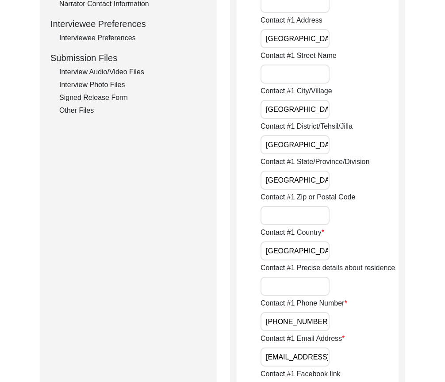
click at [308, 132] on div "Contact #1 District/Tehsil/[PERSON_NAME][GEOGRAPHIC_DATA]" at bounding box center [329, 137] width 138 height 33
click at [308, 140] on input "[GEOGRAPHIC_DATA]" at bounding box center [294, 144] width 69 height 19
click at [299, 194] on label "Contact #1 Zip or Postal Code" at bounding box center [307, 197] width 95 height 11
click at [299, 206] on input "Contact #1 Zip or Postal Code" at bounding box center [294, 215] width 69 height 19
click at [301, 182] on input "[GEOGRAPHIC_DATA]" at bounding box center [294, 180] width 69 height 19
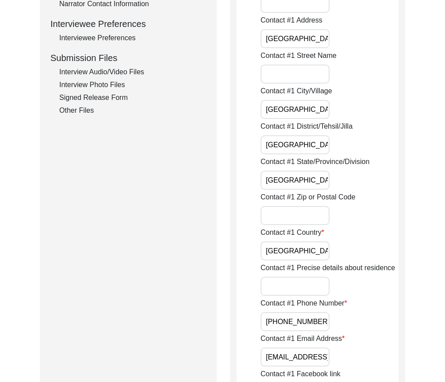
click at [294, 173] on input "[GEOGRAPHIC_DATA]" at bounding box center [294, 180] width 69 height 19
drag, startPoint x: 350, startPoint y: 207, endPoint x: 351, endPoint y: 213, distance: 5.8
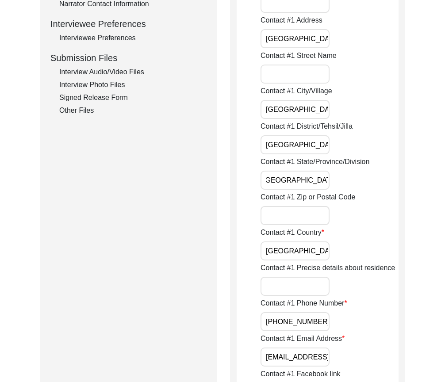
click at [350, 207] on div "Contact #1 Zip or Postal Code" at bounding box center [329, 208] width 138 height 33
click at [311, 254] on input "[GEOGRAPHIC_DATA]" at bounding box center [294, 250] width 69 height 19
click at [311, 250] on input "[GEOGRAPHIC_DATA]" at bounding box center [294, 250] width 69 height 19
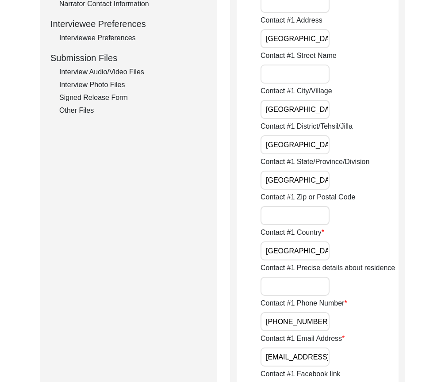
drag, startPoint x: 325, startPoint y: 320, endPoint x: 221, endPoint y: 319, distance: 104.3
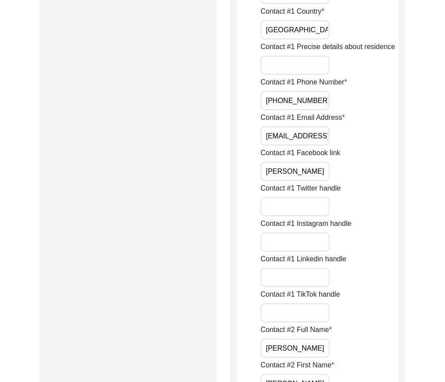
scroll to position [0, 11]
drag, startPoint x: 268, startPoint y: 137, endPoint x: 355, endPoint y: 138, distance: 86.6
click at [355, 138] on div "Contact #1 Email Address [EMAIL_ADDRESS][DOMAIN_NAME]" at bounding box center [329, 128] width 138 height 33
click at [326, 165] on input "[PERSON_NAME]" at bounding box center [294, 171] width 69 height 19
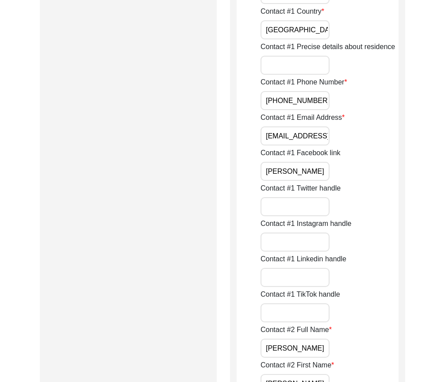
click at [309, 176] on input "[PERSON_NAME]" at bounding box center [294, 171] width 69 height 19
click at [316, 171] on input "[PERSON_NAME]" at bounding box center [294, 171] width 69 height 19
click at [316, 171] on input "Contact #1 Facebook link" at bounding box center [294, 171] width 69 height 19
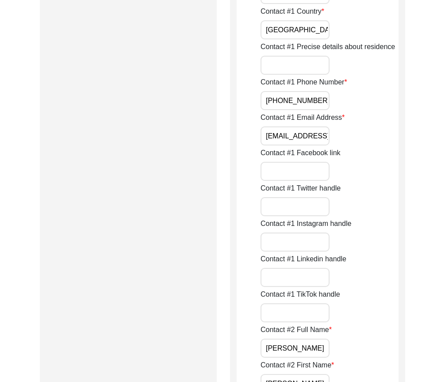
click at [316, 171] on input "Contact #1 Facebook link" at bounding box center [294, 171] width 69 height 19
click at [386, 157] on div "Contact #1 Facebook link" at bounding box center [329, 164] width 138 height 33
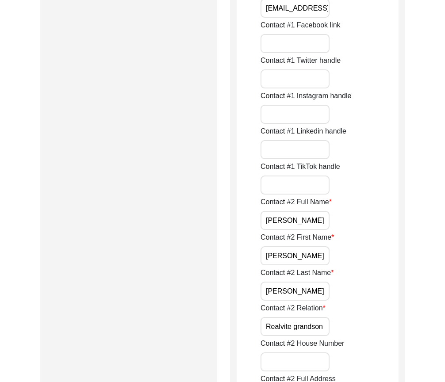
scroll to position [744, 0]
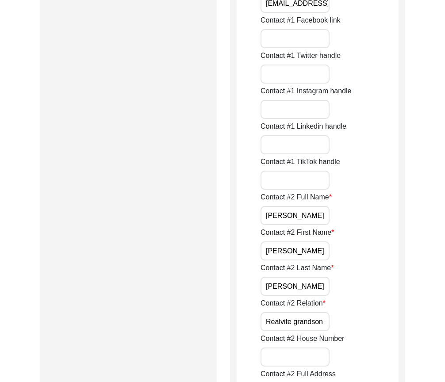
click at [322, 218] on input "[PERSON_NAME]" at bounding box center [294, 215] width 69 height 19
click at [310, 254] on input "[PERSON_NAME]" at bounding box center [294, 250] width 69 height 19
click at [311, 285] on input "[PERSON_NAME]" at bounding box center [294, 286] width 69 height 19
click at [329, 320] on div "Contact #2 Relation Realvite grandson" at bounding box center [329, 314] width 138 height 33
click at [326, 321] on input "Realvite grandson" at bounding box center [294, 321] width 69 height 19
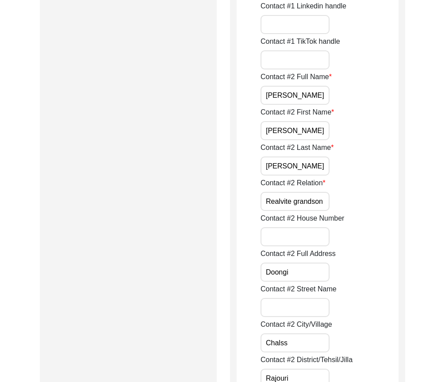
scroll to position [876, 0]
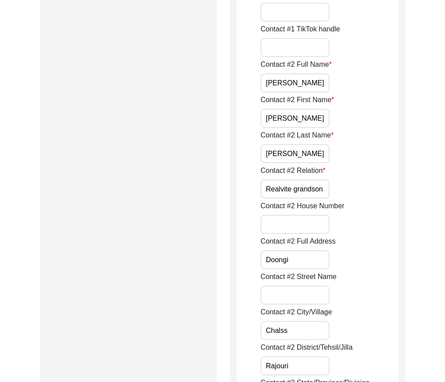
click at [284, 191] on input "Realvite grandson" at bounding box center [294, 188] width 69 height 19
click at [275, 188] on input "Realvite grandson" at bounding box center [294, 188] width 69 height 19
paste input "Grandson"
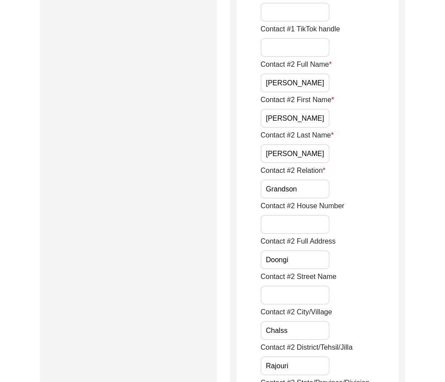
click at [381, 182] on div "Contact #2 Relation Grandson" at bounding box center [329, 181] width 138 height 33
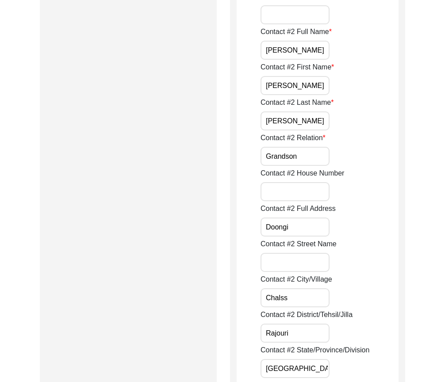
scroll to position [965, 0]
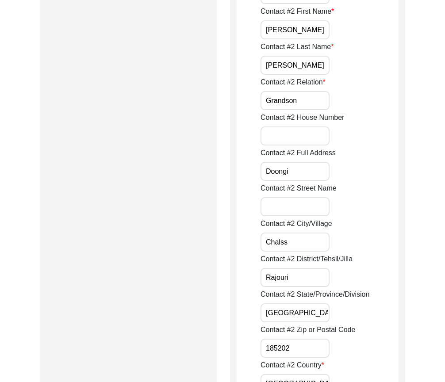
click at [305, 168] on input "Doongi" at bounding box center [294, 171] width 69 height 19
click at [315, 98] on input "Grandson" at bounding box center [294, 100] width 69 height 19
paste input "Relative"
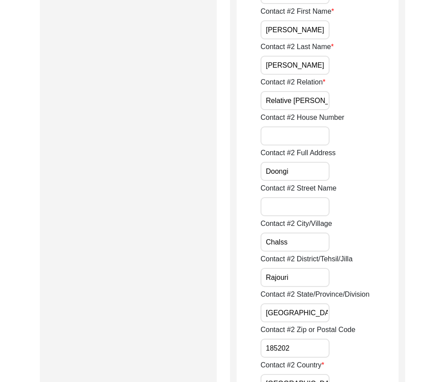
click at [310, 172] on input "Doongi" at bounding box center [294, 171] width 69 height 19
click at [309, 240] on input "Chalss" at bounding box center [294, 242] width 69 height 19
click at [309, 266] on div "Contact #2 District/Tehsil/[PERSON_NAME]" at bounding box center [329, 270] width 138 height 33
click at [309, 272] on input "Rajouri" at bounding box center [294, 277] width 69 height 19
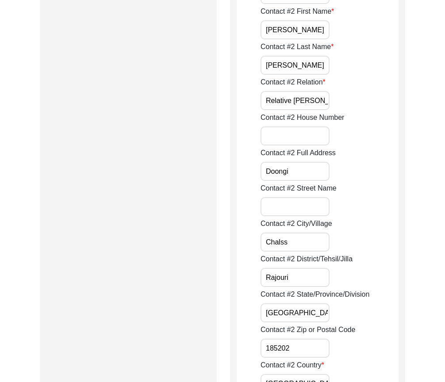
click at [309, 272] on input "Rajouri" at bounding box center [294, 277] width 69 height 19
click at [307, 249] on input "Chalss" at bounding box center [294, 242] width 69 height 19
paste input "Rajouri"
click at [373, 241] on div "Contact #2 City/[GEOGRAPHIC_DATA]" at bounding box center [329, 234] width 138 height 33
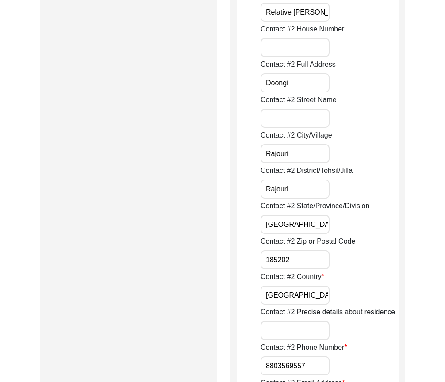
scroll to position [0, 3]
drag, startPoint x: 261, startPoint y: 224, endPoint x: 383, endPoint y: 254, distance: 125.8
click at [388, 227] on div "Contact #2 State/Province/Division [GEOGRAPHIC_DATA]" at bounding box center [329, 217] width 138 height 33
drag, startPoint x: 283, startPoint y: 268, endPoint x: 293, endPoint y: 263, distance: 10.5
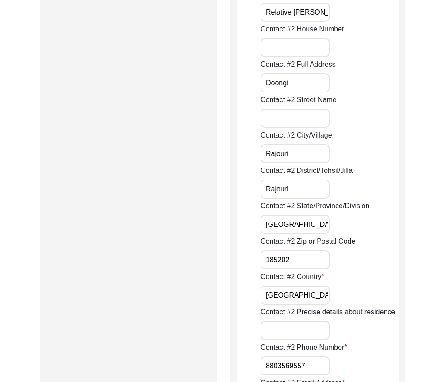
click at [285, 268] on input "185202" at bounding box center [294, 259] width 69 height 19
click at [294, 262] on input "185202" at bounding box center [294, 259] width 69 height 19
click at [298, 286] on input "[GEOGRAPHIC_DATA]" at bounding box center [294, 295] width 69 height 19
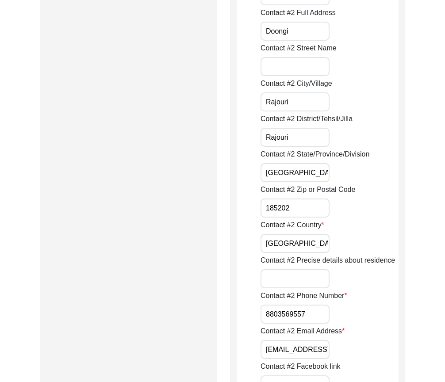
scroll to position [1186, 0]
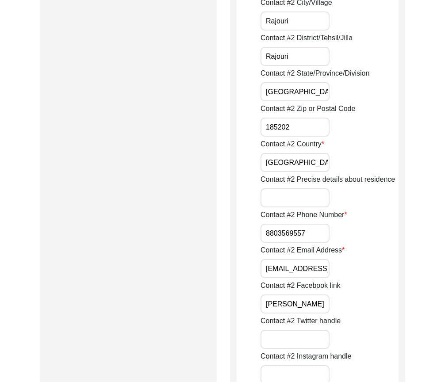
click at [268, 236] on input "8803569557" at bounding box center [294, 233] width 69 height 19
click at [266, 234] on input "8803569557" at bounding box center [294, 233] width 69 height 19
drag, startPoint x: 263, startPoint y: 266, endPoint x: 344, endPoint y: 290, distance: 84.3
click at [358, 276] on div "Contact #2 Email Address [EMAIL_ADDRESS][DOMAIN_NAME]" at bounding box center [329, 261] width 138 height 33
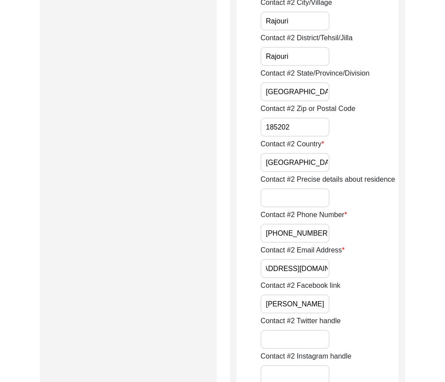
click at [323, 305] on input "[PERSON_NAME]" at bounding box center [294, 303] width 69 height 19
click at [390, 264] on div "Contact #2 Email Address [EMAIL_ADDRESS][DOMAIN_NAME]" at bounding box center [329, 261] width 138 height 33
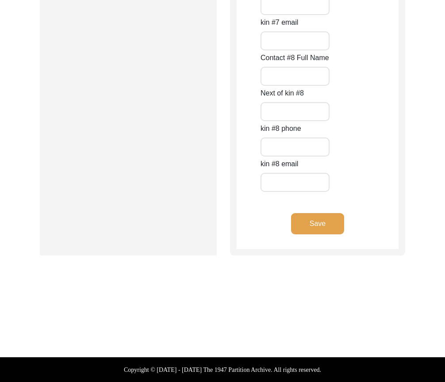
click at [314, 229] on button "Save" at bounding box center [317, 223] width 53 height 21
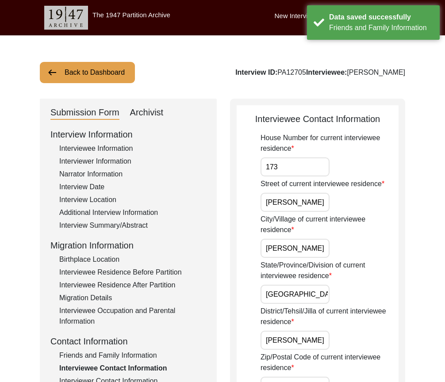
drag, startPoint x: 300, startPoint y: 154, endPoint x: 297, endPoint y: 163, distance: 9.2
click at [300, 154] on div "House Number for current interviewee residence 173" at bounding box center [329, 155] width 138 height 44
click at [297, 163] on input "173" at bounding box center [294, 166] width 69 height 19
click at [297, 199] on input "[PERSON_NAME]" at bounding box center [294, 202] width 69 height 19
click at [300, 236] on div "City/Village of current interviewee residence [PERSON_NAME]" at bounding box center [329, 236] width 138 height 44
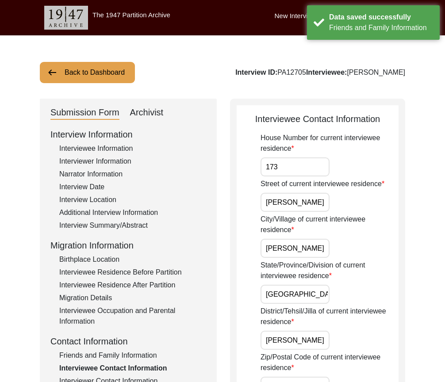
click at [300, 245] on input "[PERSON_NAME]" at bounding box center [294, 248] width 69 height 19
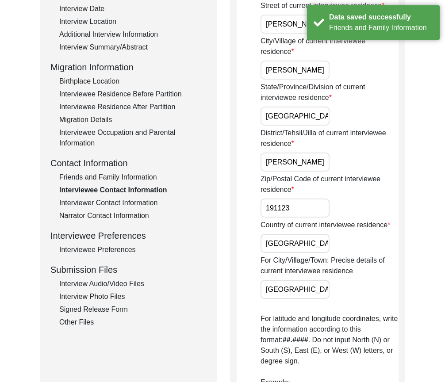
scroll to position [221, 0]
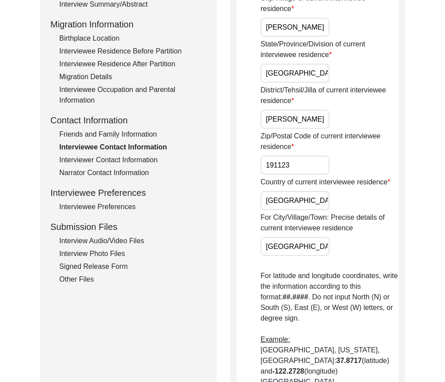
drag, startPoint x: 300, startPoint y: 248, endPoint x: 256, endPoint y: 242, distance: 44.7
drag, startPoint x: 322, startPoint y: 250, endPoint x: 300, endPoint y: 246, distance: 22.5
click at [322, 250] on input "[GEOGRAPHIC_DATA]" at bounding box center [294, 246] width 69 height 19
click at [269, 247] on input "[GEOGRAPHIC_DATA]" at bounding box center [294, 246] width 69 height 19
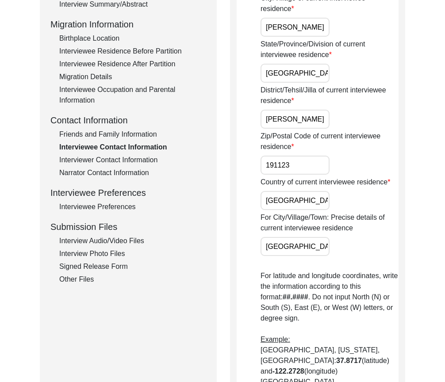
drag, startPoint x: 265, startPoint y: 245, endPoint x: 291, endPoint y: 248, distance: 26.2
click at [291, 248] on input "[GEOGRAPHIC_DATA]" at bounding box center [294, 246] width 69 height 19
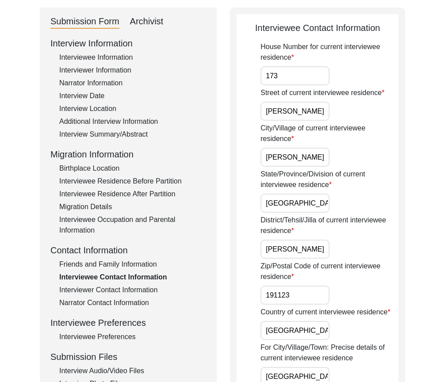
scroll to position [88, 0]
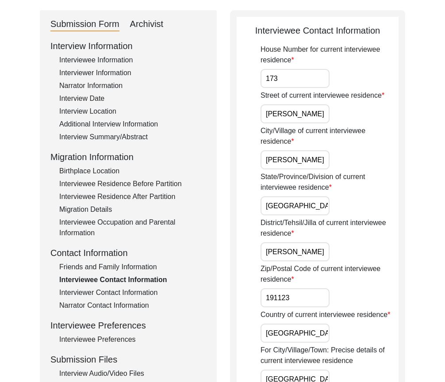
drag, startPoint x: 301, startPoint y: 163, endPoint x: 242, endPoint y: 160, distance: 58.4
paste input "[PERSON_NAME]"
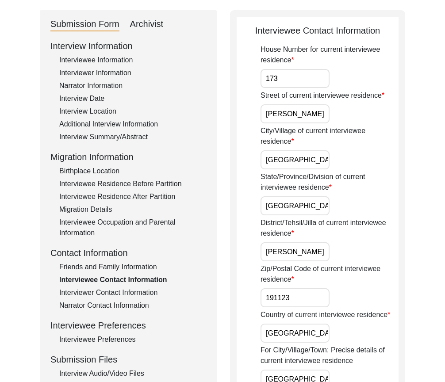
scroll to position [0, 3]
drag, startPoint x: 267, startPoint y: 203, endPoint x: 388, endPoint y: 210, distance: 121.3
click at [388, 210] on div "State/Province/Division of current interviewee residence [GEOGRAPHIC_DATA]" at bounding box center [329, 194] width 138 height 44
click at [329, 249] on input "[PERSON_NAME]" at bounding box center [294, 251] width 69 height 19
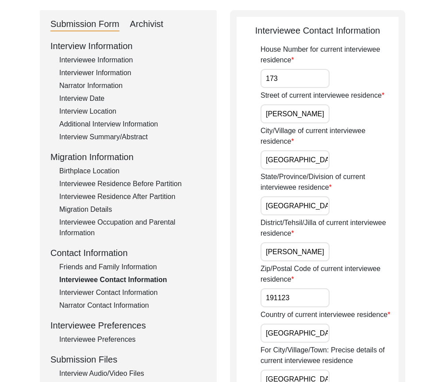
drag, startPoint x: 329, startPoint y: 249, endPoint x: 324, endPoint y: 249, distance: 5.3
click at [324, 249] on input "[PERSON_NAME]" at bounding box center [294, 251] width 69 height 19
click at [320, 293] on input "191123" at bounding box center [294, 297] width 69 height 19
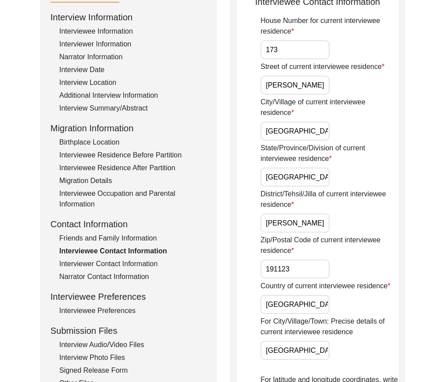
scroll to position [133, 0]
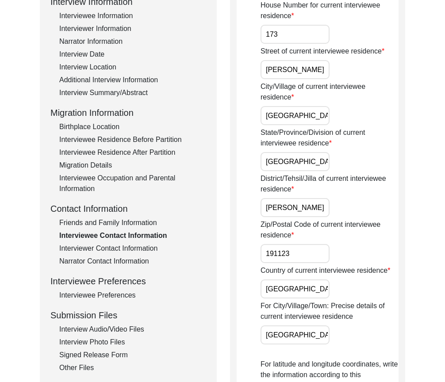
click at [298, 289] on input "[GEOGRAPHIC_DATA]" at bounding box center [294, 288] width 69 height 19
click at [313, 338] on input "[GEOGRAPHIC_DATA]" at bounding box center [294, 334] width 69 height 19
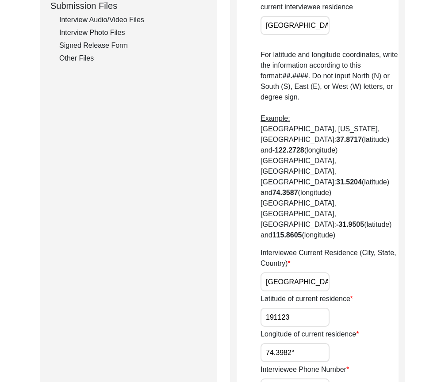
scroll to position [0, 3]
drag, startPoint x: 267, startPoint y: 230, endPoint x: 367, endPoint y: 230, distance: 100.3
click at [367, 248] on div "Interviewee Current Residence (City, State, Country) [GEOGRAPHIC_DATA]" at bounding box center [329, 270] width 138 height 44
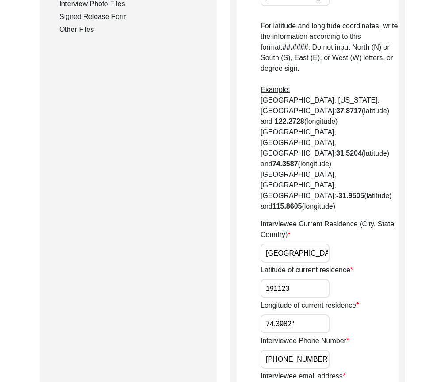
scroll to position [486, 0]
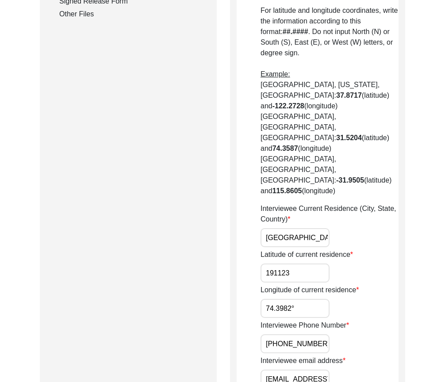
click at [285, 228] on input "[GEOGRAPHIC_DATA]" at bounding box center [294, 237] width 69 height 19
click at [299, 228] on input "[GEOGRAPHIC_DATA], [GEOGRAPHIC_DATA], [GEOGRAPHIC_DATA]" at bounding box center [294, 237] width 69 height 19
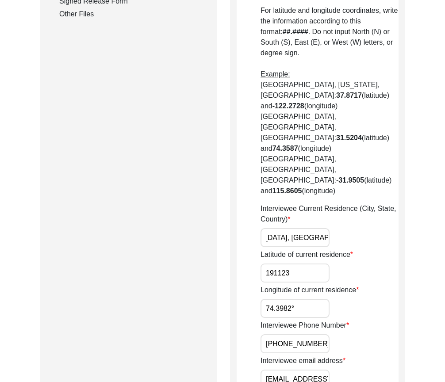
drag, startPoint x: 282, startPoint y: 185, endPoint x: 375, endPoint y: 186, distance: 93.3
click at [375, 203] on div "Interviewee Current Residence (City, State, Country) [GEOGRAPHIC_DATA], [GEOGRA…" at bounding box center [329, 225] width 138 height 44
click at [314, 263] on input "191123" at bounding box center [294, 272] width 69 height 19
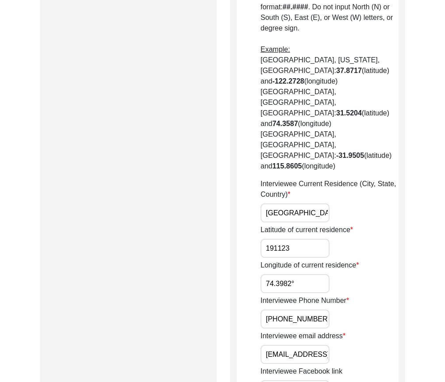
scroll to position [530, 0]
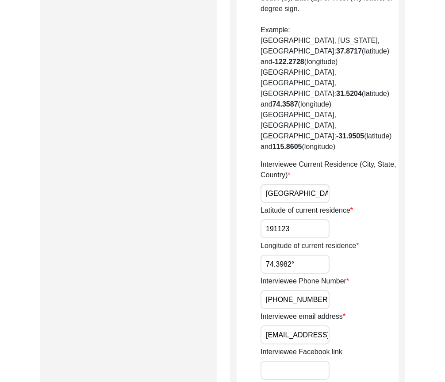
click at [310, 240] on label "Longitude of current residence" at bounding box center [309, 245] width 98 height 11
click at [310, 255] on input "74.3982°" at bounding box center [294, 264] width 69 height 19
click at [305, 219] on input "191123" at bounding box center [294, 228] width 69 height 19
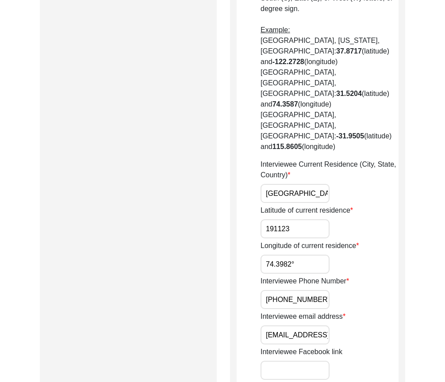
click at [326, 255] on input "74.3982°" at bounding box center [294, 264] width 69 height 19
click at [294, 219] on input "191123" at bounding box center [294, 228] width 69 height 19
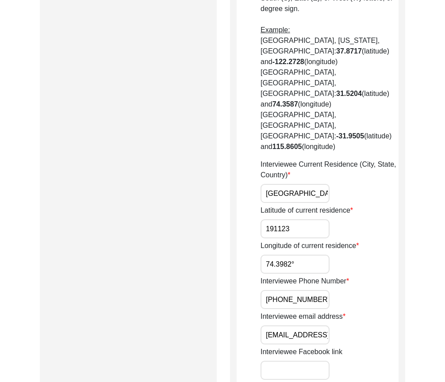
click at [294, 219] on input "191123" at bounding box center [294, 228] width 69 height 19
paste input "34.0836"
click at [317, 255] on input "74.3982°" at bounding box center [294, 264] width 69 height 19
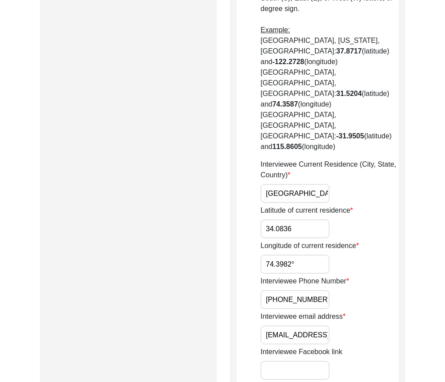
paste input "7972"
click at [386, 240] on div "Longitude of current residence 74.7972" at bounding box center [329, 256] width 138 height 33
click at [317, 219] on input "34.0836" at bounding box center [294, 228] width 69 height 19
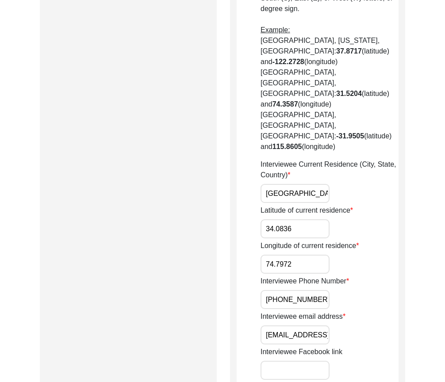
click at [323, 290] on input "[PHONE_NUMBER]" at bounding box center [294, 299] width 69 height 19
drag, startPoint x: 325, startPoint y: 248, endPoint x: 234, endPoint y: 248, distance: 91.5
click at [234, 248] on div "Interviewee Contact Information House Number for current interviewee residence …" at bounding box center [317, 112] width 175 height 1089
drag, startPoint x: 275, startPoint y: 280, endPoint x: 332, endPoint y: 285, distance: 56.3
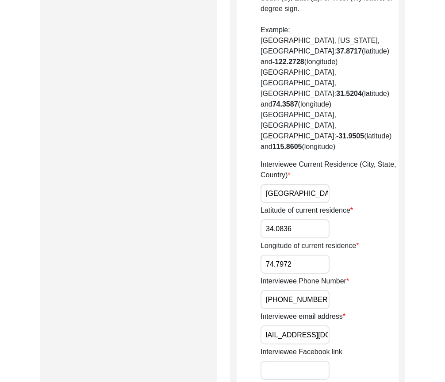
click at [332, 311] on div "Interviewee email address [EMAIL_ADDRESS][DOMAIN_NAME]" at bounding box center [329, 327] width 138 height 33
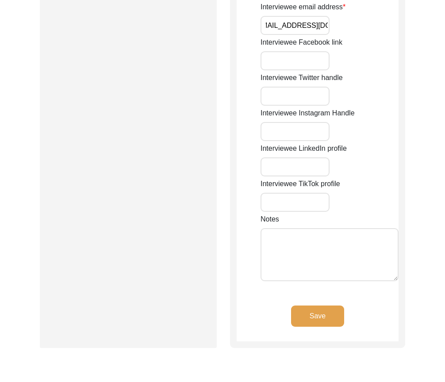
scroll to position [0, 0]
click at [316, 305] on button "Save" at bounding box center [317, 315] width 53 height 21
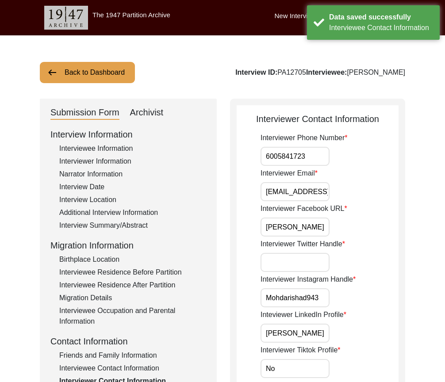
click at [314, 164] on input "6005841723" at bounding box center [294, 156] width 69 height 19
drag, startPoint x: 263, startPoint y: 193, endPoint x: 379, endPoint y: 193, distance: 115.8
click at [379, 193] on div "Interviewer Email [EMAIL_ADDRESS][DOMAIN_NAME]" at bounding box center [329, 184] width 138 height 33
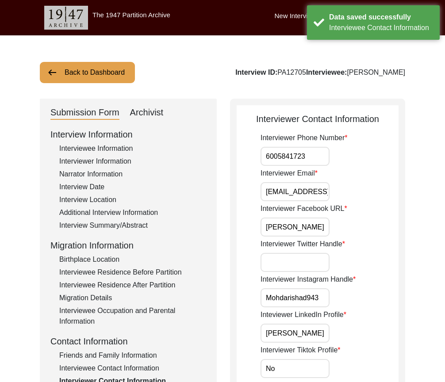
click at [306, 231] on input "[PERSON_NAME]" at bounding box center [294, 226] width 69 height 19
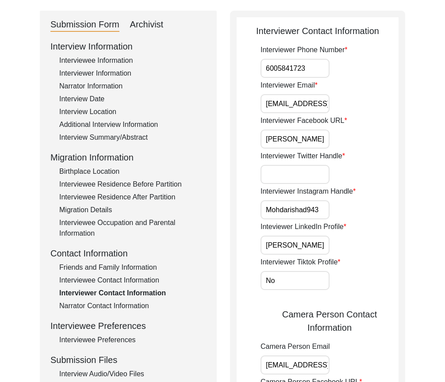
scroll to position [88, 0]
click at [320, 213] on input "Mohdarishad943" at bounding box center [294, 209] width 69 height 19
click at [311, 245] on input "[PERSON_NAME]" at bounding box center [294, 244] width 69 height 19
click at [305, 278] on input "No" at bounding box center [294, 280] width 69 height 19
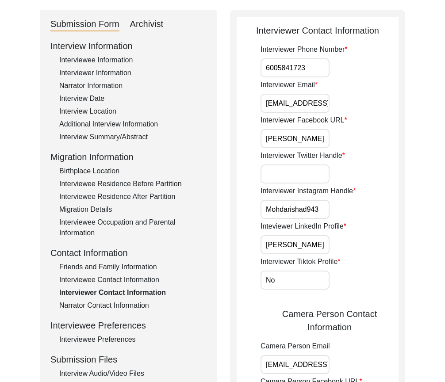
click at [305, 278] on input "No" at bounding box center [294, 280] width 69 height 19
click at [334, 270] on div "Interviewer Tiktok Profile N/A" at bounding box center [329, 272] width 138 height 33
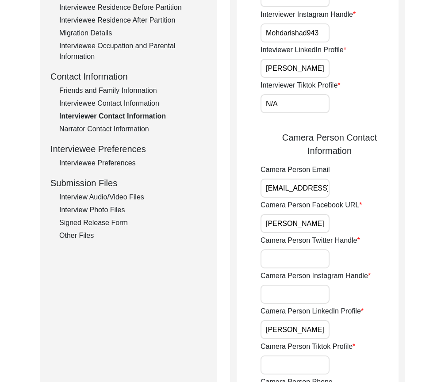
scroll to position [265, 0]
click at [385, 189] on div "Camera Person Email [EMAIL_ADDRESS][DOMAIN_NAME]" at bounding box center [329, 180] width 138 height 33
drag, startPoint x: 270, startPoint y: 189, endPoint x: 381, endPoint y: 189, distance: 111.8
click at [381, 189] on div "Camera Person Email [EMAIL_ADDRESS][DOMAIN_NAME]" at bounding box center [329, 180] width 138 height 33
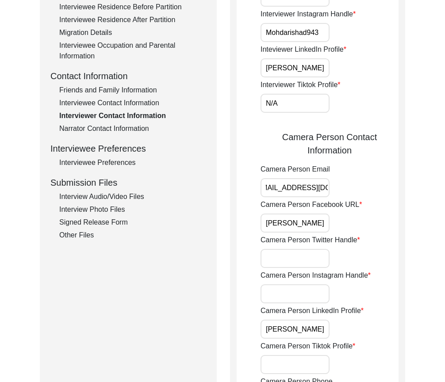
scroll to position [0, 0]
click at [313, 222] on input "[PERSON_NAME]" at bounding box center [294, 223] width 69 height 19
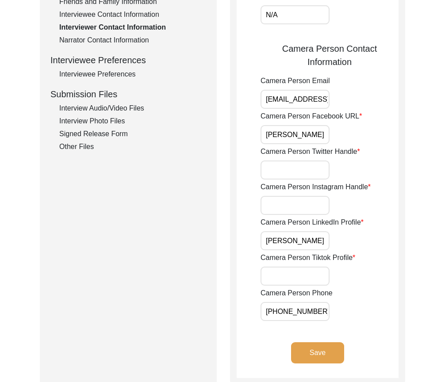
click at [316, 239] on input "[PERSON_NAME]" at bounding box center [294, 240] width 69 height 19
drag, startPoint x: 320, startPoint y: 310, endPoint x: 233, endPoint y: 307, distance: 87.1
click at [233, 307] on div "Interviewer Contact Information Interviewer Phone Number [PHONE_NUMBER] Intervi…" at bounding box center [317, 65] width 175 height 640
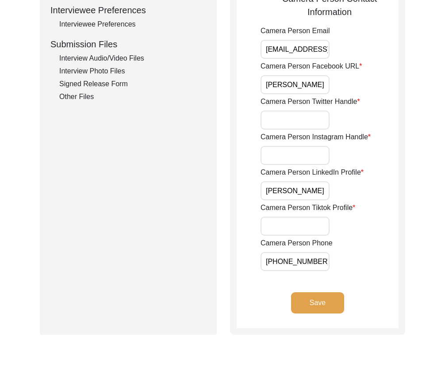
scroll to position [483, 0]
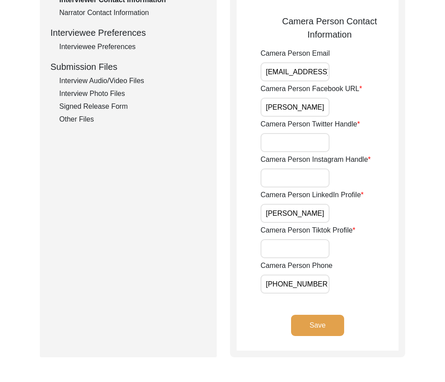
scroll to position [394, 0]
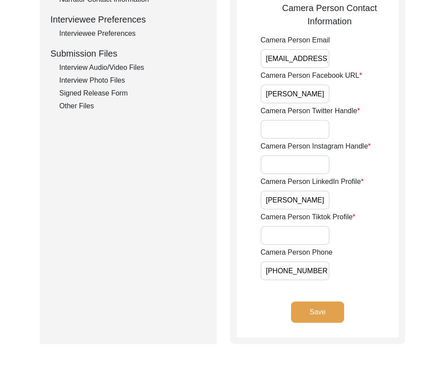
click at [217, 267] on div "Submission Form Archivist Interview Information Interviewee Information Intervi…" at bounding box center [222, 24] width 365 height 640
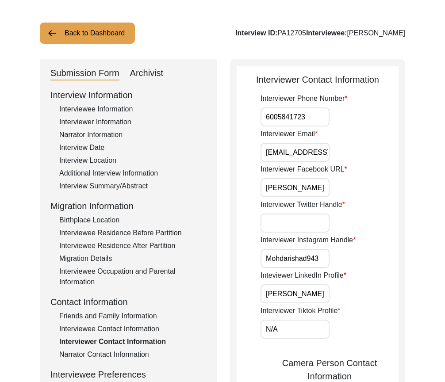
scroll to position [0, 0]
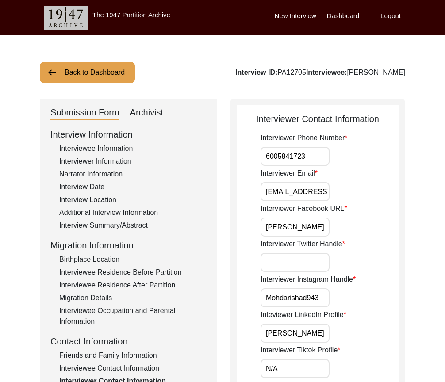
click at [266, 161] on input "6005841723" at bounding box center [294, 156] width 69 height 19
paste input "+91"
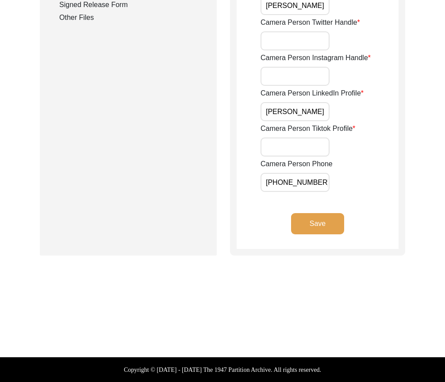
click at [306, 229] on button "Save" at bounding box center [317, 223] width 53 height 21
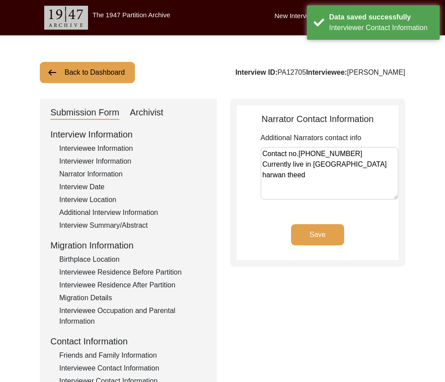
click at [386, 168] on textarea "Contact no.[PHONE_NUMBER] Currently live in [GEOGRAPHIC_DATA] harwan theed" at bounding box center [329, 173] width 138 height 53
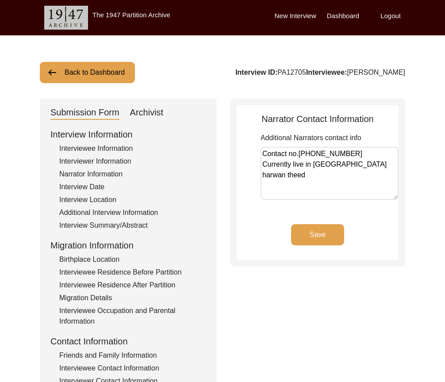
click at [319, 235] on button "Save" at bounding box center [317, 234] width 53 height 21
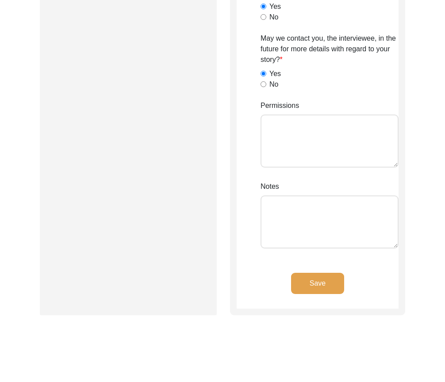
scroll to position [928, 0]
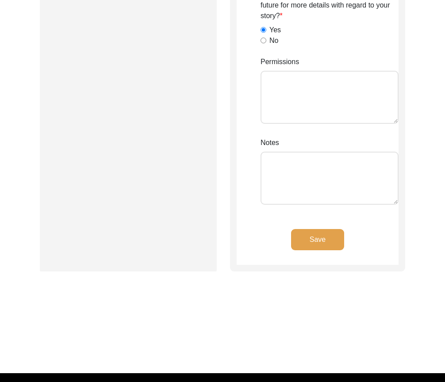
click at [316, 252] on div "Save" at bounding box center [317, 247] width 162 height 36
click at [315, 247] on button "Save" at bounding box center [317, 239] width 53 height 21
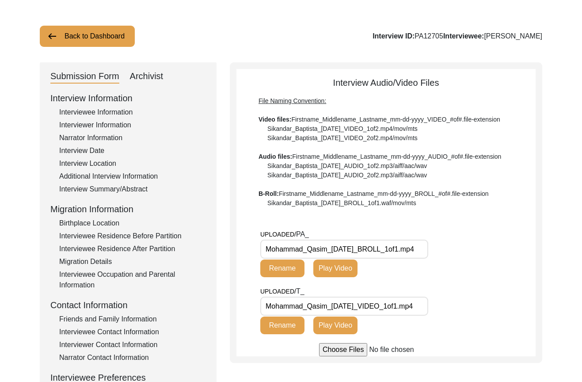
scroll to position [0, 0]
drag, startPoint x: 264, startPoint y: 304, endPoint x: 440, endPoint y: 307, distance: 175.5
click at [440, 307] on div "UPLOADED/ T_ Mohammad_Qasim_[DATE]_VIDEO_1of1.mp4 Rename Play Video" at bounding box center [356, 310] width 193 height 48
click at [440, 304] on div "UPLOADED/ T_ Mohammad_Qasim_[DATE]_VIDEO_1of1.mp4 Rename Play Video" at bounding box center [356, 310] width 193 height 48
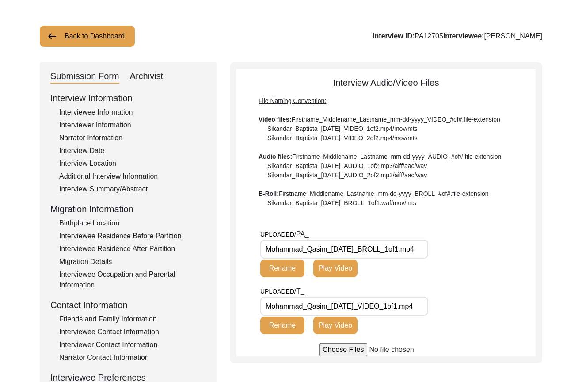
drag, startPoint x: 295, startPoint y: 252, endPoint x: 450, endPoint y: 254, distance: 155.2
click at [450, 254] on div "UPLOADED/ PA_ Mohammad_Qasim_[DATE]_BROLL_1of1.mp4 Rename Play Video" at bounding box center [356, 253] width 193 height 48
drag, startPoint x: 417, startPoint y: 251, endPoint x: 238, endPoint y: 251, distance: 179.5
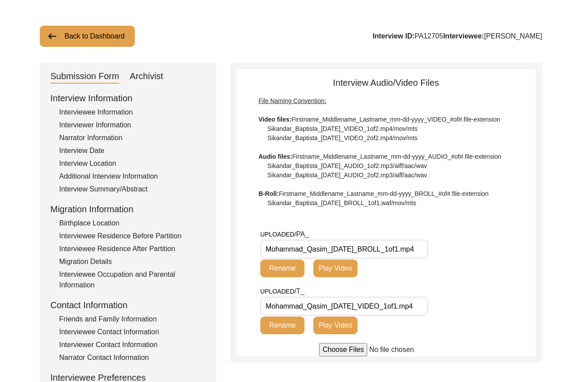
click at [238, 251] on app-file-uploader "UPLOADED/ PA_ Mohammad_Qasim_[DATE]_BROLL_1of1.mp4 Rename Play Video UPLOADED/ …" at bounding box center [385, 292] width 299 height 127
click at [268, 249] on Mohammad_Qasim_07-10-2024_BROLL_1of1\ "Mohammad_Qasim_[DATE]_BROLL_1of1.mp4" at bounding box center [344, 249] width 168 height 19
drag, startPoint x: 268, startPoint y: 249, endPoint x: 472, endPoint y: 249, distance: 203.3
click at [472, 249] on div "UPLOADED/ PA_ Mohammad_Qasim_[DATE]_BROLL_1of1.mp4 Rename Play Video" at bounding box center [397, 257] width 275 height 57
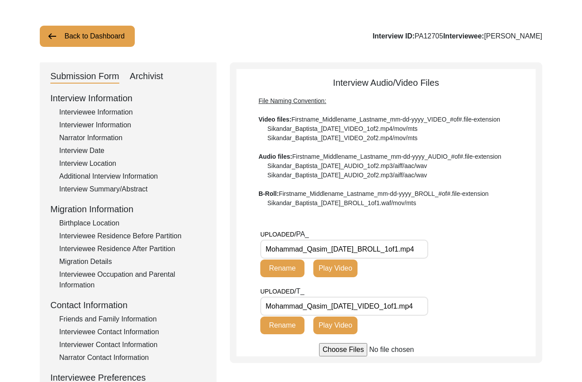
click at [472, 249] on div "UPLOADED/ PA_ Mohammad_Qasim_[DATE]_BROLL_1of1.mp4 Rename Play Video" at bounding box center [397, 257] width 275 height 57
click at [294, 269] on button "Rename" at bounding box center [282, 268] width 44 height 18
drag, startPoint x: 212, startPoint y: 252, endPoint x: 217, endPoint y: 251, distance: 4.4
click at [212, 251] on div "Submission Form Archivist Interview Information Interviewee Information Intervi…" at bounding box center [128, 269] width 177 height 414
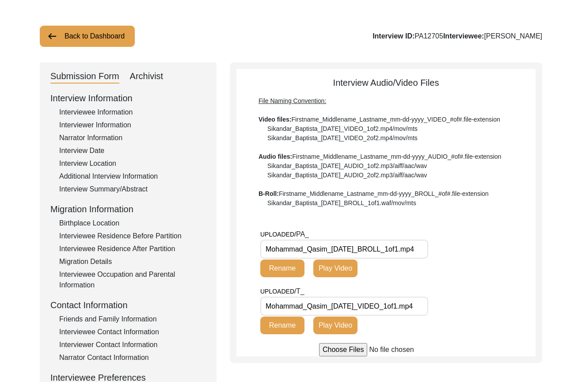
scroll to position [0, 1]
drag, startPoint x: 328, startPoint y: 244, endPoint x: 457, endPoint y: 243, distance: 129.1
click at [457, 243] on div "UPLOADED/ PA_ Mohammad_Qasim_[DATE]_BROLL_1of1.mp4 Rename Play Video" at bounding box center [397, 257] width 275 height 57
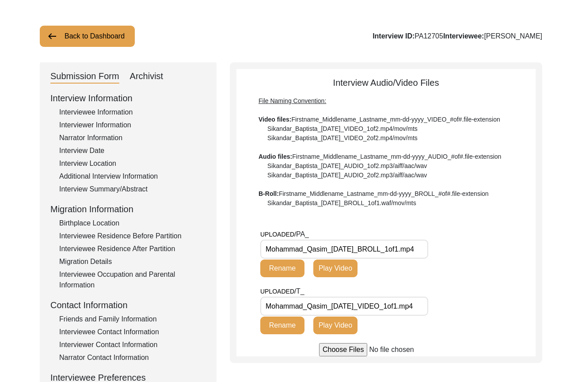
click at [450, 244] on div "UPLOADED/ PA_ Mohammad_Qasim_[DATE]_BROLL_1of1.mp4 Rename Play Video" at bounding box center [356, 253] width 193 height 48
click at [134, 114] on div "Interviewee Information" at bounding box center [132, 112] width 147 height 11
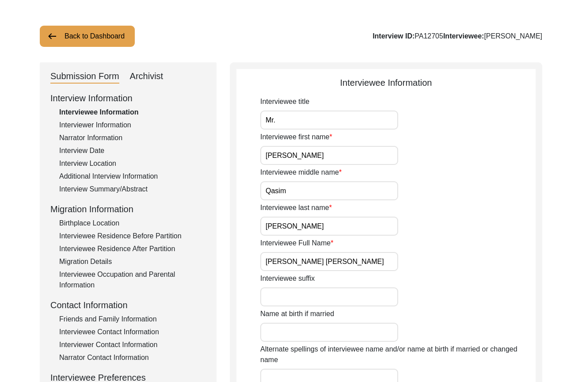
click at [366, 263] on input "[PERSON_NAME] [PERSON_NAME]" at bounding box center [329, 261] width 138 height 19
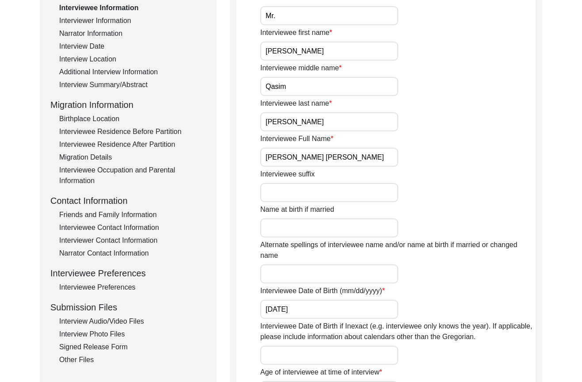
scroll to position [125, 0]
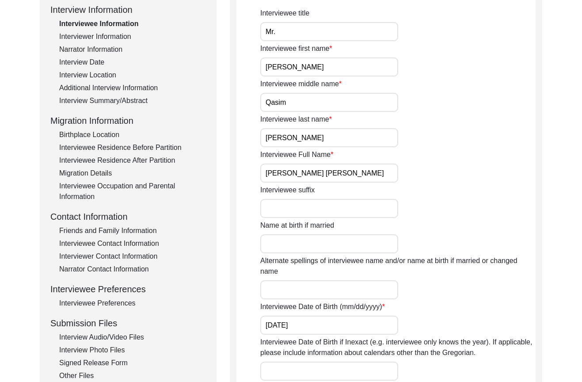
click at [111, 336] on div "Interview Audio/Video Files" at bounding box center [132, 337] width 147 height 11
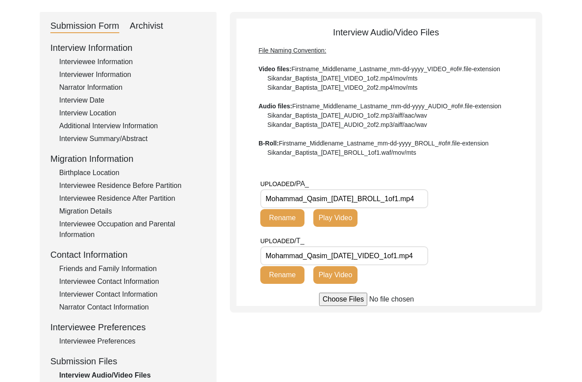
scroll to position [36, 0]
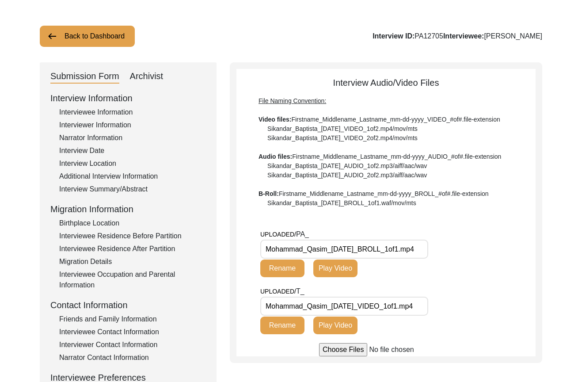
click at [378, 217] on div "Interview Audio/Video Files File Naming Convention: Video files: Firstname_Midd…" at bounding box center [385, 216] width 299 height 280
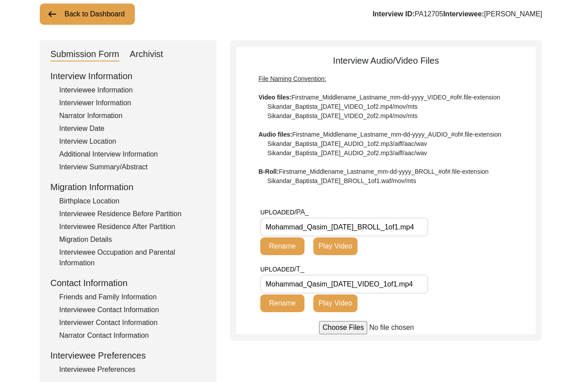
scroll to position [80, 0]
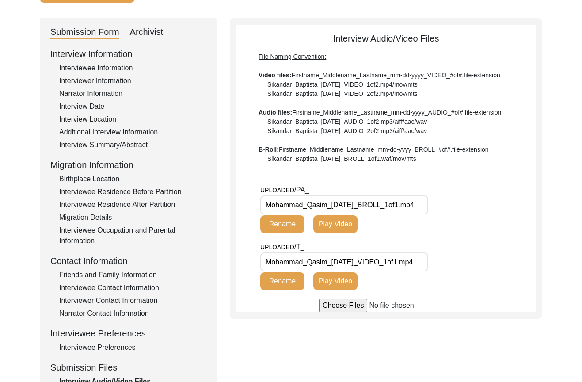
click at [343, 188] on div "UPLOADED/ PA_ Mohammad_Qasim_[DATE]_BROLL_1of1.mp4 Rename Play Video" at bounding box center [356, 209] width 193 height 48
click at [332, 209] on input "Mohammad_Qasim_[DATE]_BROLL_1of1.mp4" at bounding box center [344, 204] width 168 height 19
paste input "[PERSON_NAME]"
click at [287, 231] on button "Rename" at bounding box center [282, 224] width 44 height 18
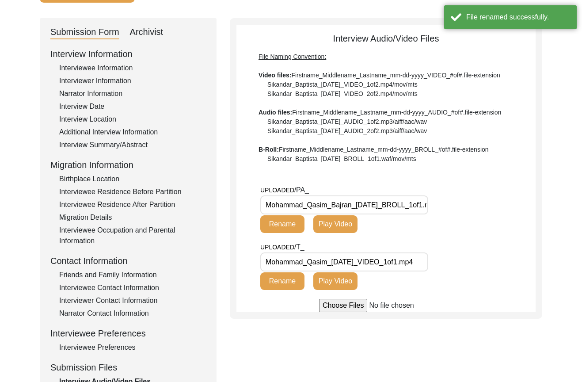
click at [332, 267] on input "Mohammad_Qasim_[DATE]_VIDEO_1of1.mp4" at bounding box center [344, 261] width 168 height 19
paste input "[PERSON_NAME]"
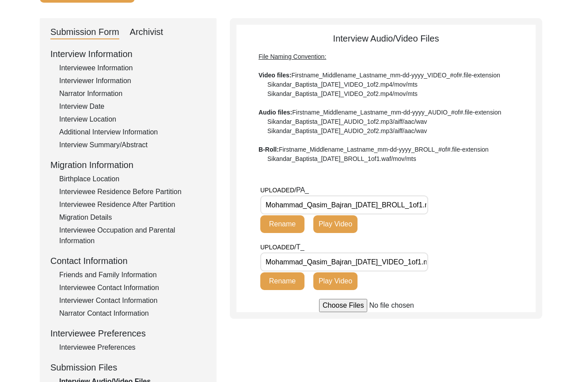
click at [286, 286] on button "Rename" at bounding box center [282, 281] width 44 height 18
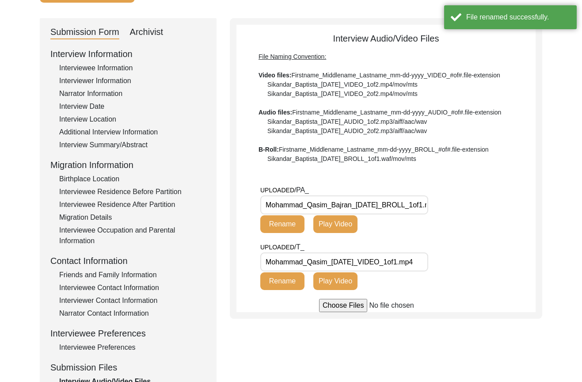
click at [446, 240] on div "UPLOADED/ PA_ Mohammad_Qasim_Bajran_[DATE]_BROLL_1of1.mp4 Rename Play Video" at bounding box center [397, 213] width 275 height 57
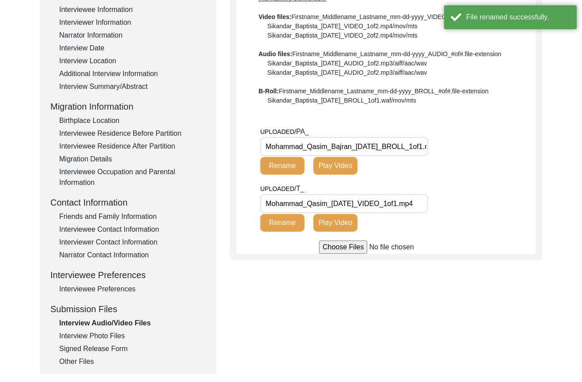
scroll to position [213, 0]
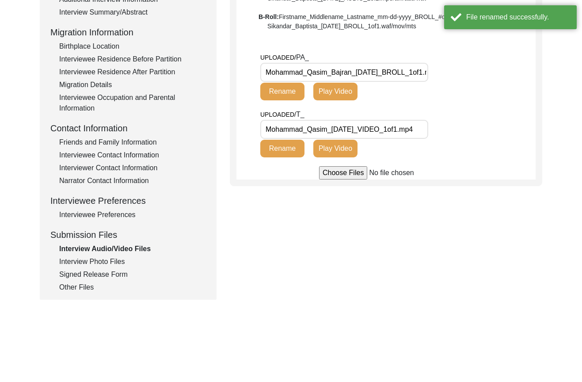
click at [107, 259] on div "Interview Photo Files" at bounding box center [132, 261] width 147 height 11
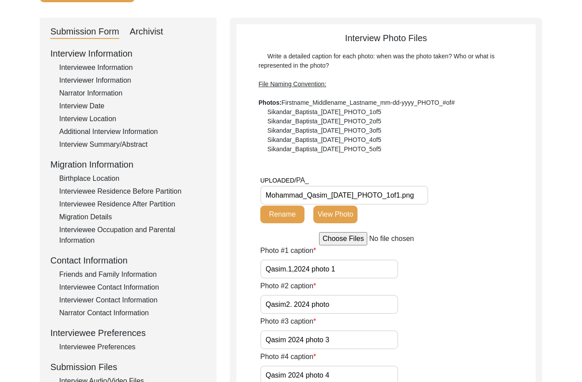
scroll to position [80, 0]
click at [333, 193] on input "Mohammad_Qasim_[DATE]_PHOTO_1of1.png" at bounding box center [344, 195] width 168 height 19
paste input "[PERSON_NAME]"
click at [400, 180] on div "UPLOADED/ PA_ Mohammad_Qasim_Bajran07-10-2024_PHOTO_1of1.png Rename View Photo" at bounding box center [356, 199] width 193 height 48
click at [352, 196] on input "Mohammad_Qasim_Bajran07-10-2024_PHOTO_1of1.png" at bounding box center [344, 195] width 168 height 19
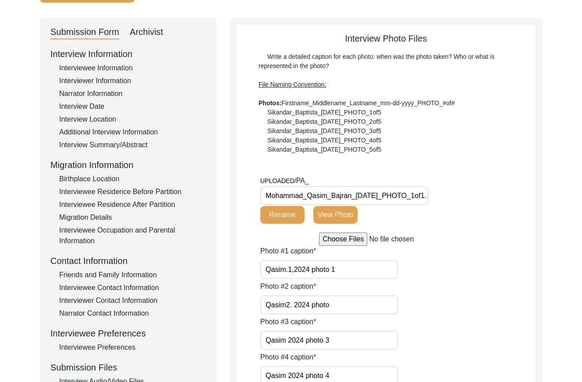
scroll to position [0, 26]
drag, startPoint x: 356, startPoint y: 196, endPoint x: 472, endPoint y: 187, distance: 116.2
click at [472, 187] on div "UPLOADED/ PA_ Mohammad_Qasim_Bajran_[DATE]_PHOTO_1of1.png Rename View Photo" at bounding box center [397, 203] width 275 height 57
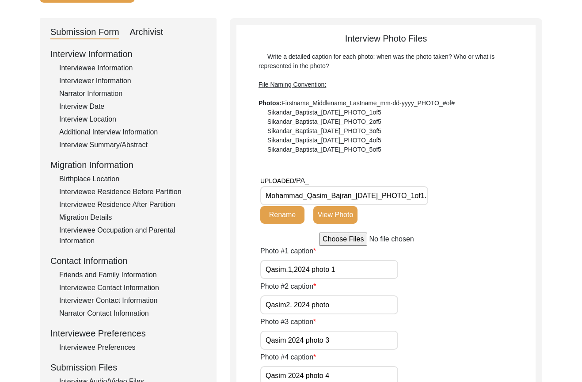
click at [281, 214] on button "Rename" at bounding box center [282, 215] width 44 height 18
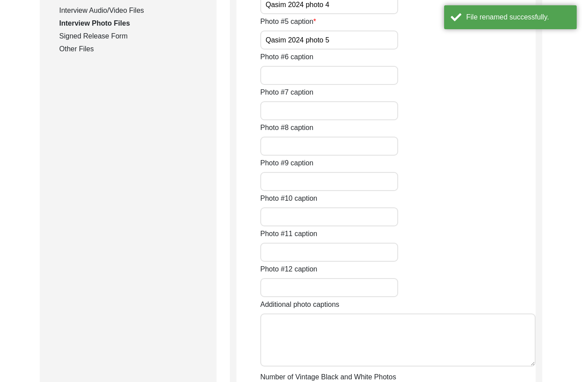
scroll to position [257, 0]
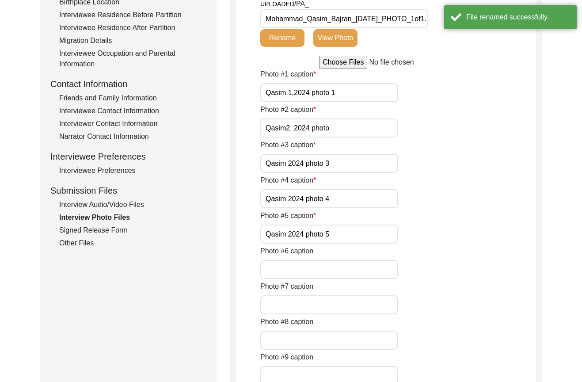
click at [126, 226] on div "Signed Release Form" at bounding box center [132, 230] width 147 height 11
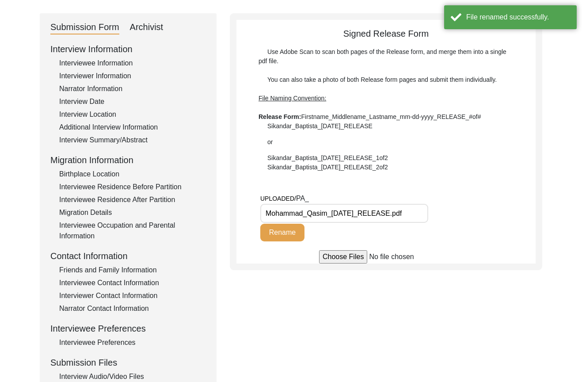
scroll to position [80, 0]
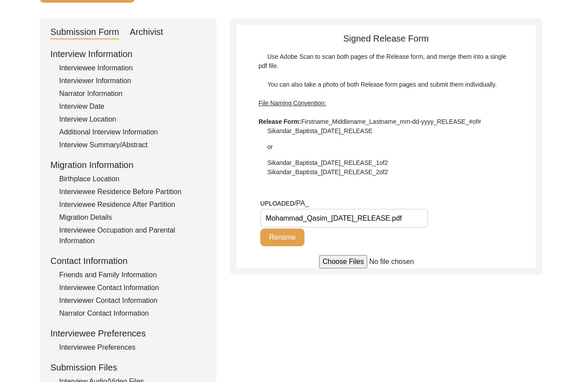
click at [330, 217] on input "Mohammad_Qasim_[DATE]_RELEASE.pdf" at bounding box center [344, 218] width 168 height 19
paste input "[PERSON_NAME]"
drag, startPoint x: 330, startPoint y: 221, endPoint x: 456, endPoint y: 221, distance: 126.0
click at [456, 221] on div "UPLOADED/ PA_ Mohammad_Qasim_Bajran_[DATE]_RELEASE.pdf Rename" at bounding box center [397, 226] width 275 height 57
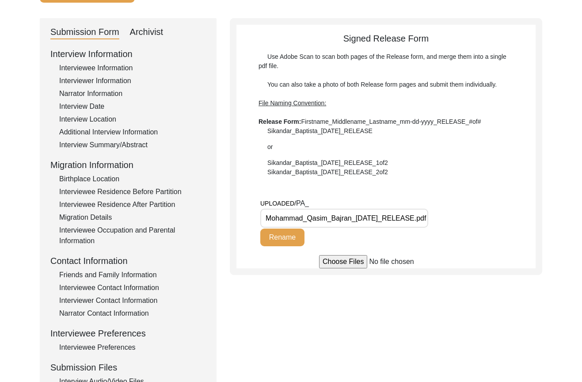
scroll to position [0, 0]
click at [456, 221] on div "UPLOADED/ PA_ Mohammad_Qasim_Bajran_[DATE]_RELEASE.pdf Rename" at bounding box center [397, 226] width 275 height 57
click at [281, 245] on button "Rename" at bounding box center [282, 238] width 44 height 18
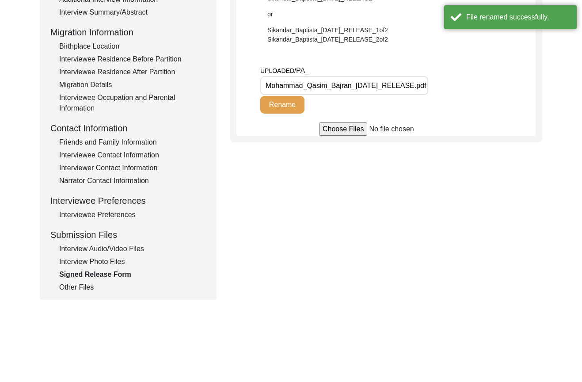
scroll to position [257, 0]
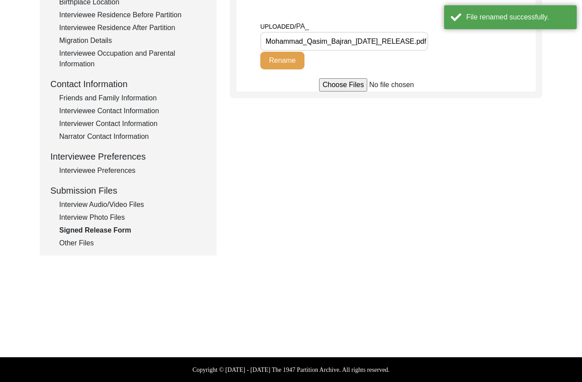
click at [99, 240] on div "Other Files" at bounding box center [132, 243] width 147 height 11
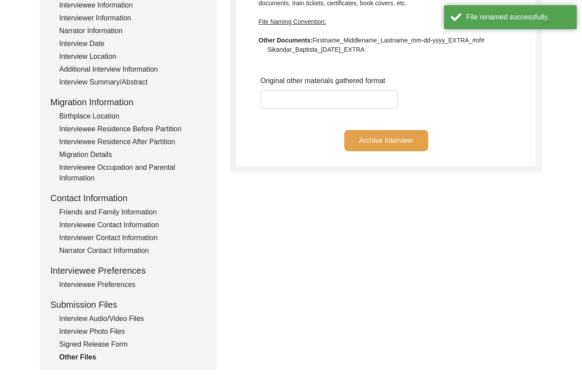
scroll to position [169, 0]
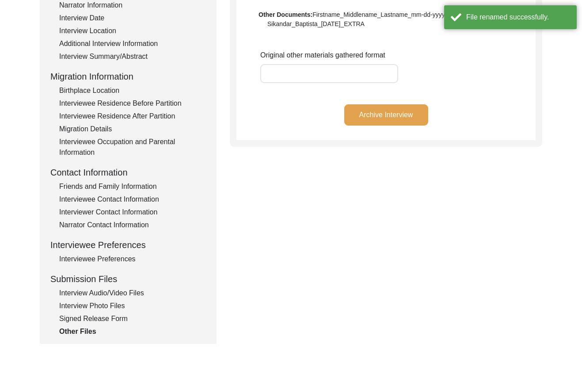
click at [101, 297] on div "Interview Audio/Video Files" at bounding box center [132, 293] width 147 height 11
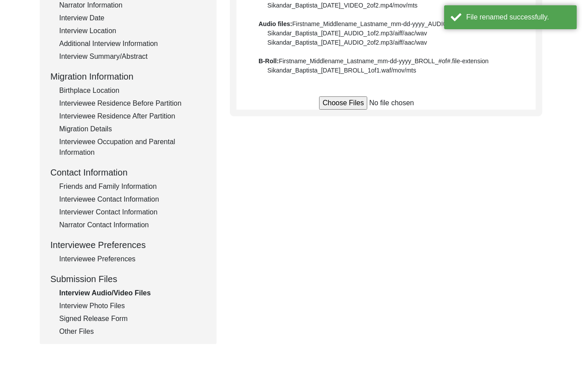
click at [104, 307] on div "Interview Photo Files" at bounding box center [132, 306] width 147 height 11
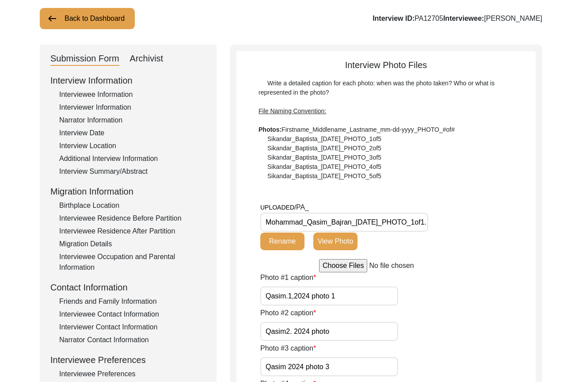
scroll to position [36, 0]
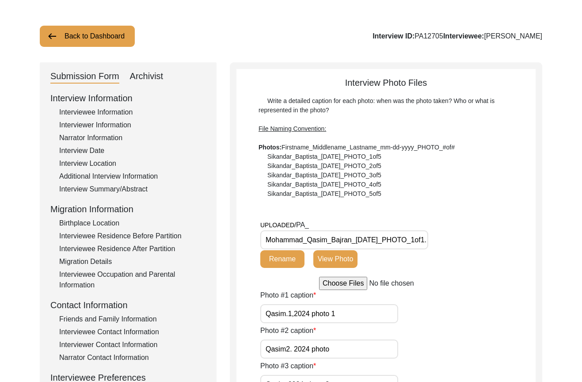
click at [157, 70] on div "Archivist" at bounding box center [147, 76] width 34 height 14
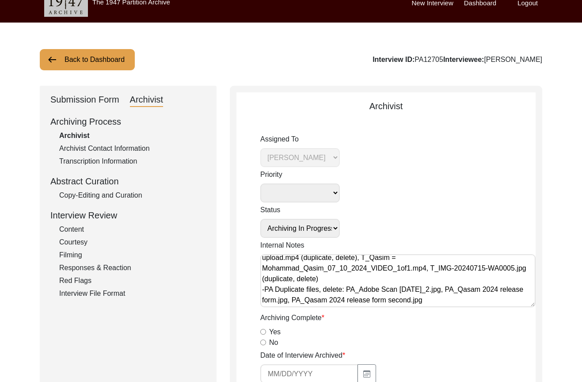
scroll to position [0, 0]
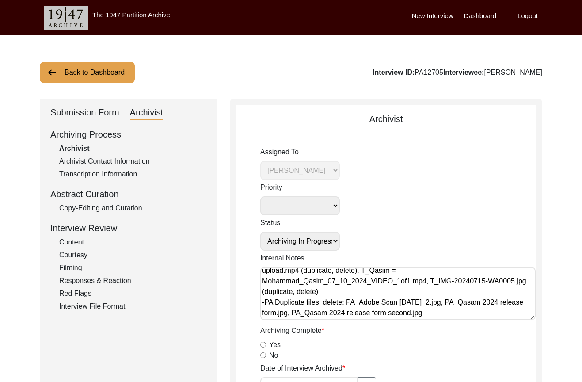
click at [75, 115] on div "Submission Form" at bounding box center [84, 113] width 69 height 14
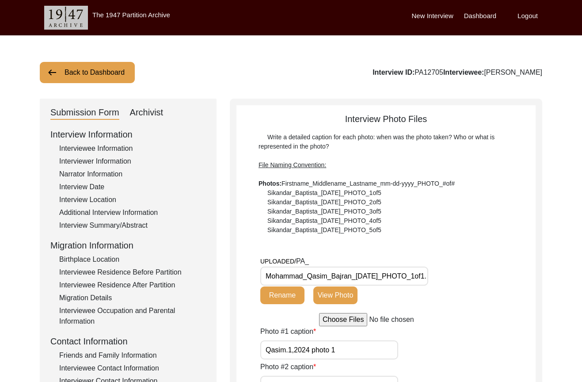
click at [492, 269] on div "UPLOADED/ PA_ Mohammad_Qasim_Bajran_[DATE]_PHOTO_1of1.png Rename View Photo" at bounding box center [397, 284] width 275 height 57
click at [144, 109] on div "Archivist" at bounding box center [147, 113] width 34 height 14
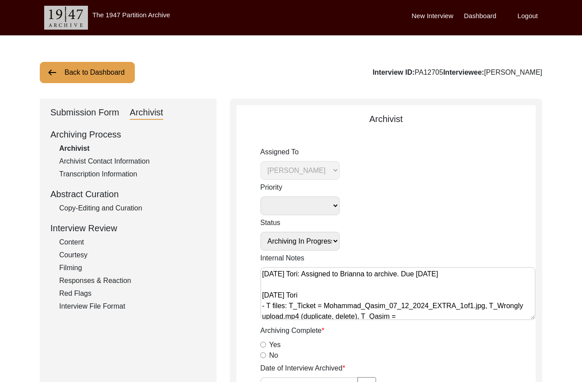
click at [115, 212] on div "Copy-Editing and Curation" at bounding box center [132, 208] width 147 height 11
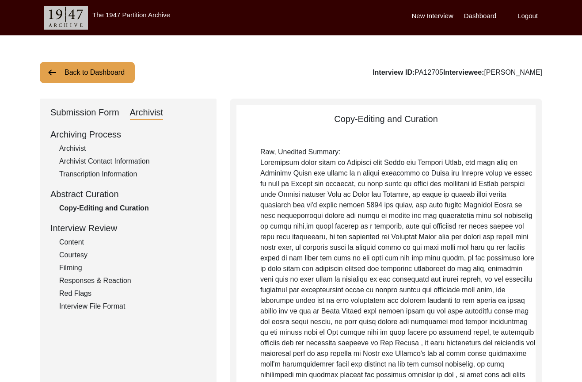
click at [57, 110] on div "Submission Form" at bounding box center [84, 113] width 69 height 14
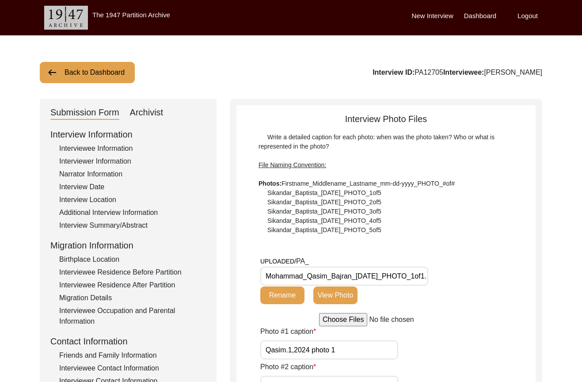
click at [114, 183] on div "Interview Date" at bounding box center [132, 187] width 147 height 11
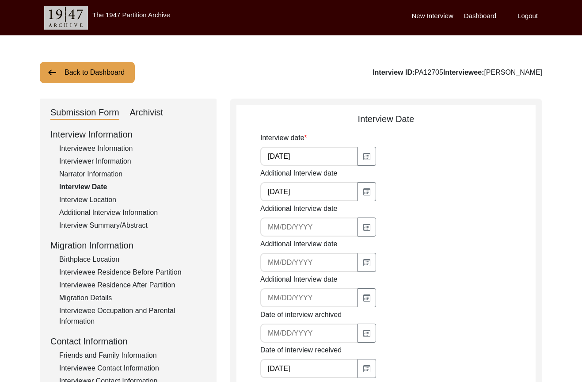
click at [113, 176] on div "Narrator Information" at bounding box center [132, 174] width 147 height 11
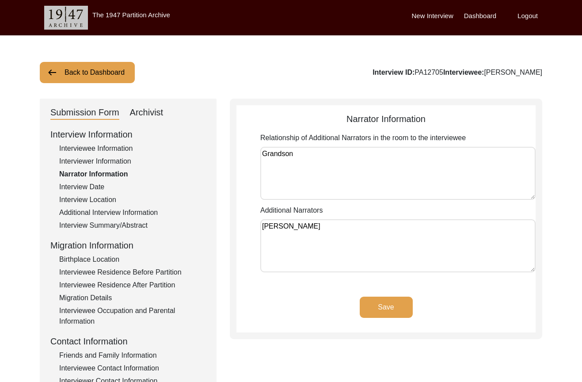
click at [114, 161] on div "Interviewer Information" at bounding box center [132, 161] width 147 height 11
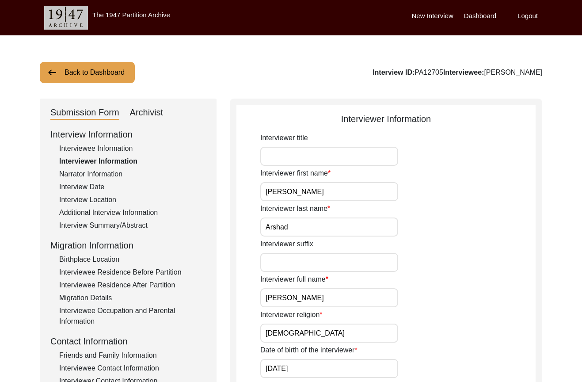
click at [99, 226] on div "Interview Summary/Abstract" at bounding box center [132, 225] width 147 height 11
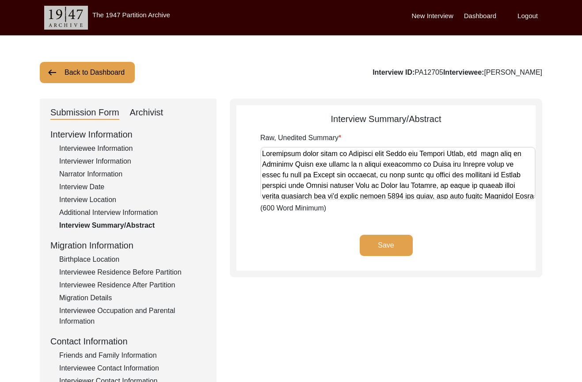
click at [341, 184] on textarea "Raw, Unedited Summary" at bounding box center [397, 173] width 275 height 53
click at [340, 203] on div "Raw, Unedited Summary (600 Word Minimum)" at bounding box center [397, 173] width 275 height 81
click at [157, 115] on div "Archivist" at bounding box center [147, 113] width 34 height 14
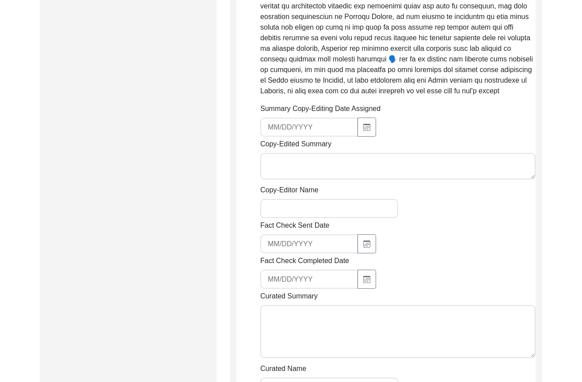
scroll to position [442, 0]
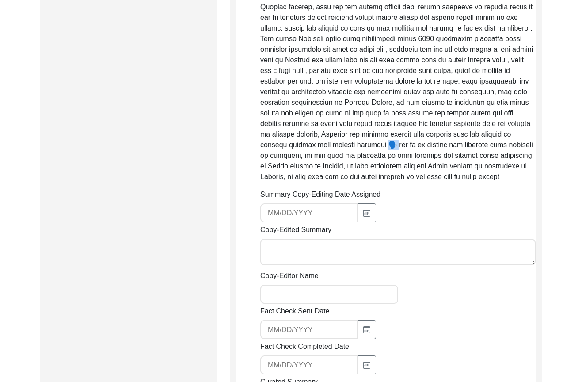
drag, startPoint x: 339, startPoint y: 144, endPoint x: 329, endPoint y: 145, distance: 10.6
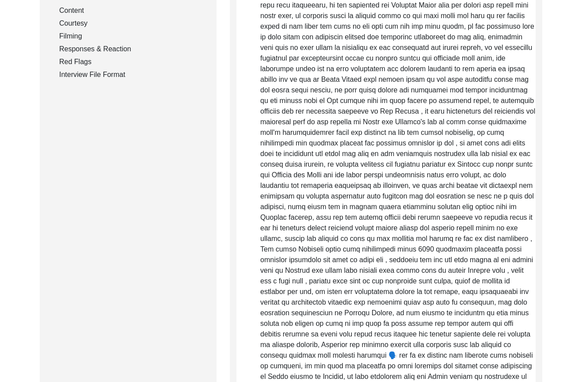
scroll to position [354, 0]
